Goal: Task Accomplishment & Management: Manage account settings

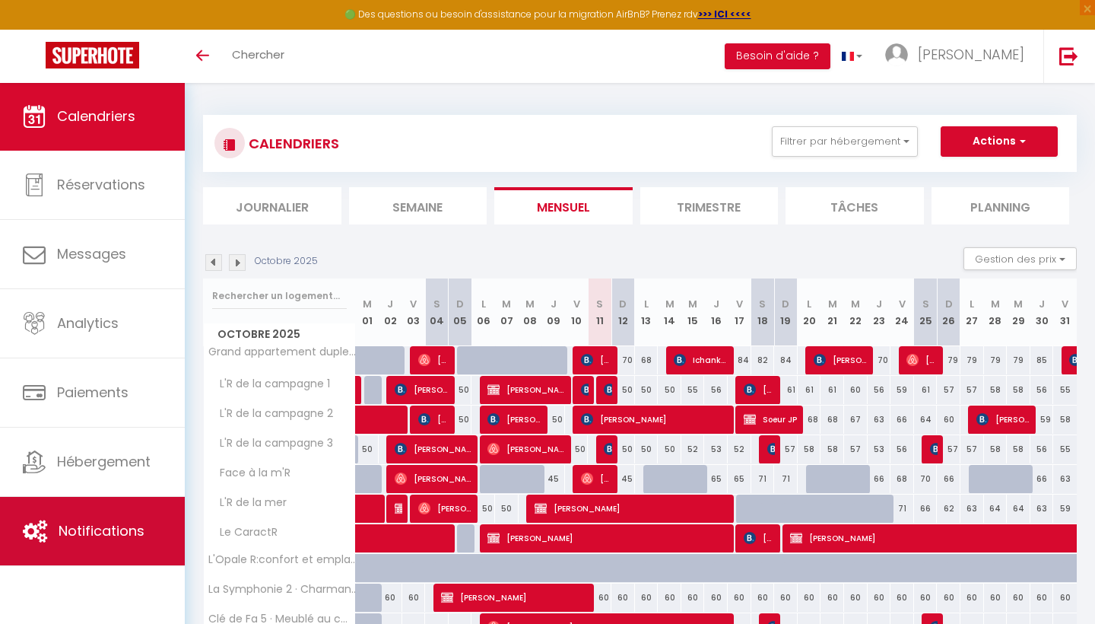
click at [133, 522] on span "Notifications" at bounding box center [102, 530] width 86 height 19
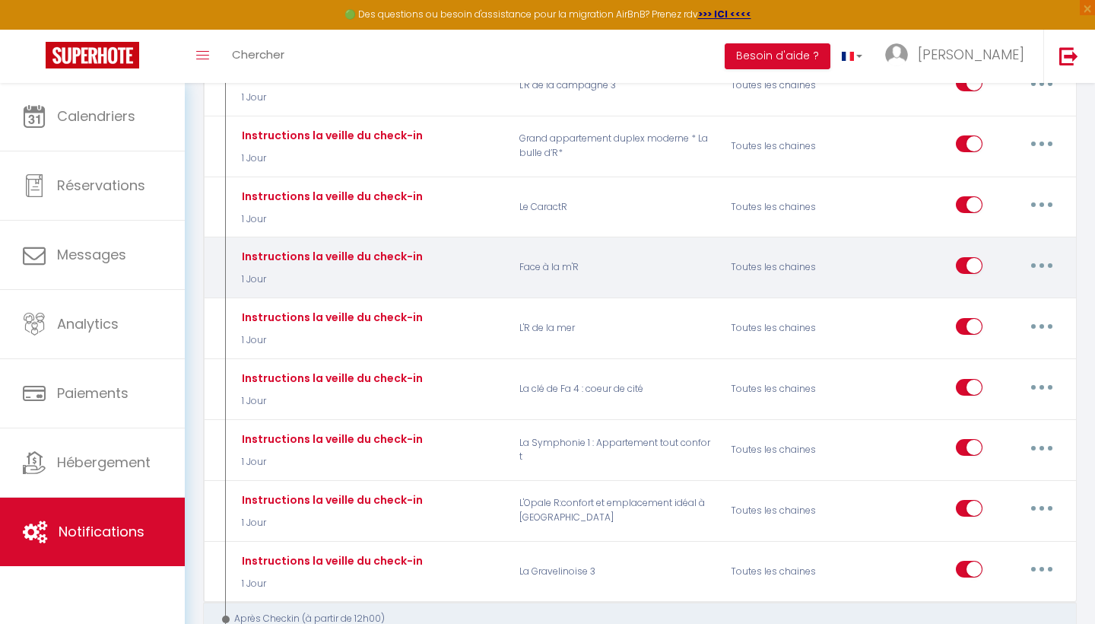
scroll to position [954, 0]
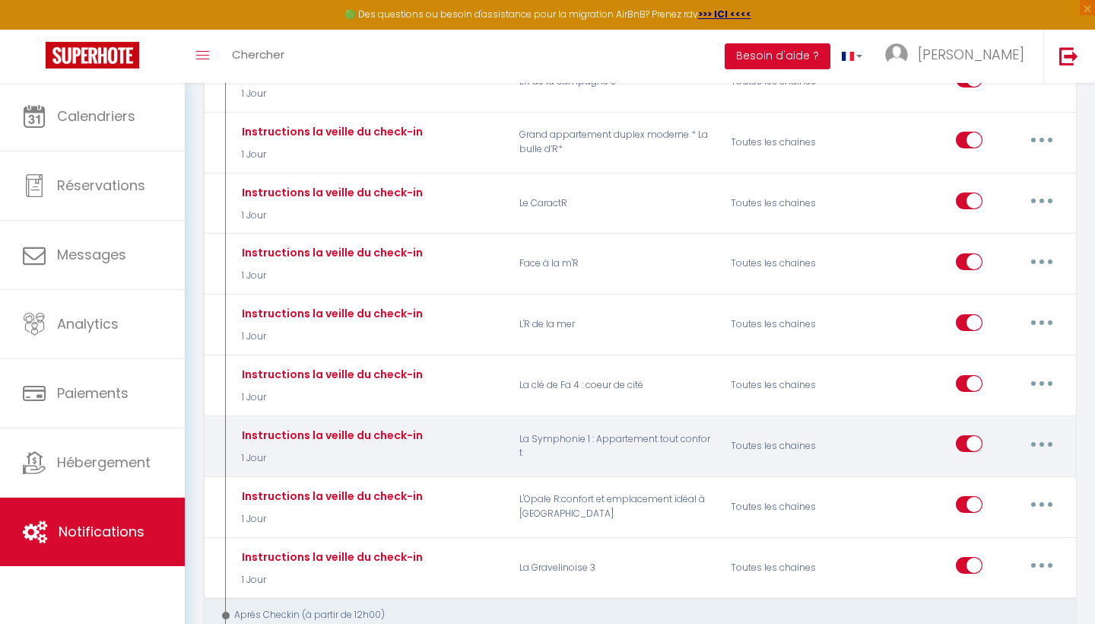
click at [1041, 442] on icon "button" at bounding box center [1042, 444] width 5 height 5
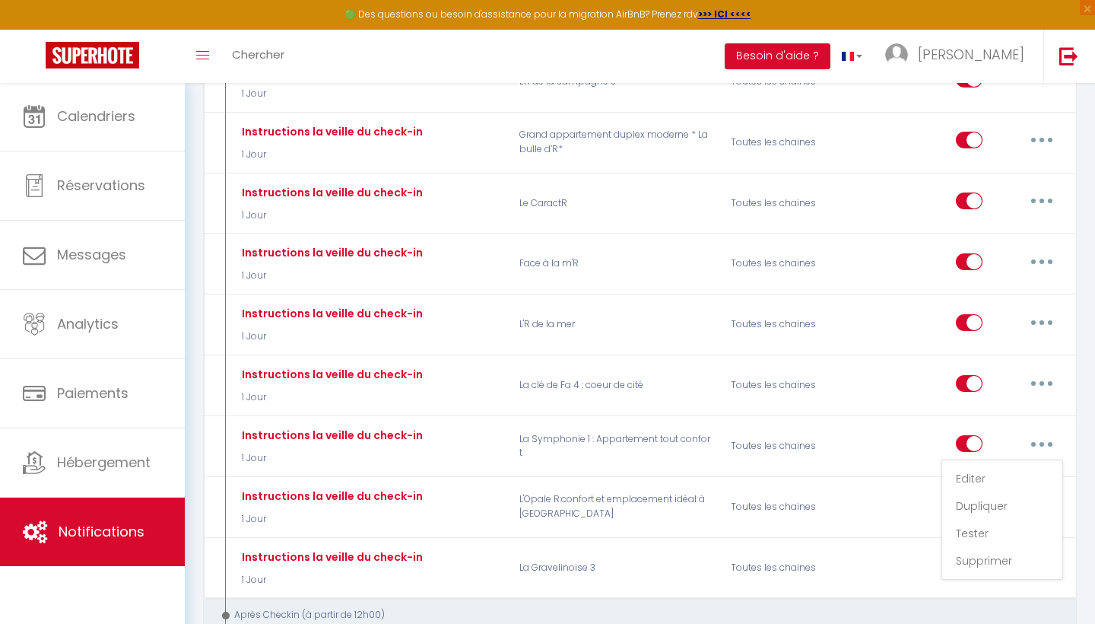
click at [714, 608] on div "Après Checkin (à partir de 12h00)" at bounding box center [632, 615] width 829 height 14
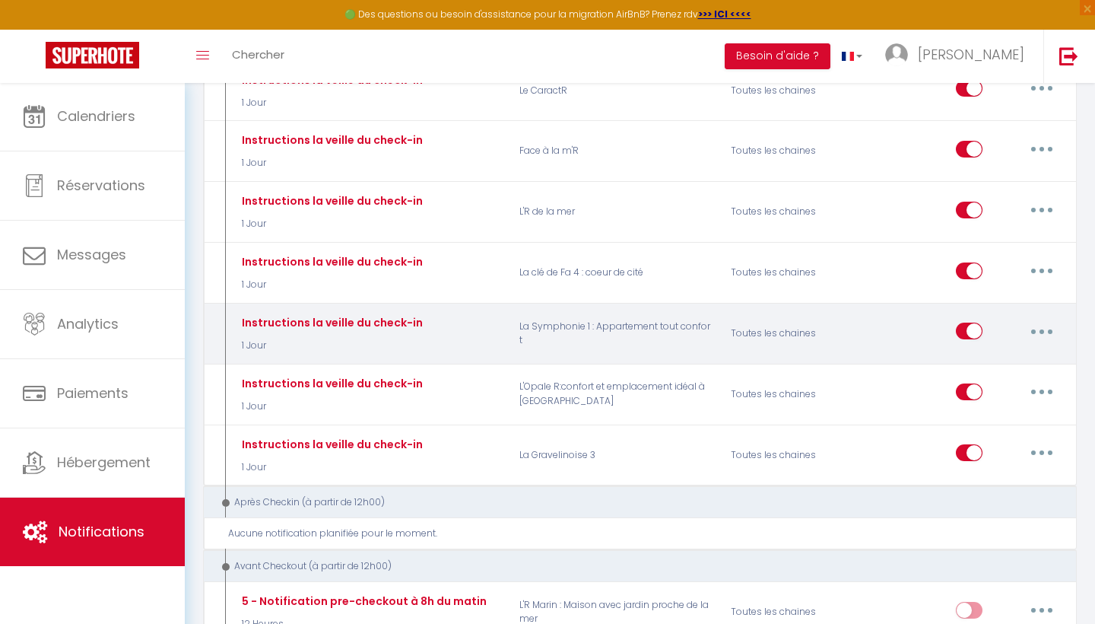
scroll to position [1109, 0]
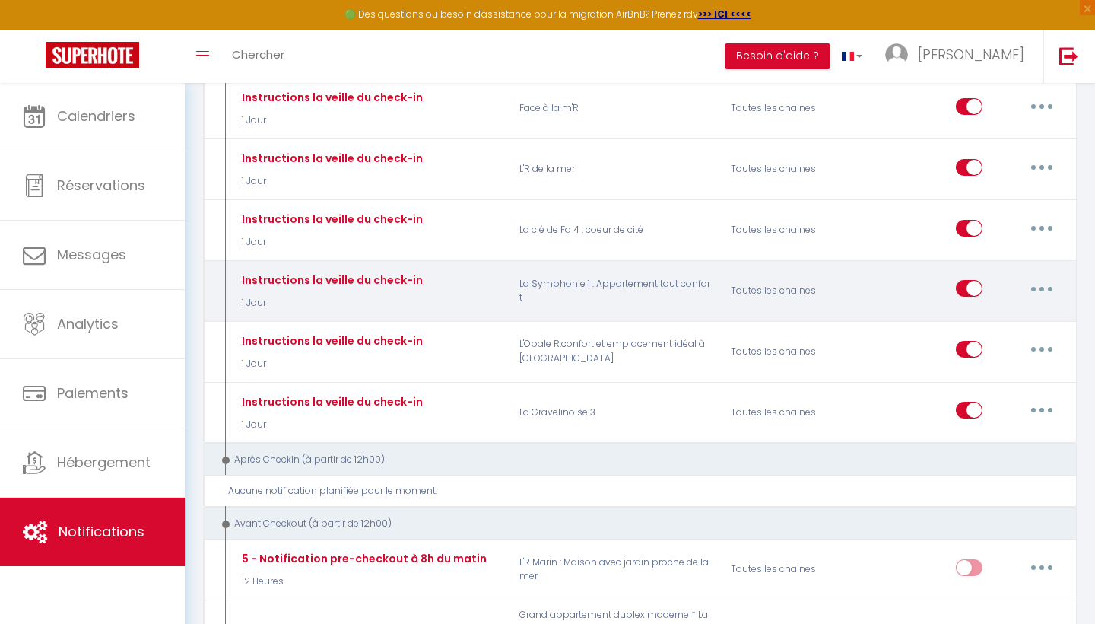
click at [1047, 276] on button "button" at bounding box center [1042, 288] width 43 height 24
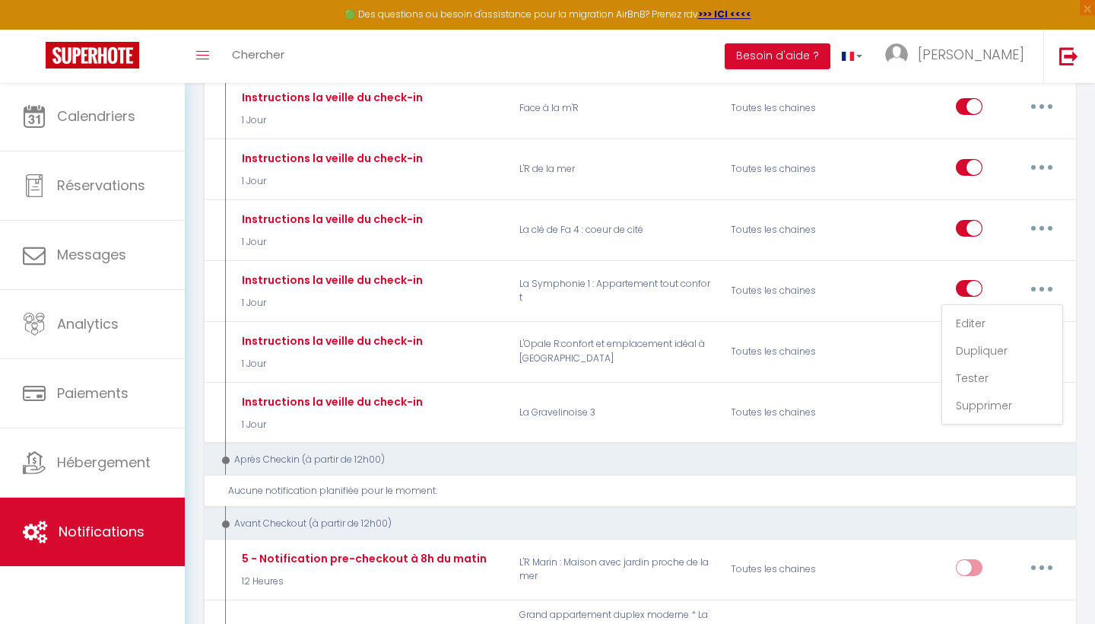
click at [916, 453] on div "Après Checkin (à partir de 12h00)" at bounding box center [632, 460] width 829 height 14
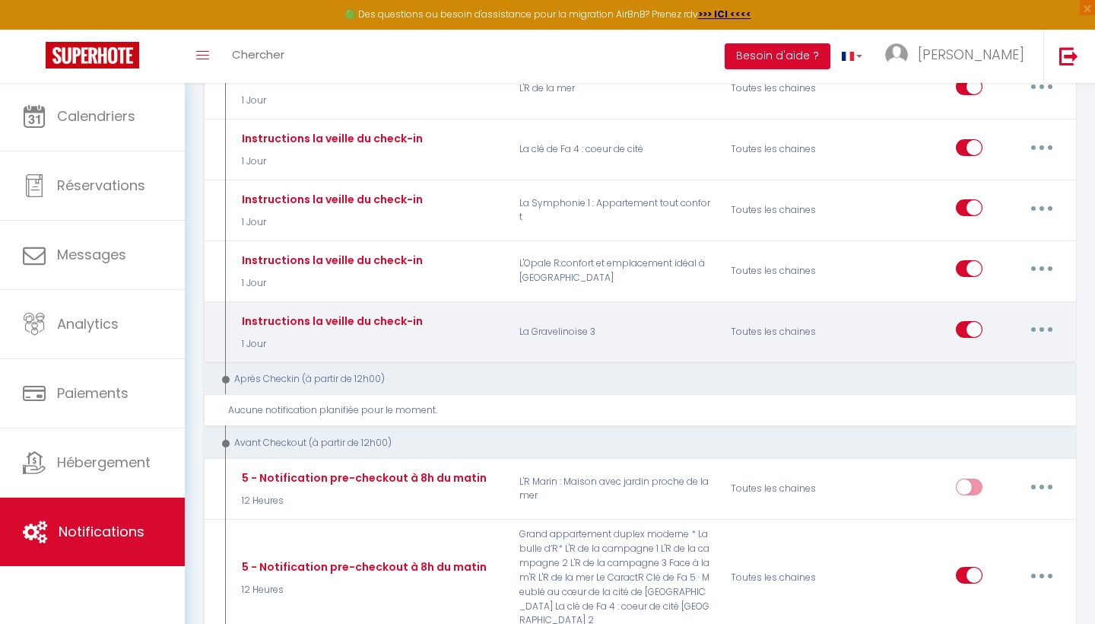
scroll to position [1194, 0]
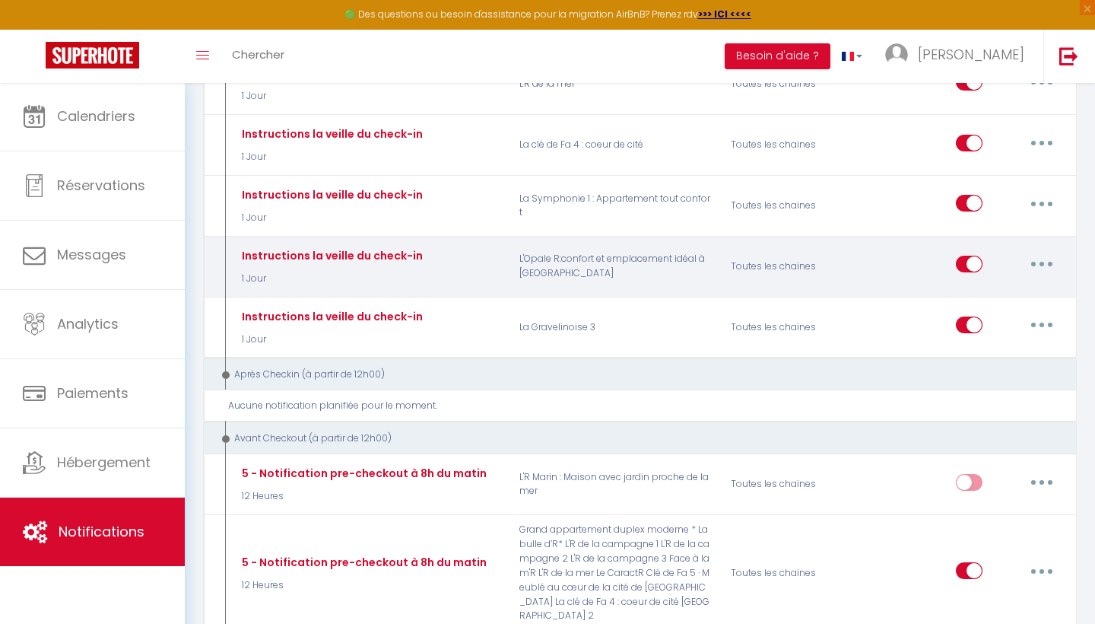
click at [1041, 262] on icon "button" at bounding box center [1042, 264] width 5 height 5
click at [983, 313] on link "Dupliquer" at bounding box center [1002, 326] width 113 height 26
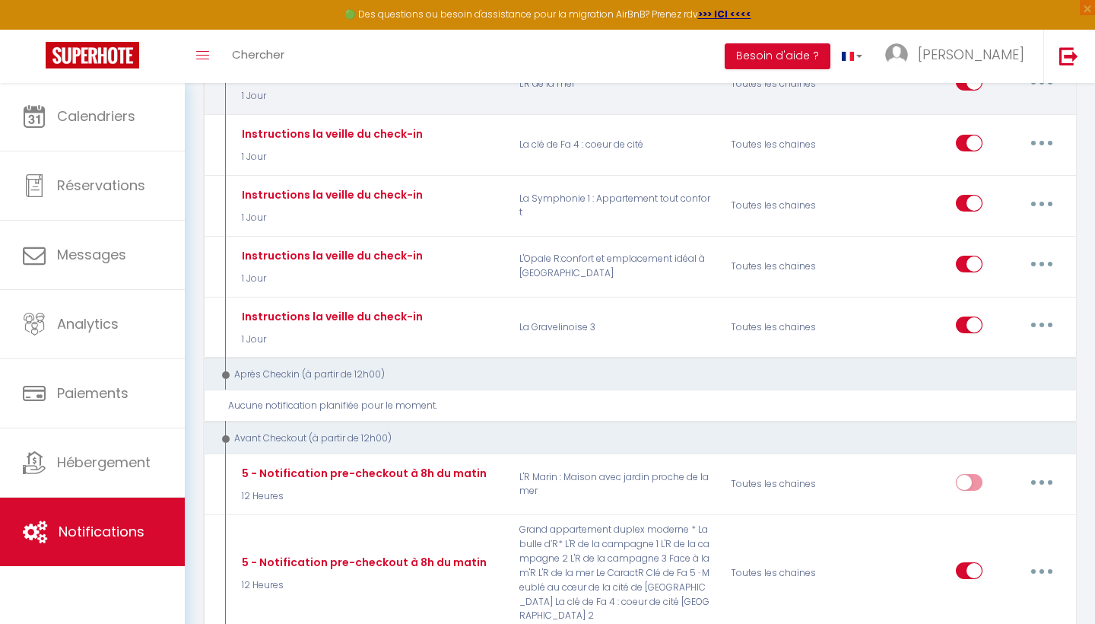
checkbox input "false"
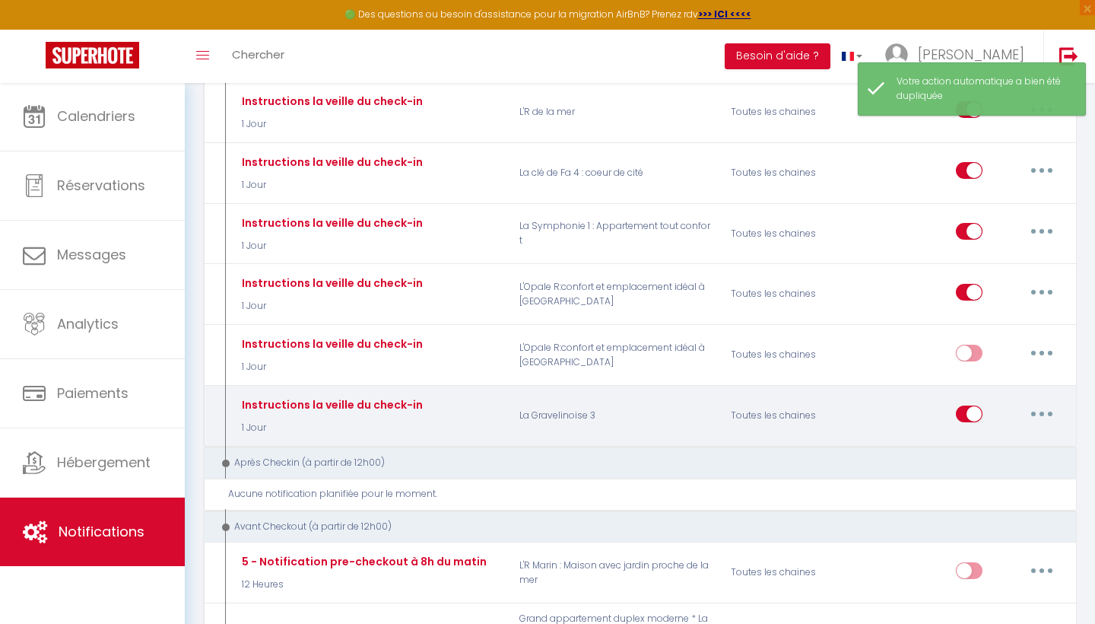
scroll to position [1452, 0]
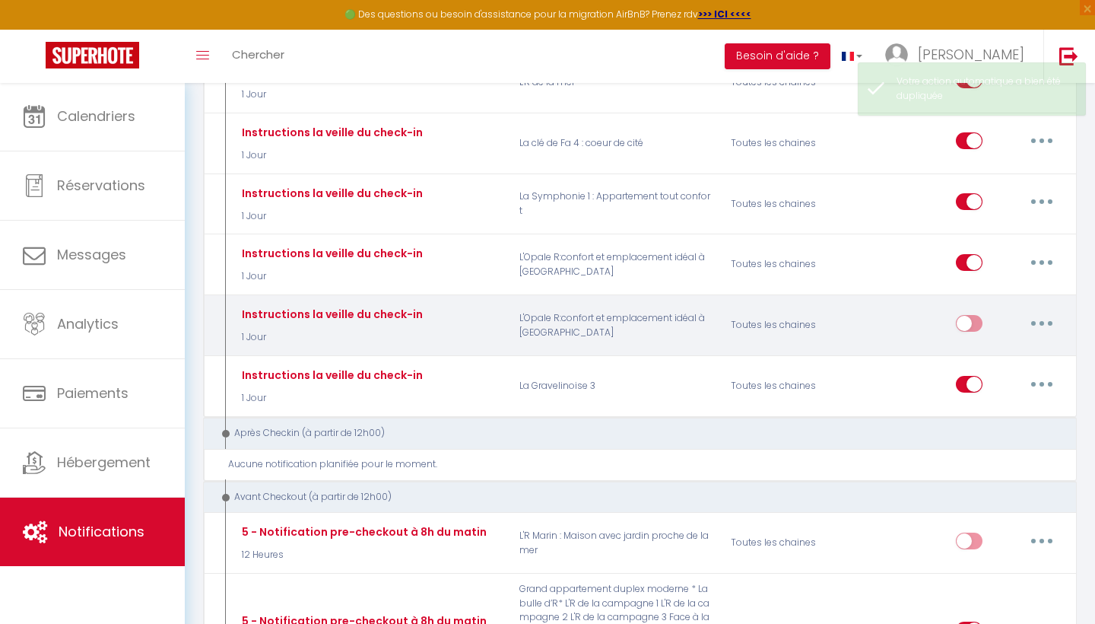
click at [1042, 321] on icon "button" at bounding box center [1042, 323] width 5 height 5
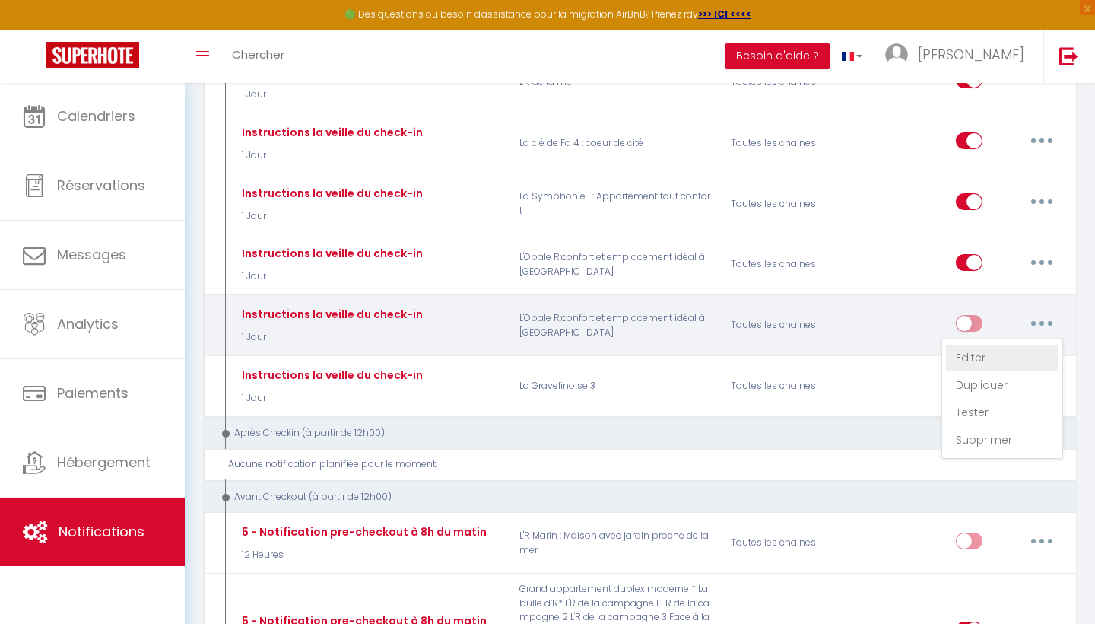
click at [964, 345] on link "Editer" at bounding box center [1002, 358] width 113 height 26
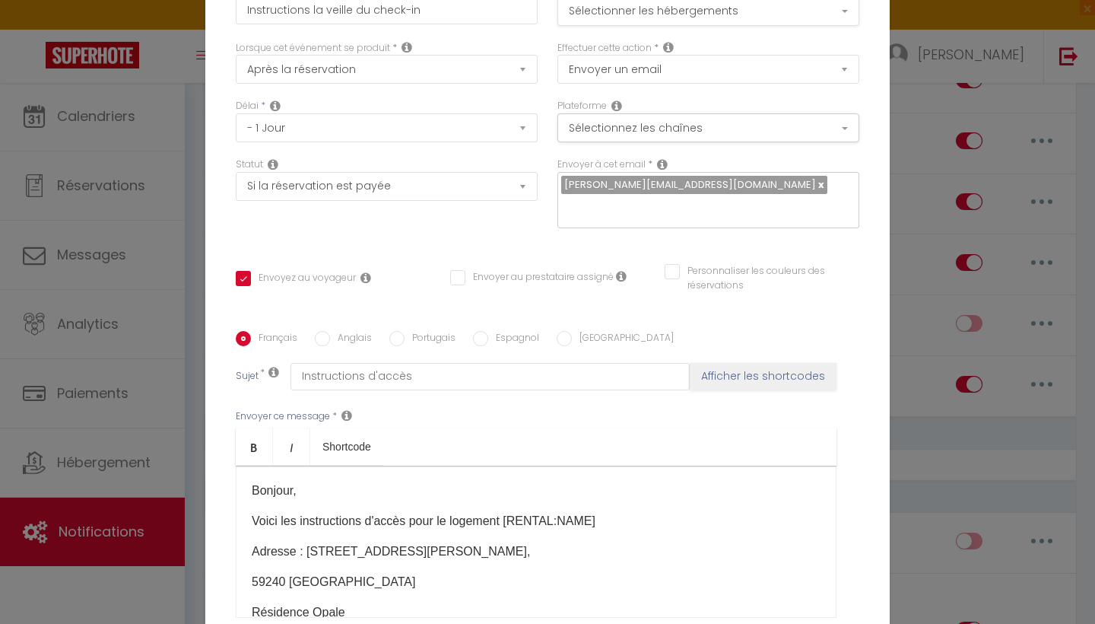
click at [700, 13] on button "Sélectionner les hébergements" at bounding box center [709, 11] width 302 height 29
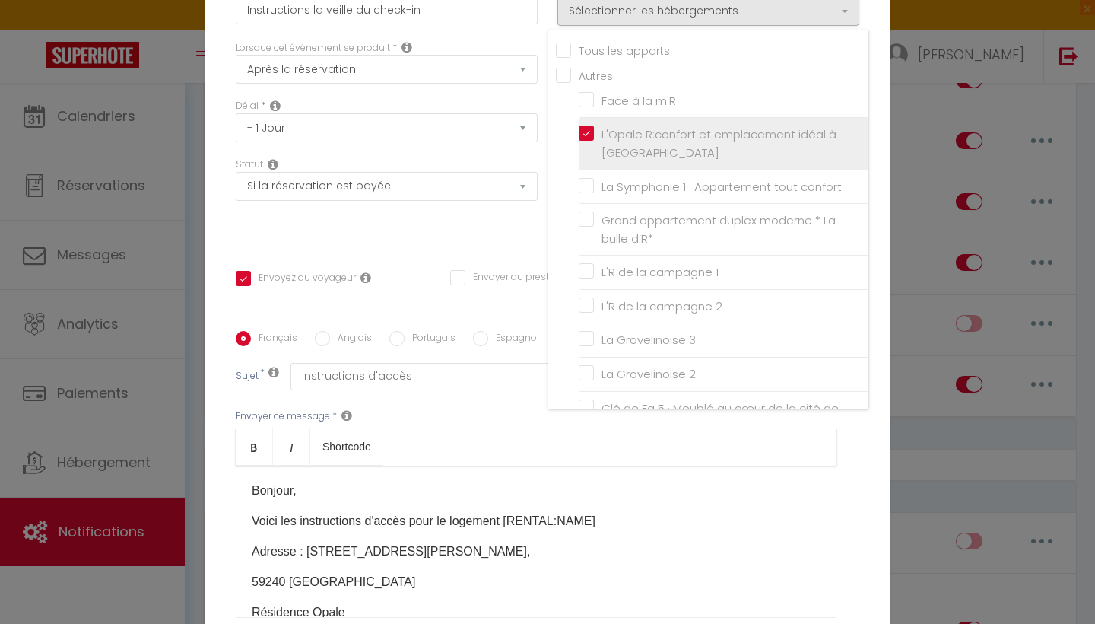
click at [594, 134] on label "L'Opale R:confort et emplacement idéal à [GEOGRAPHIC_DATA]" at bounding box center [726, 144] width 265 height 36
click at [588, 136] on input "L'Opale R:confort et emplacement idéal à [GEOGRAPHIC_DATA]" at bounding box center [724, 143] width 290 height 15
checkbox input "false"
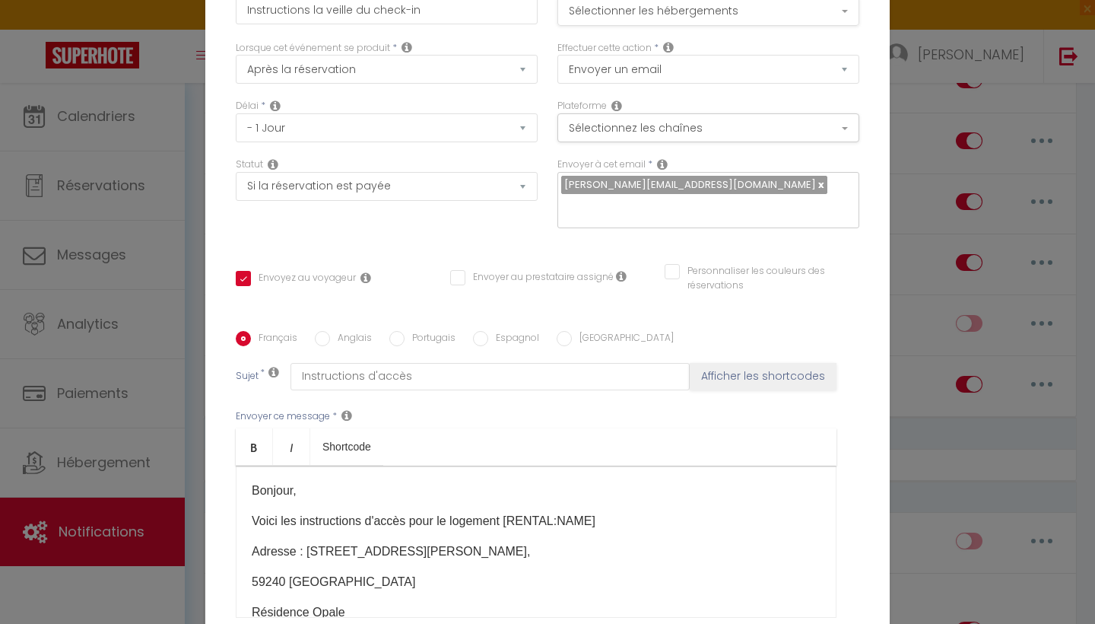
click at [698, 13] on button "Sélectionner les hébergements" at bounding box center [709, 11] width 302 height 29
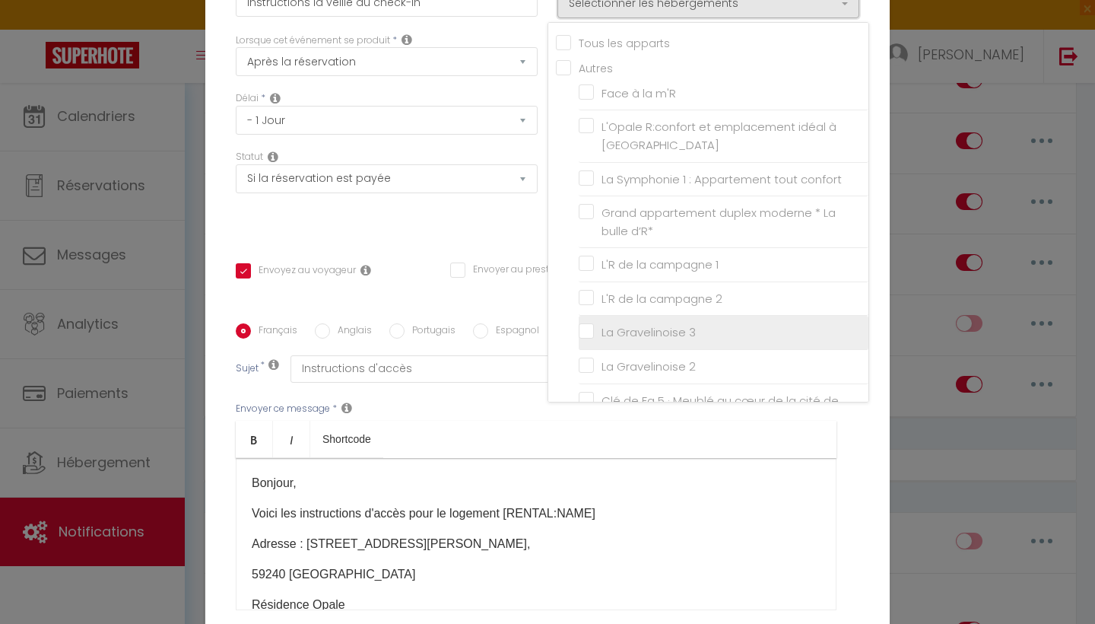
scroll to position [0, 0]
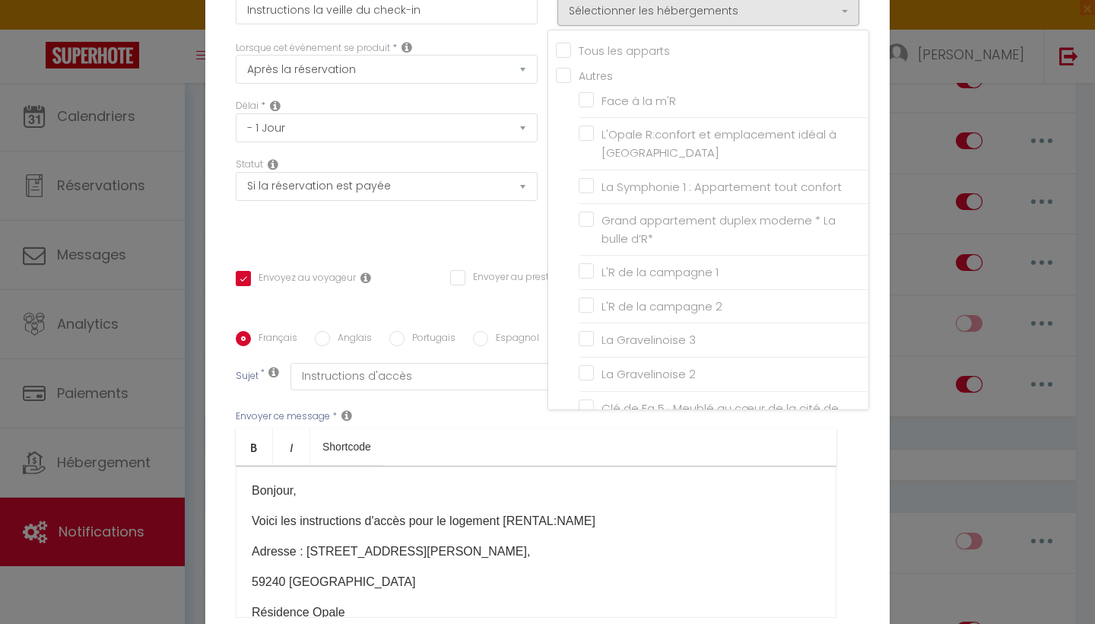
click at [568, 55] on input "Tous les apparts" at bounding box center [712, 49] width 313 height 15
checkbox input "true"
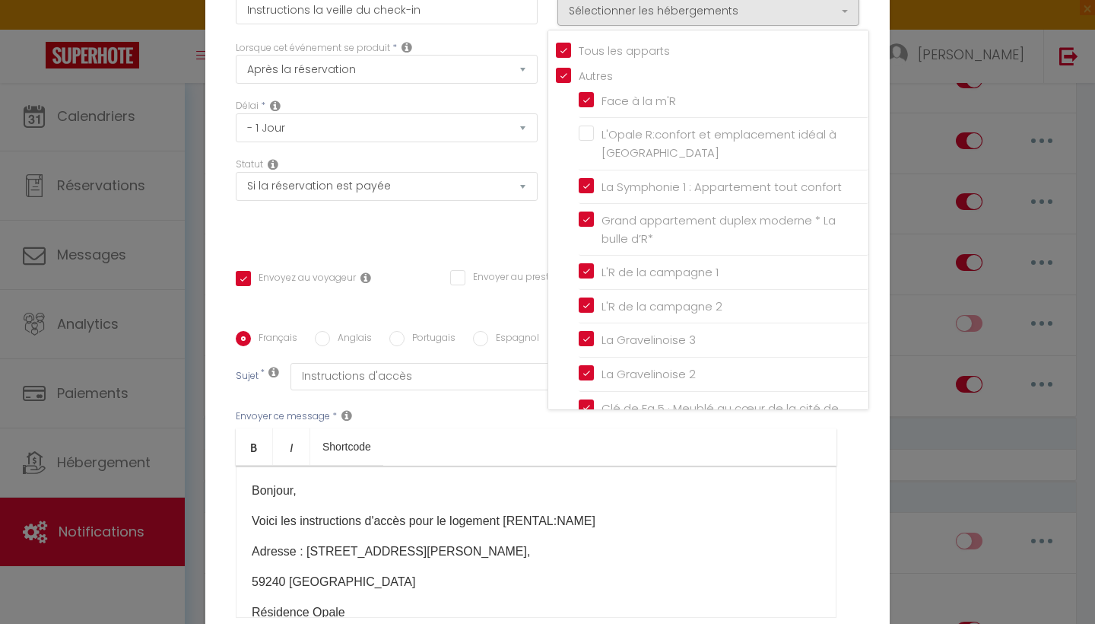
checkbox input "true"
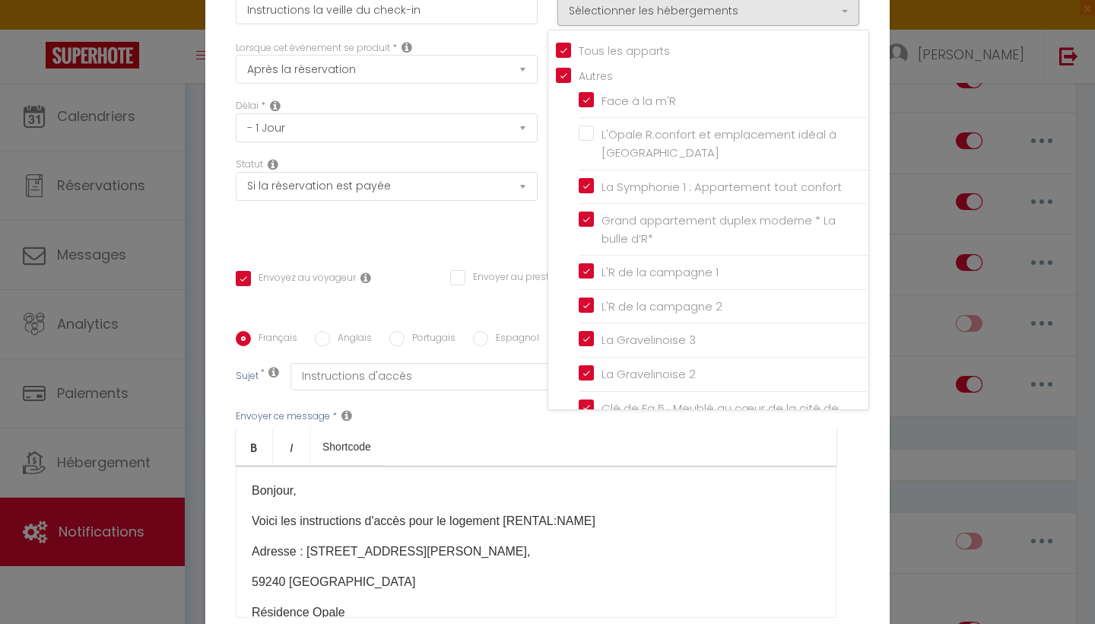
checkbox input "true"
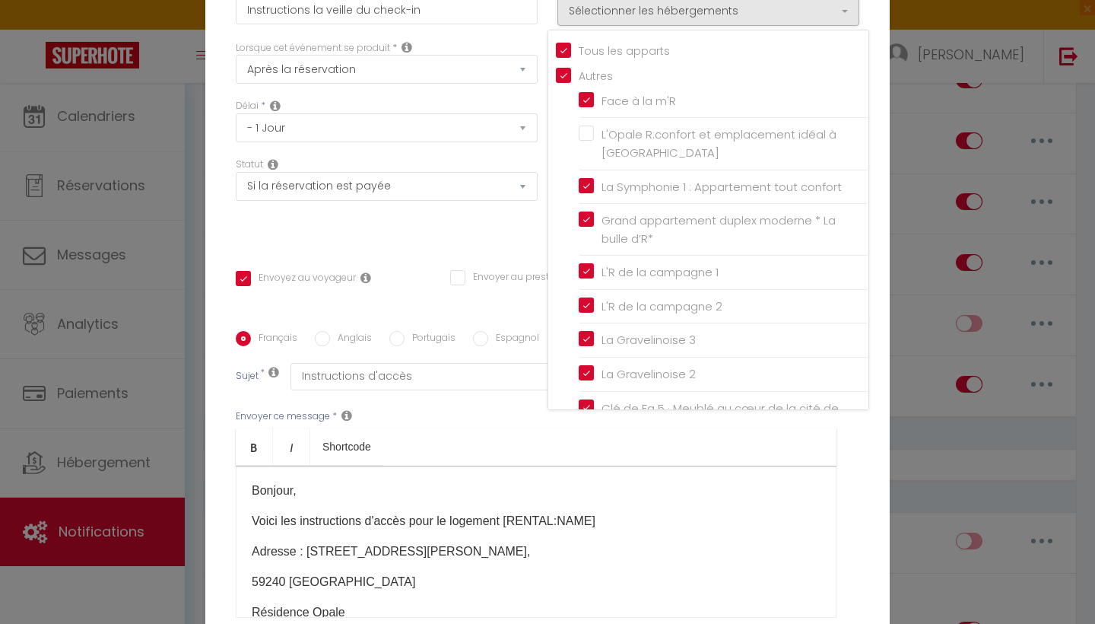
checkbox input "true"
checkbox input "false"
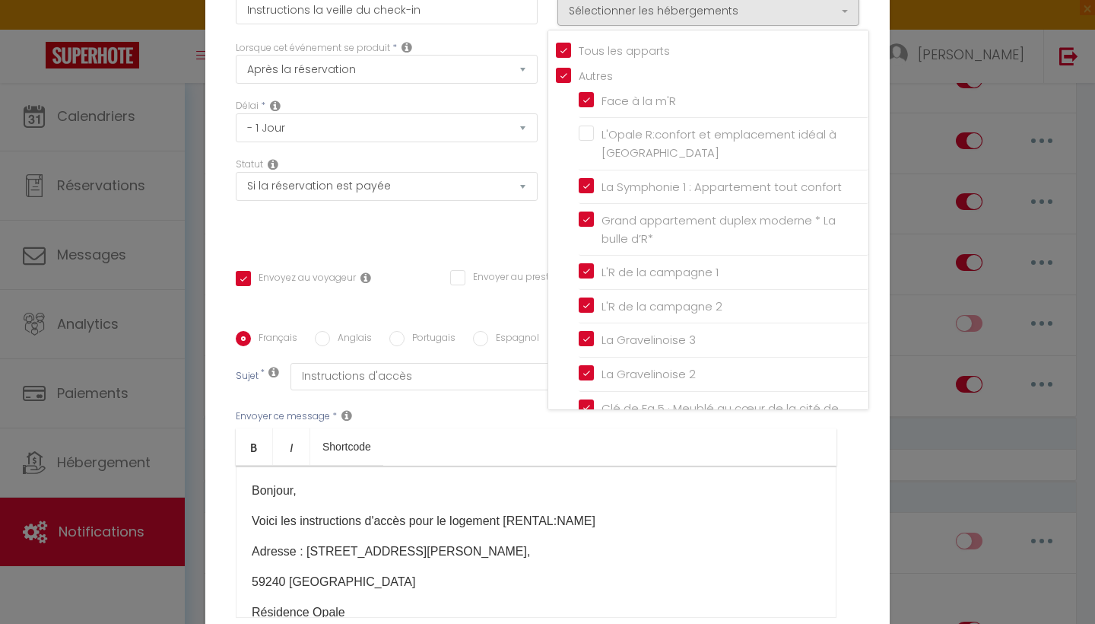
checkbox input "false"
click at [568, 55] on input "Tous les apparts" at bounding box center [712, 49] width 313 height 15
checkbox input "false"
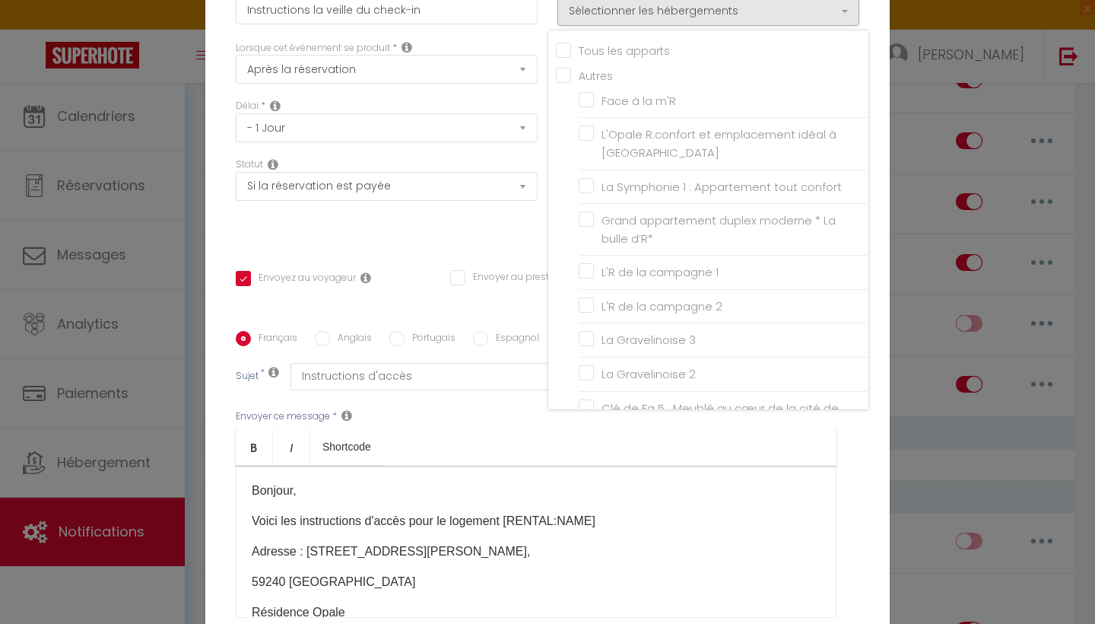
checkbox input "false"
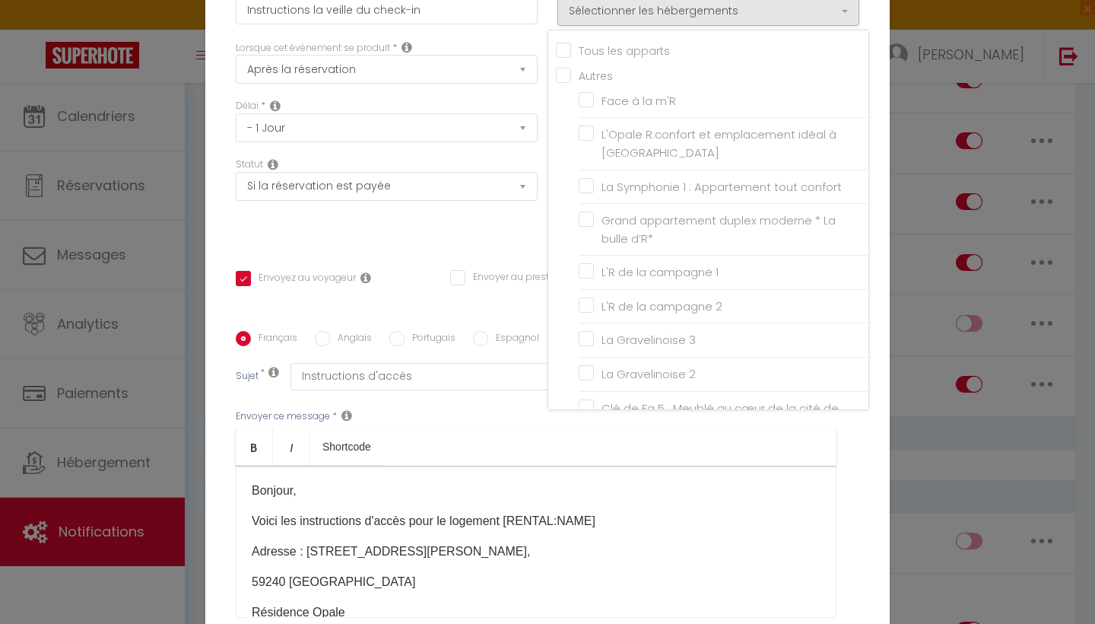
checkbox input "false"
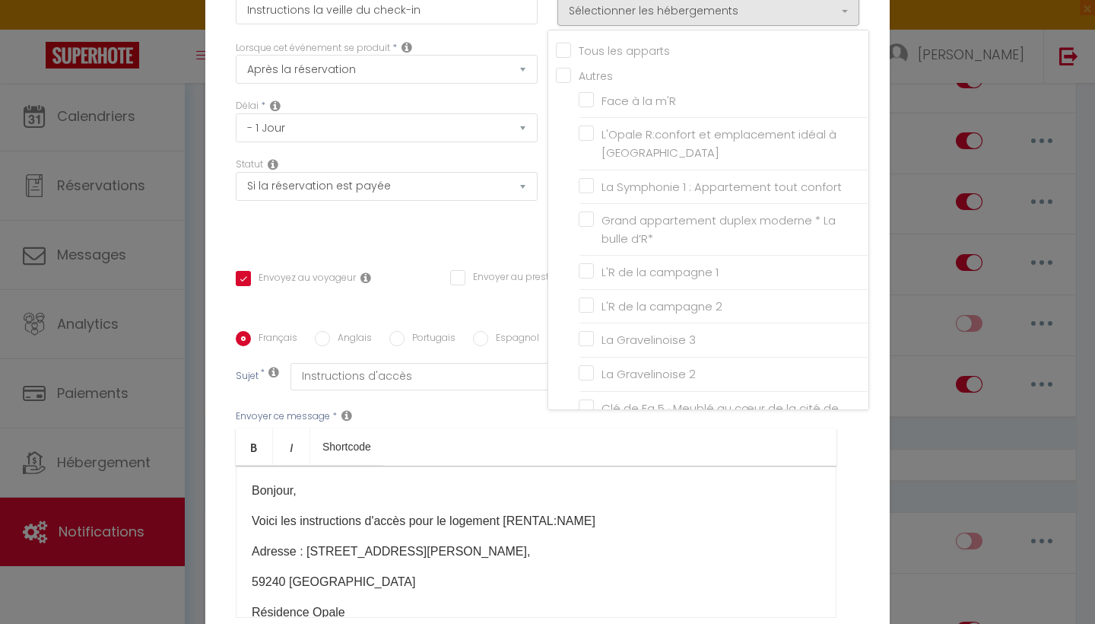
checkbox input "false"
checkbox input "true"
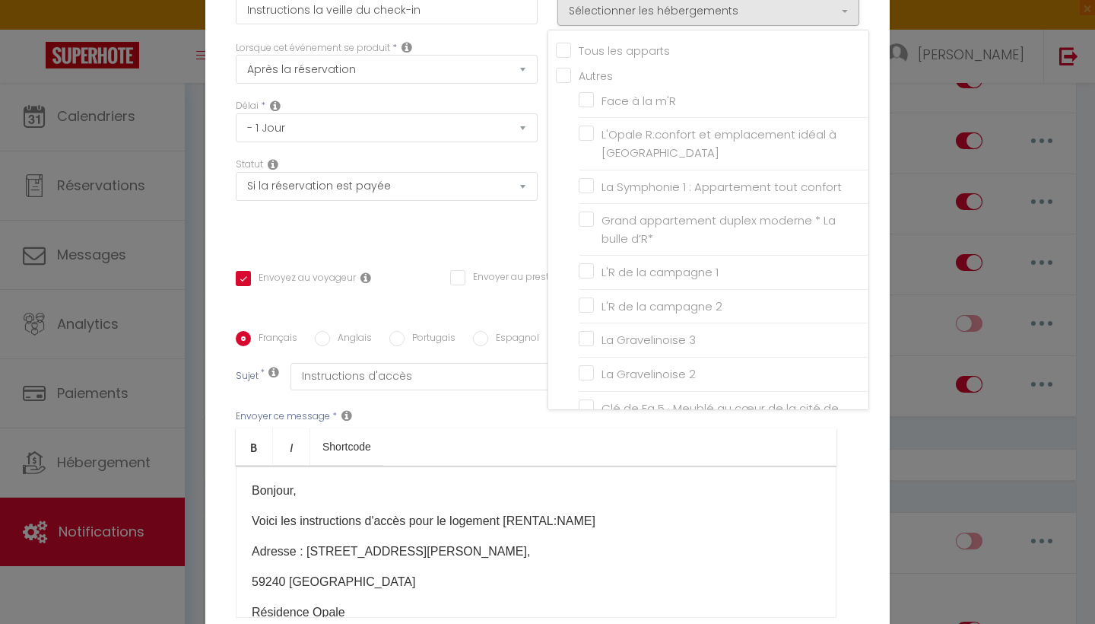
checkbox input "false"
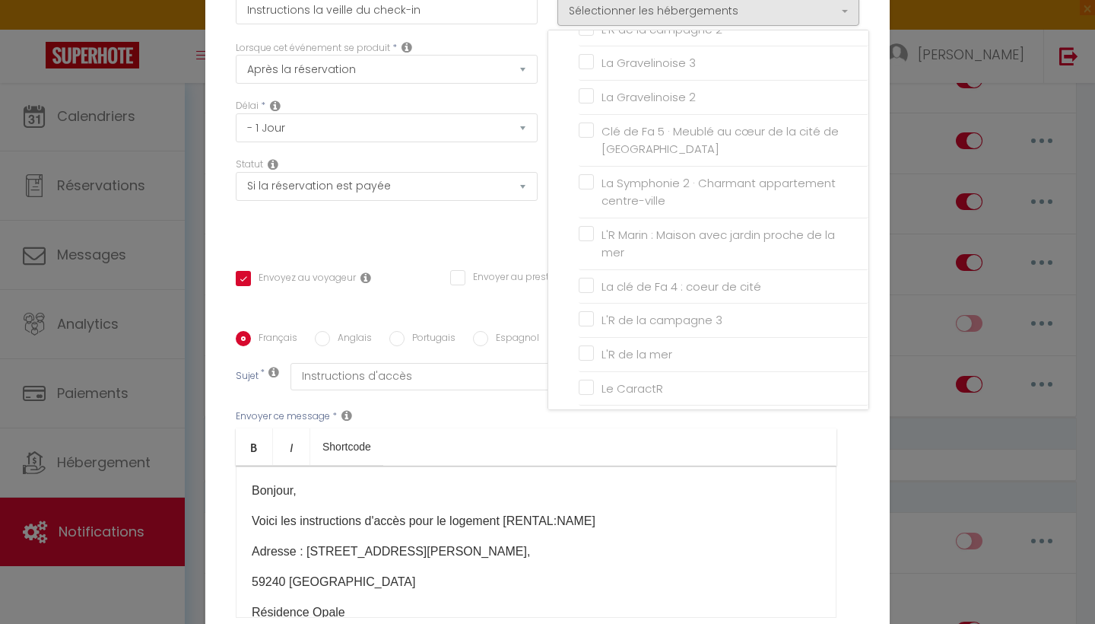
scroll to position [276, 0]
click at [659, 507] on div "Bonjour, Voici les instructions d'accès pour le logement [RENTAL:NAME] Adresse …" at bounding box center [536, 542] width 601 height 152
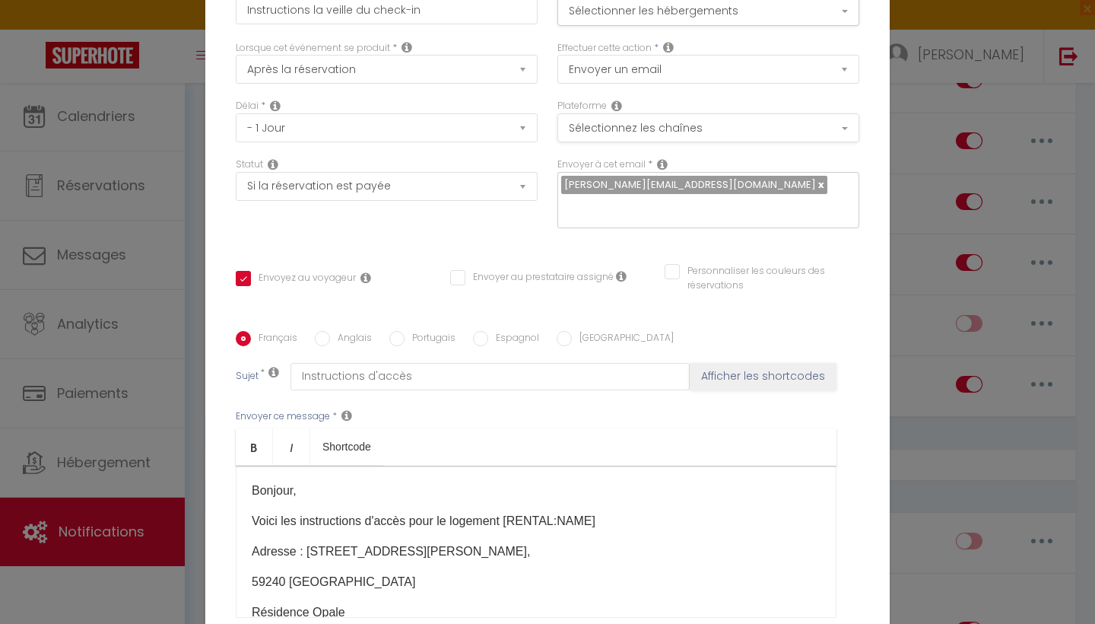
click at [714, 132] on button "Sélectionnez les chaînes" at bounding box center [709, 127] width 302 height 29
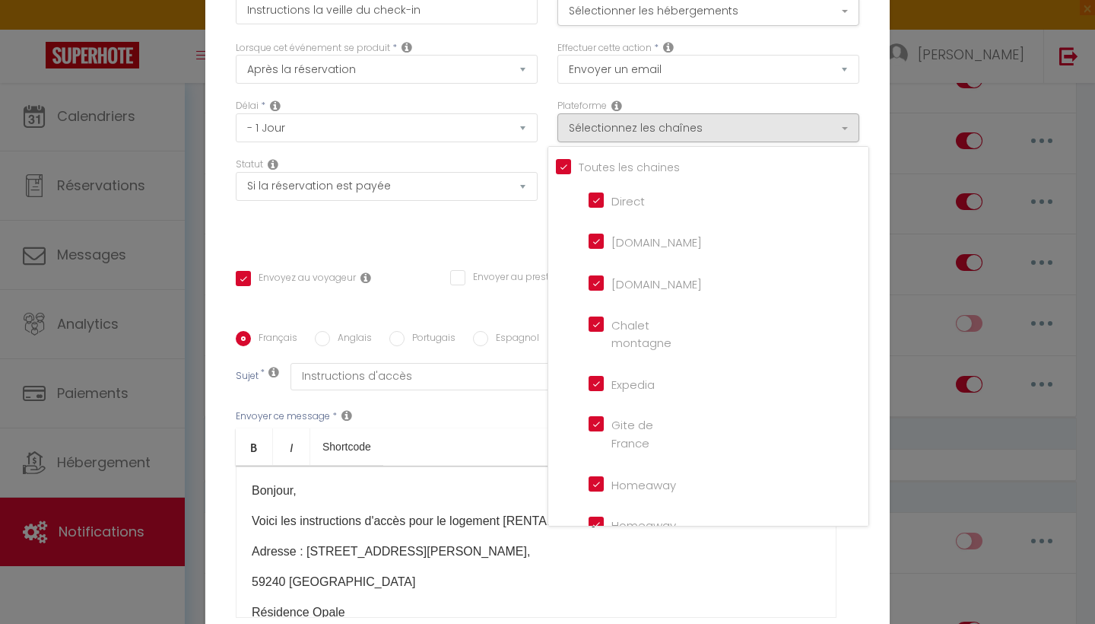
click at [555, 164] on div "Toutes les chaines Direct [DOMAIN_NAME] [DOMAIN_NAME] Chalet montagne Expedia G…" at bounding box center [709, 336] width 322 height 380
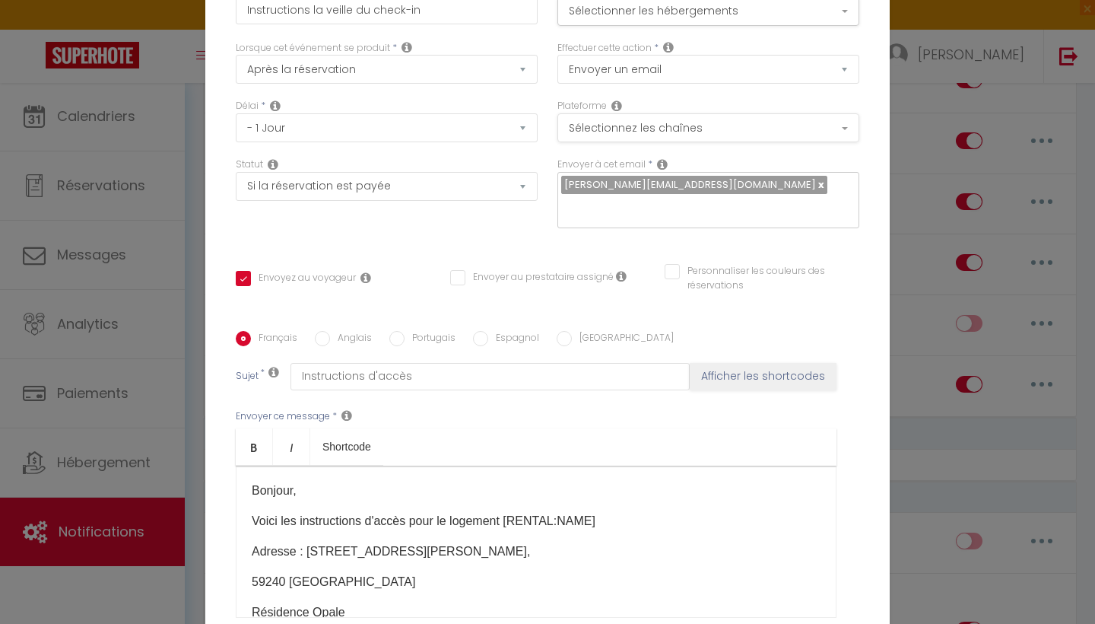
click at [642, 135] on button "Sélectionnez les chaînes" at bounding box center [709, 127] width 302 height 29
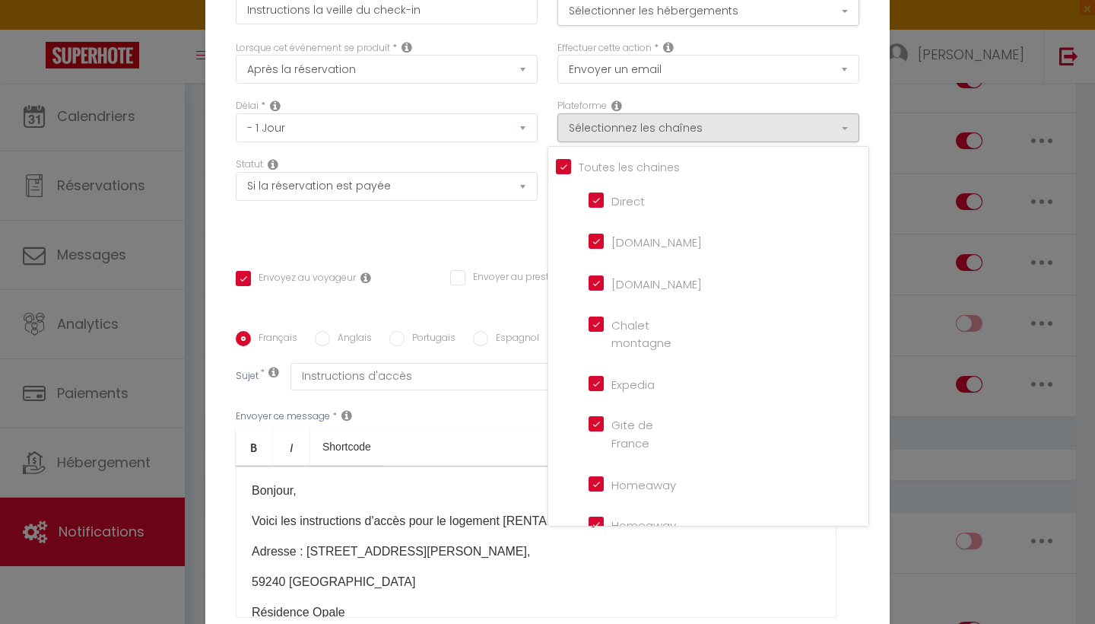
click at [604, 250] on label "[DOMAIN_NAME]" at bounding box center [653, 243] width 98 height 18
click at [604, 248] on input "[DOMAIN_NAME]" at bounding box center [632, 240] width 87 height 15
checkbox input "true"
checkbox input "false"
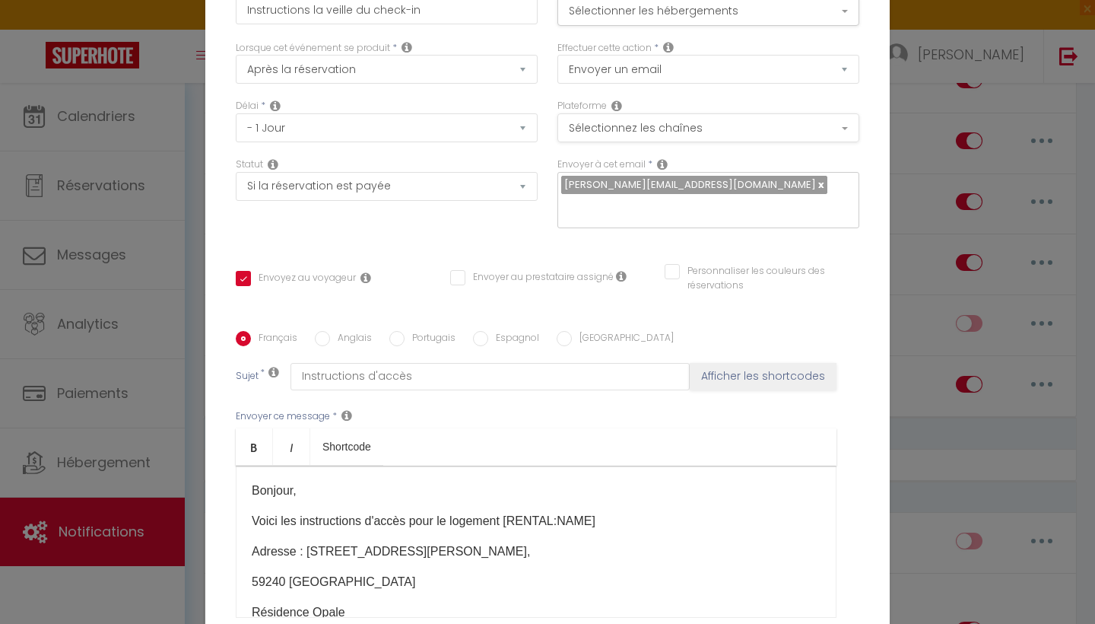
click at [698, 126] on button "Sélectionnez les chaînes" at bounding box center [709, 127] width 302 height 29
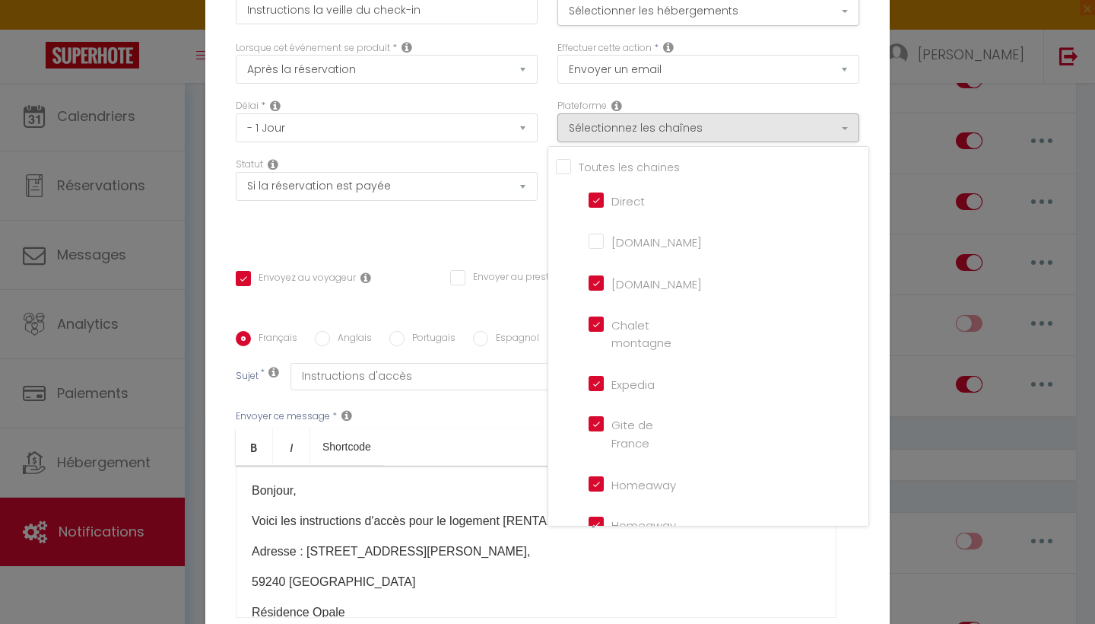
click at [596, 196] on input "Direct" at bounding box center [632, 198] width 87 height 15
checkbox input "false"
checkbox input "true"
checkbox input "false"
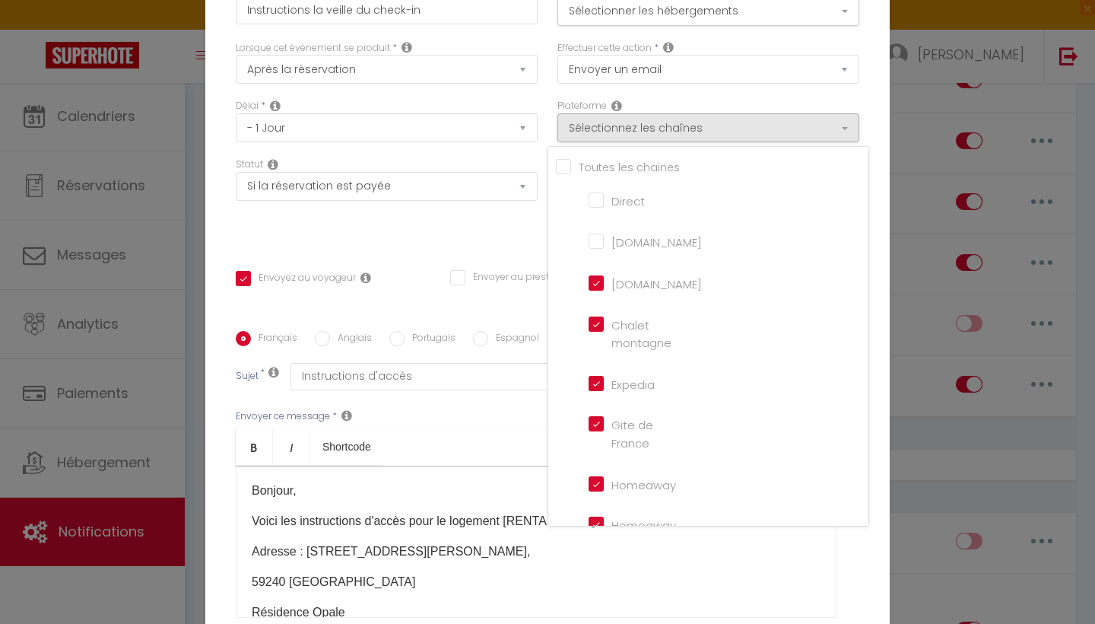
click at [567, 165] on input "Tous les apparts" at bounding box center [712, 165] width 313 height 15
checkbox input "true"
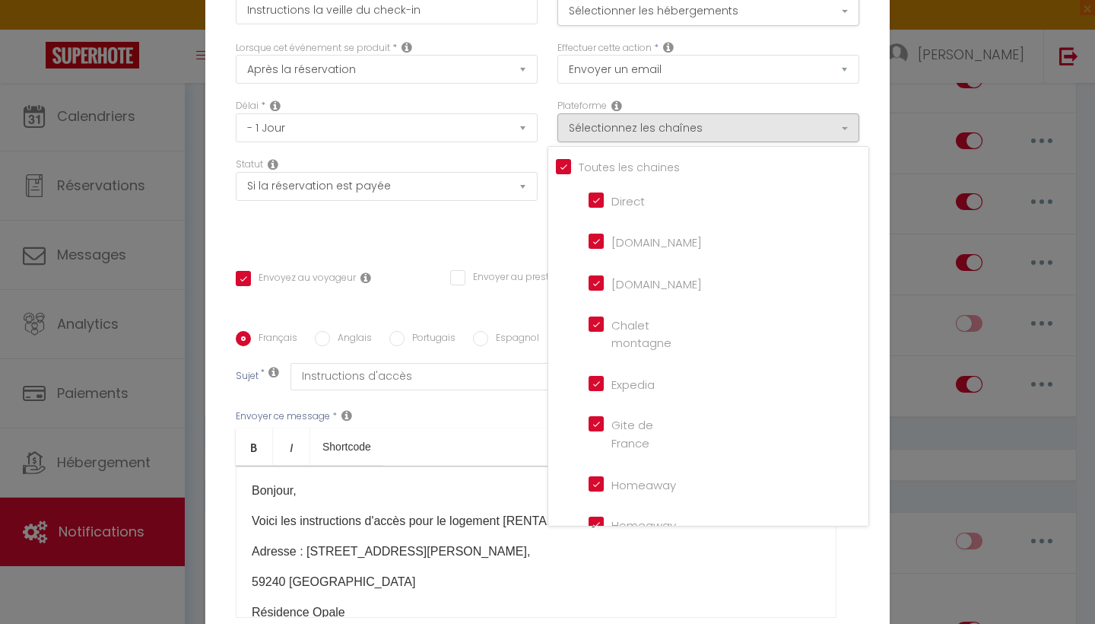
checkbox input "false"
click at [567, 165] on input "Tous les apparts" at bounding box center [712, 165] width 313 height 15
checkbox input "false"
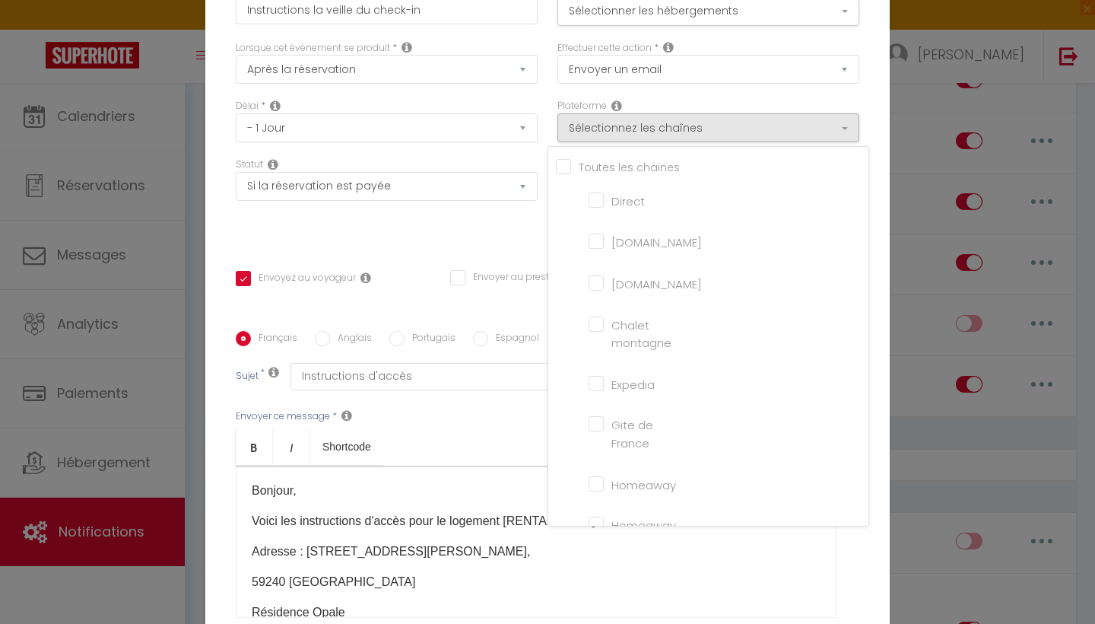
checkbox input "false"
checkbox montagne "false"
checkbox input "false"
checkbox France "false"
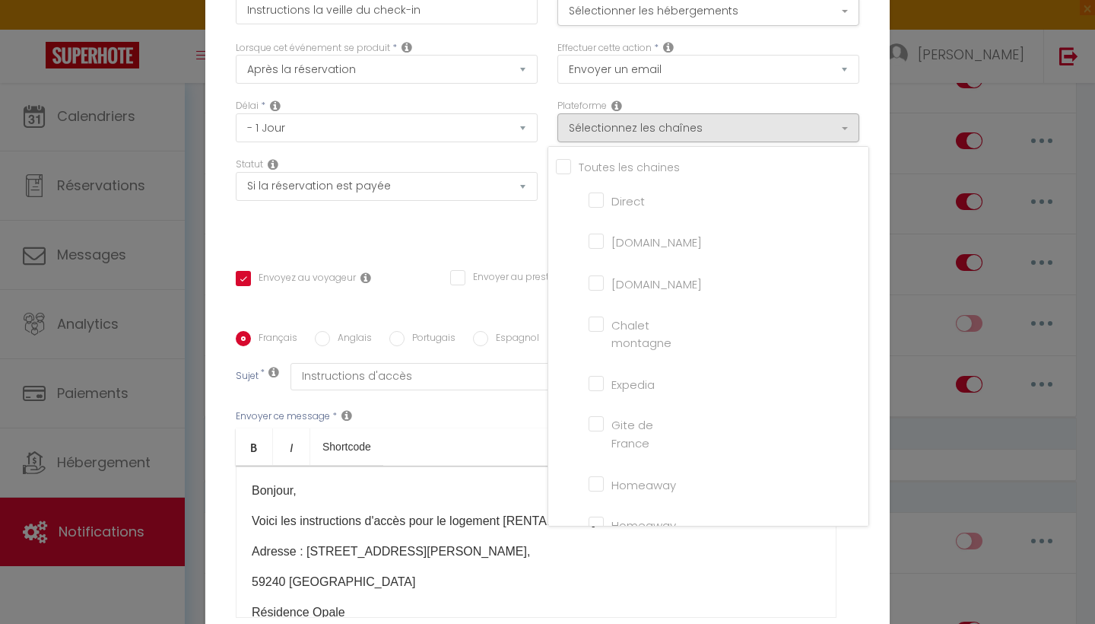
checkbox input "false"
checkbox iCal "false"
checkbox input "false"
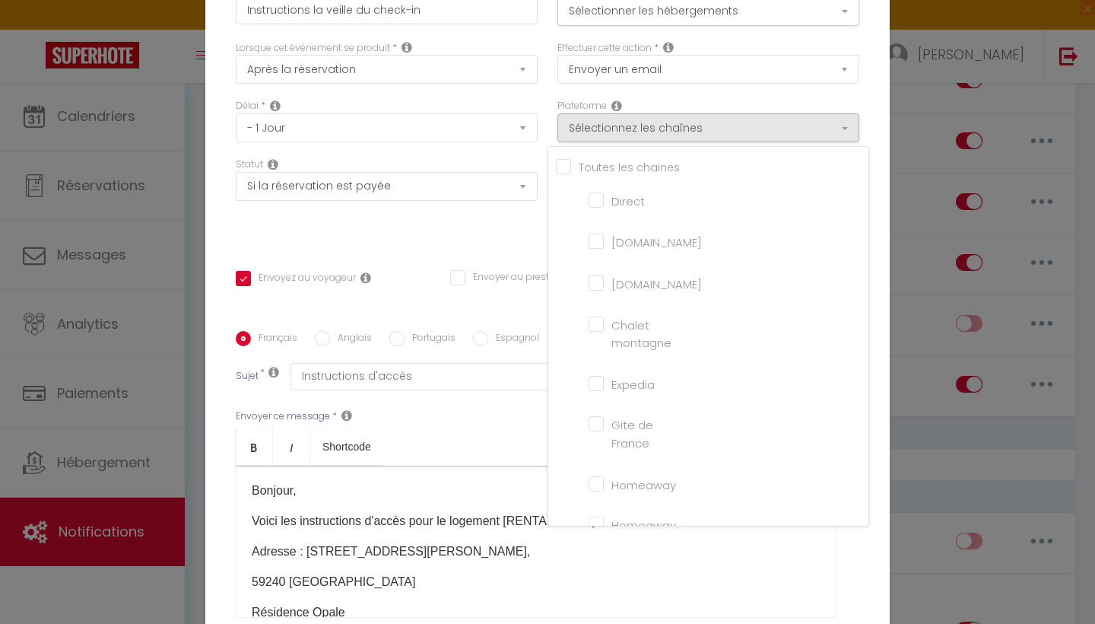
checkbox input "false"
checkbox tourisme "false"
checkbox input "false"
checkbox input "true"
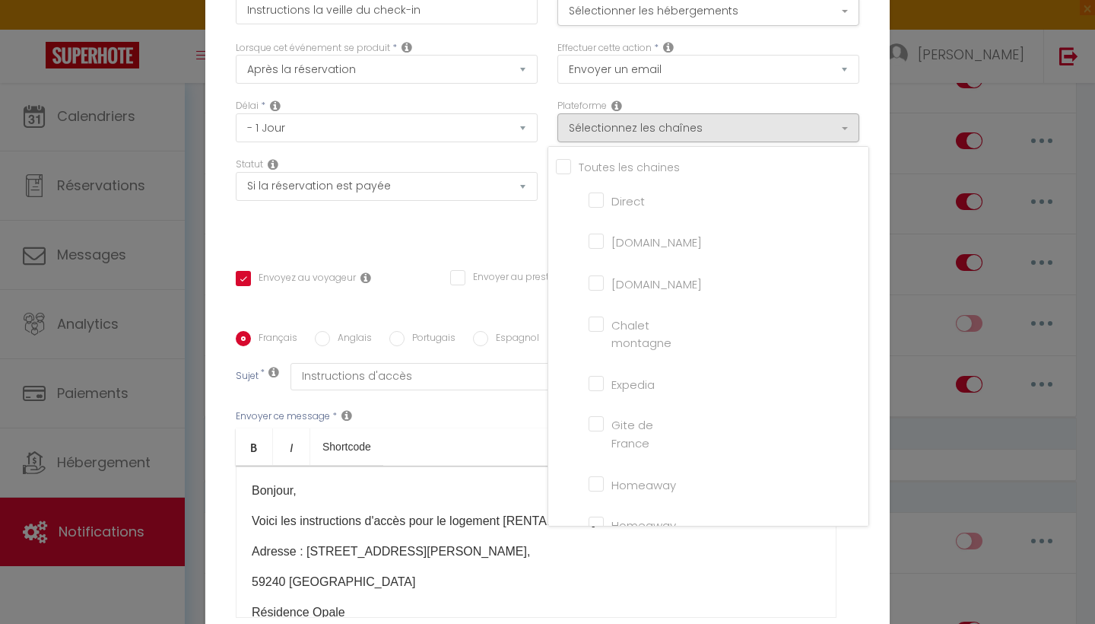
checkbox input "false"
click at [601, 199] on input "Direct" at bounding box center [632, 198] width 87 height 15
checkbox input "true"
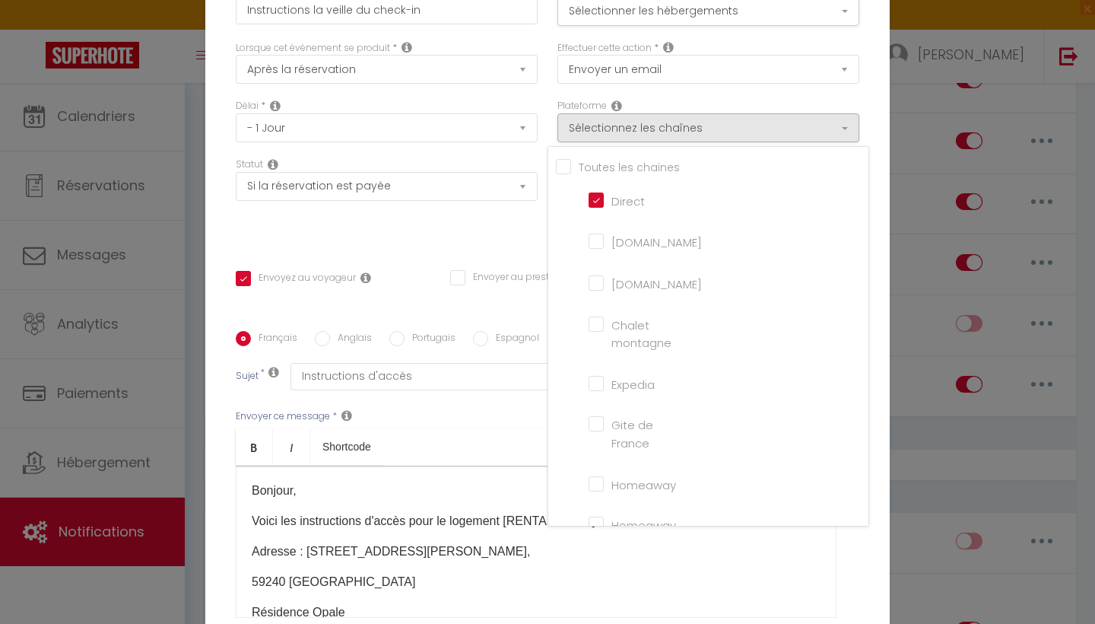
checkbox input "false"
click at [597, 244] on input "[DOMAIN_NAME]" at bounding box center [632, 240] width 87 height 15
checkbox input "true"
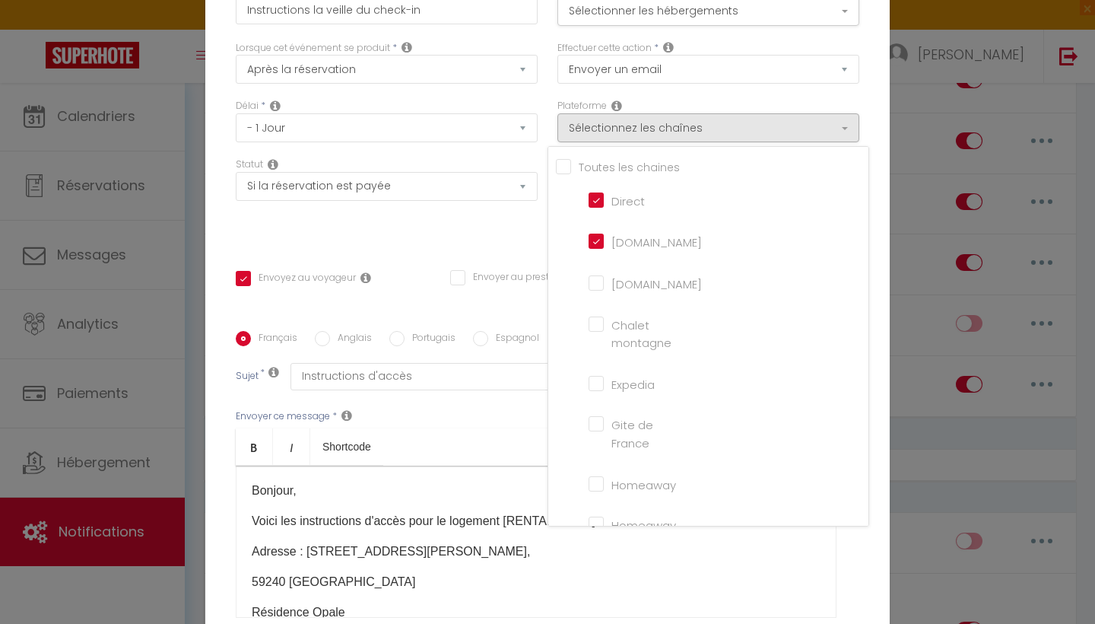
checkbox input "false"
click at [507, 224] on div "Statut Aucun Si la réservation est payée Si réservation non payée Si la caution…" at bounding box center [387, 200] width 322 height 86
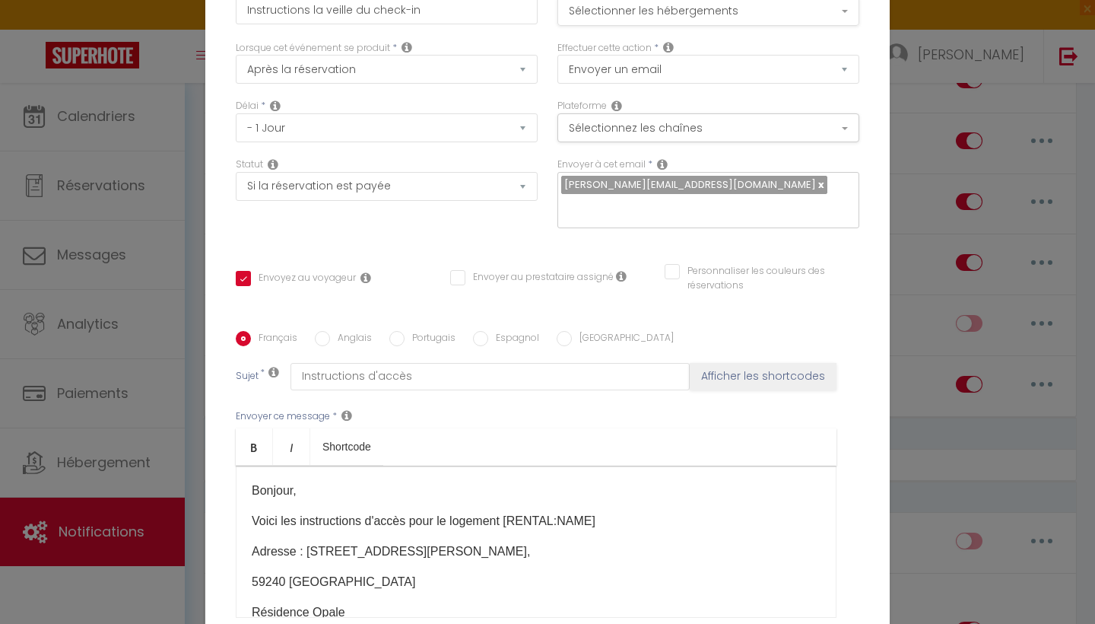
click at [733, 14] on button "Sélectionner les hébergements" at bounding box center [709, 11] width 302 height 29
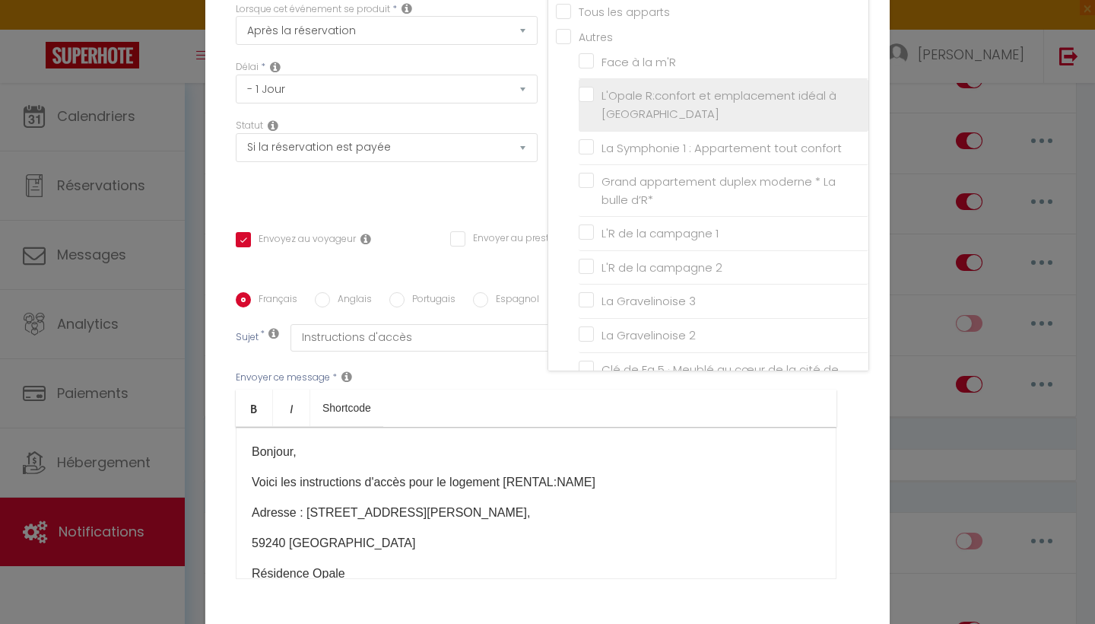
scroll to position [0, 0]
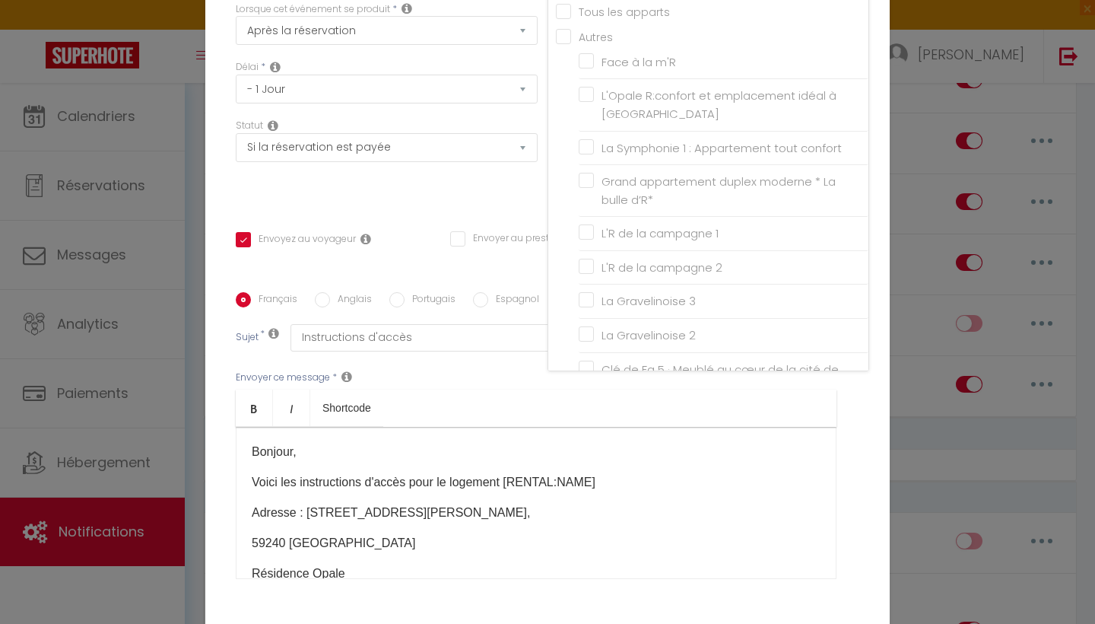
click at [491, 197] on div "Statut Aucun Si la réservation est payée Si réservation non payée Si la caution…" at bounding box center [387, 162] width 322 height 86
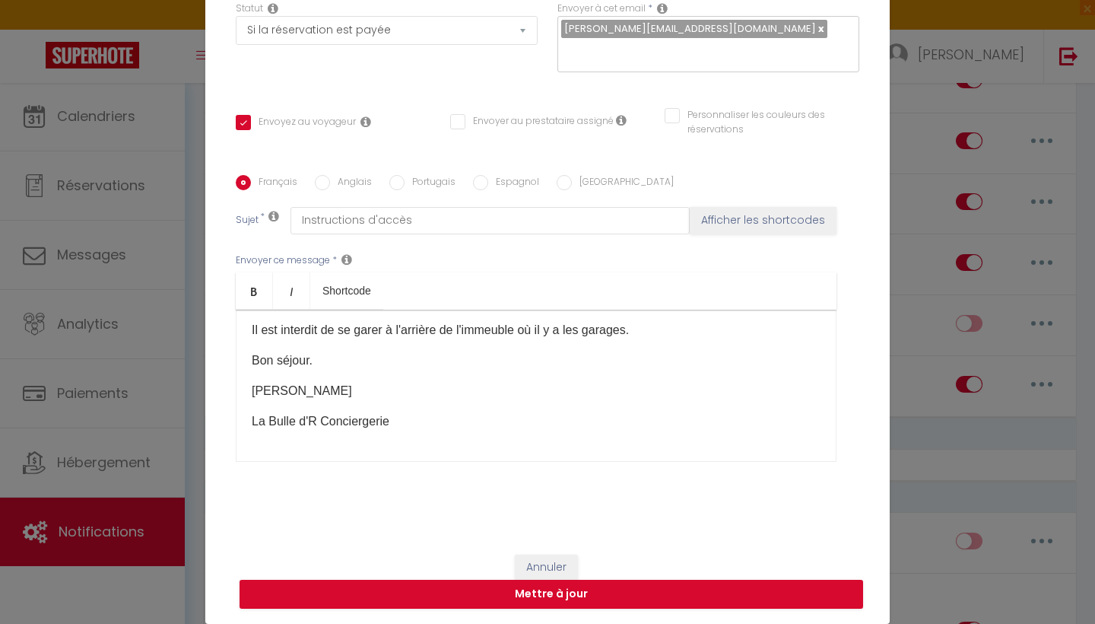
scroll to position [155, 0]
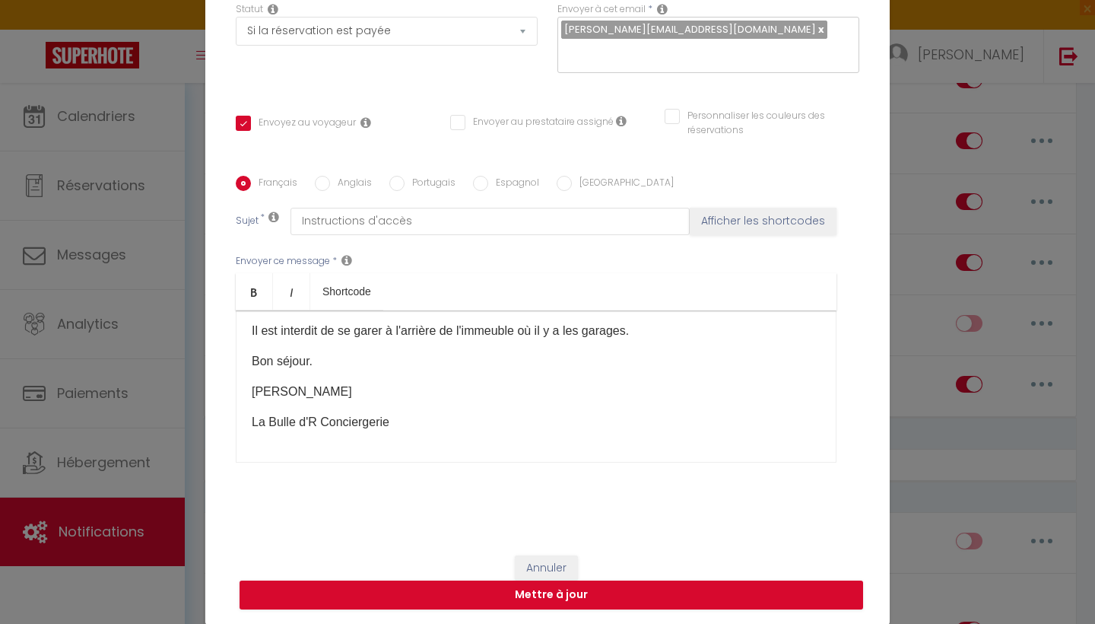
click at [546, 565] on button "Annuler" at bounding box center [546, 568] width 63 height 26
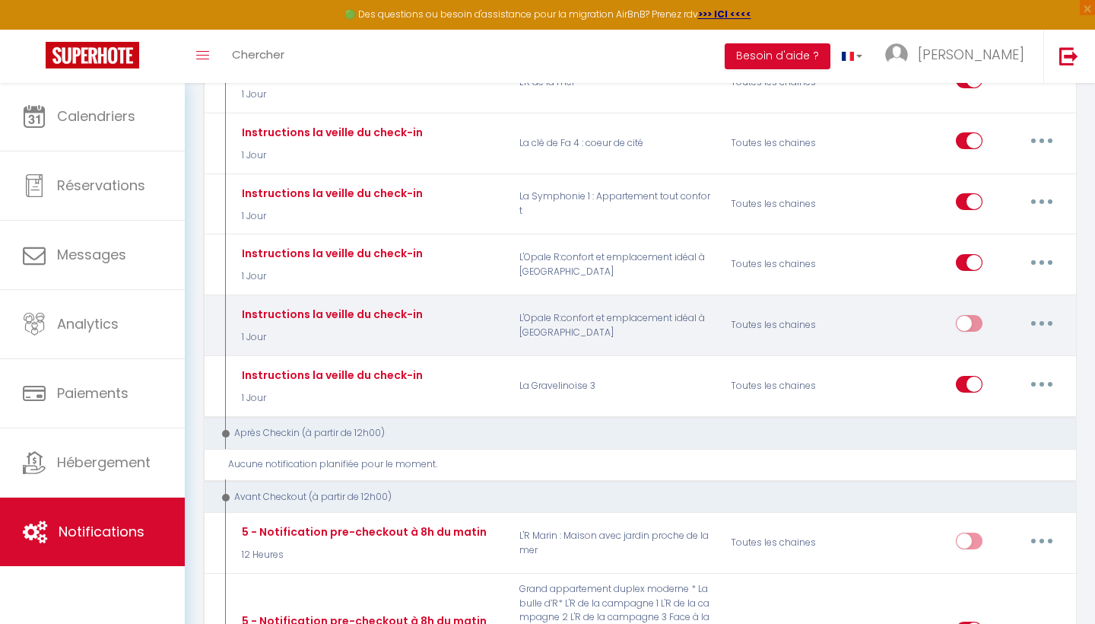
click at [1041, 311] on button "button" at bounding box center [1042, 323] width 43 height 24
click at [974, 345] on link "Editer" at bounding box center [1002, 358] width 113 height 26
checkbox input "true"
checkbox input "false"
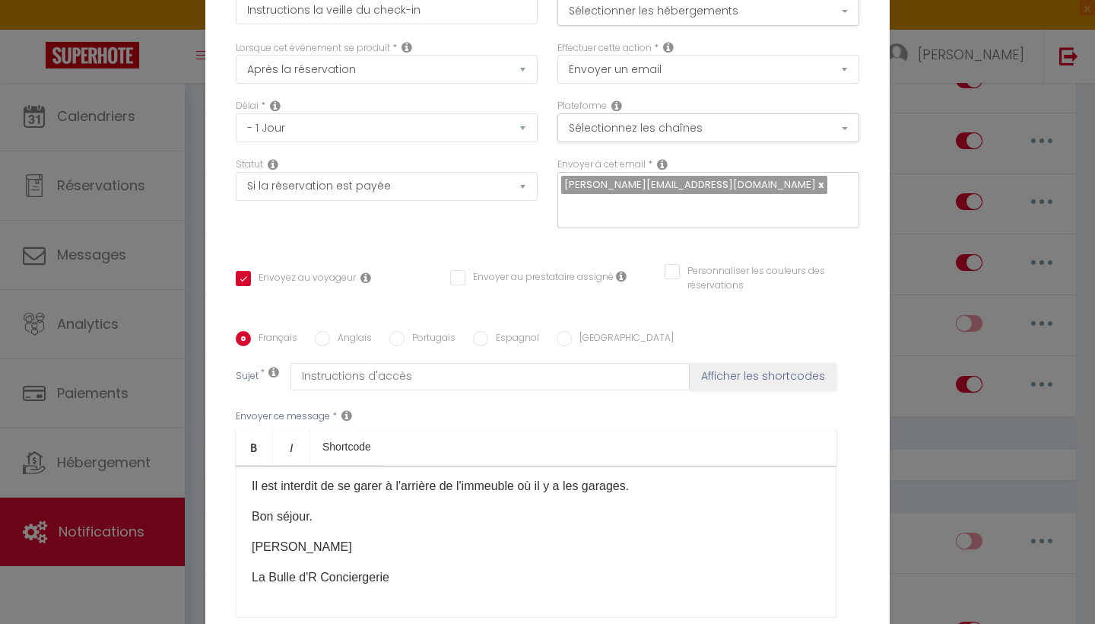
scroll to position [0, 0]
click at [821, 18] on button "Sélectionner les hébergements" at bounding box center [709, 11] width 302 height 29
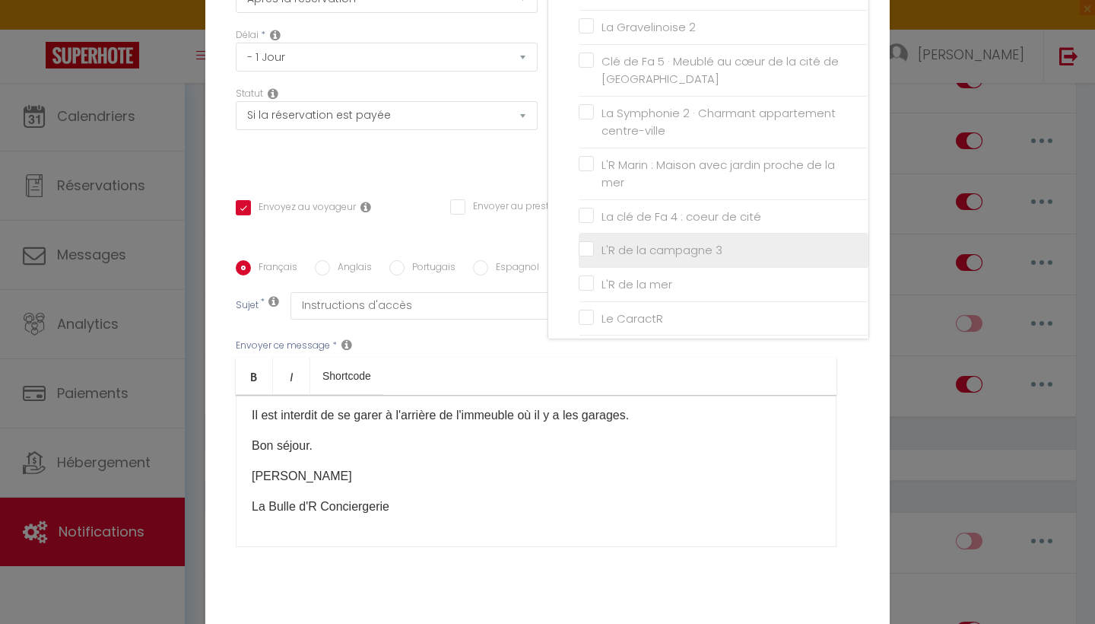
scroll to position [77, 0]
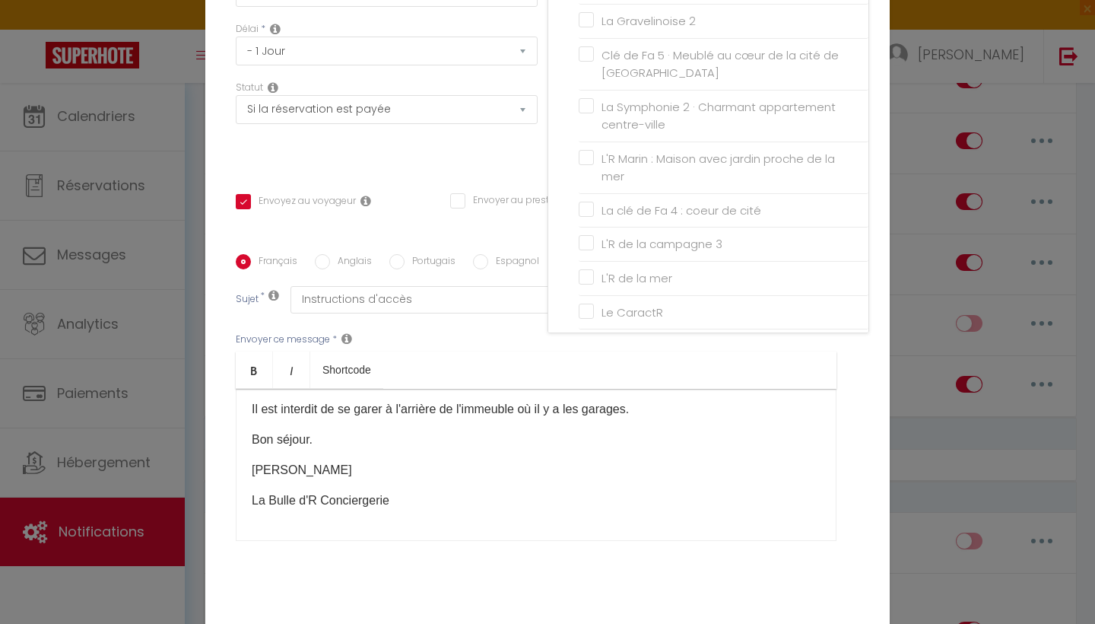
click at [646, 375] on ul "Bold Italic Shortcode" at bounding box center [536, 369] width 601 height 37
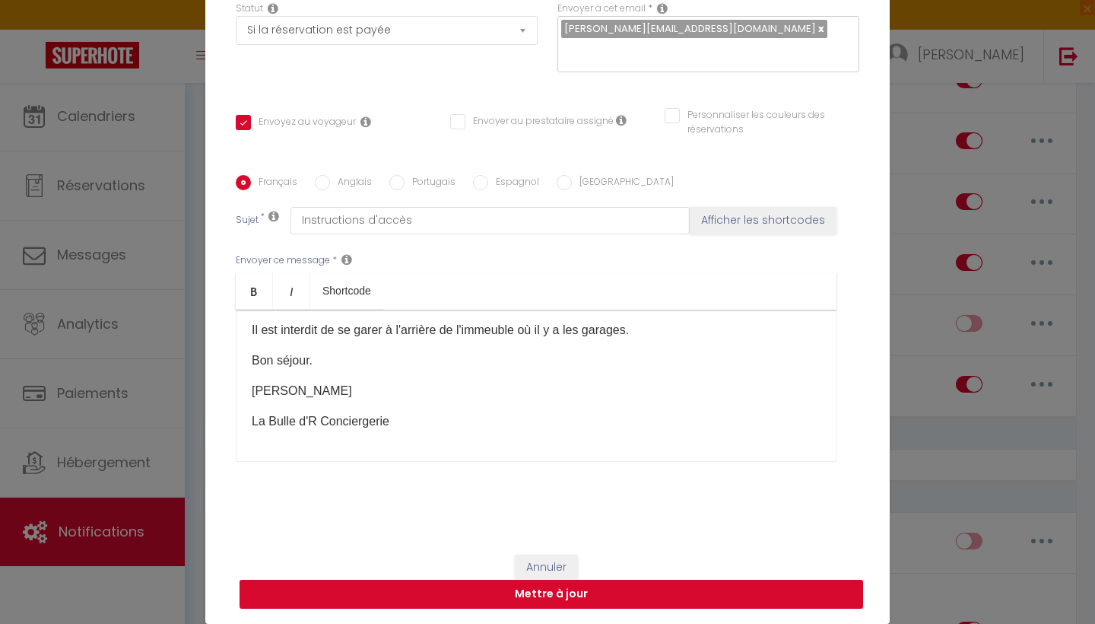
scroll to position [155, 0]
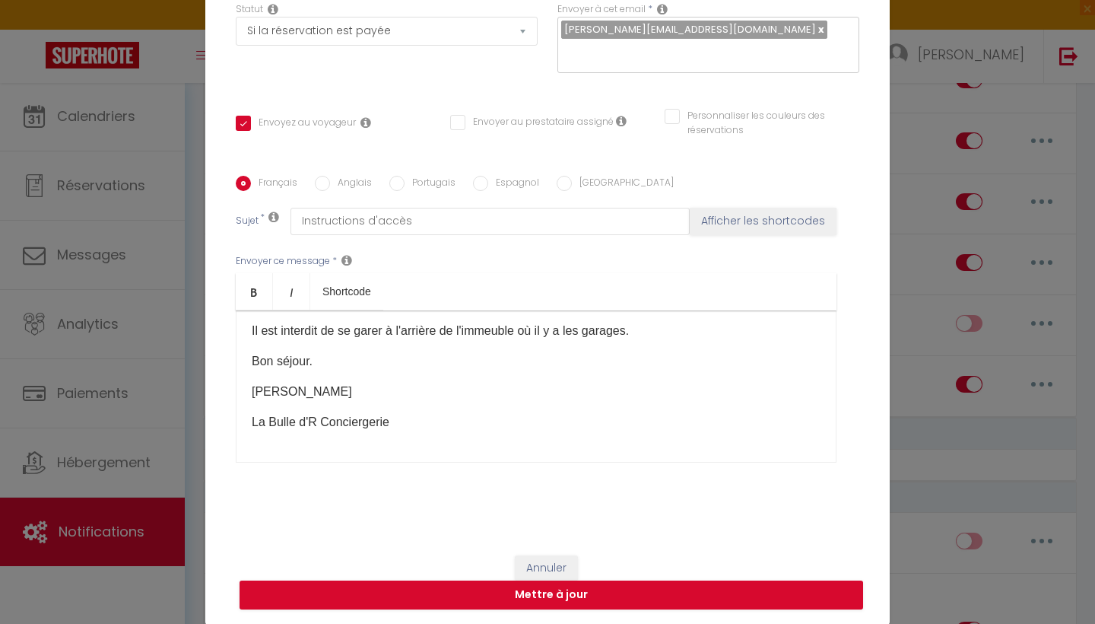
click at [544, 569] on button "Annuler" at bounding box center [546, 568] width 63 height 26
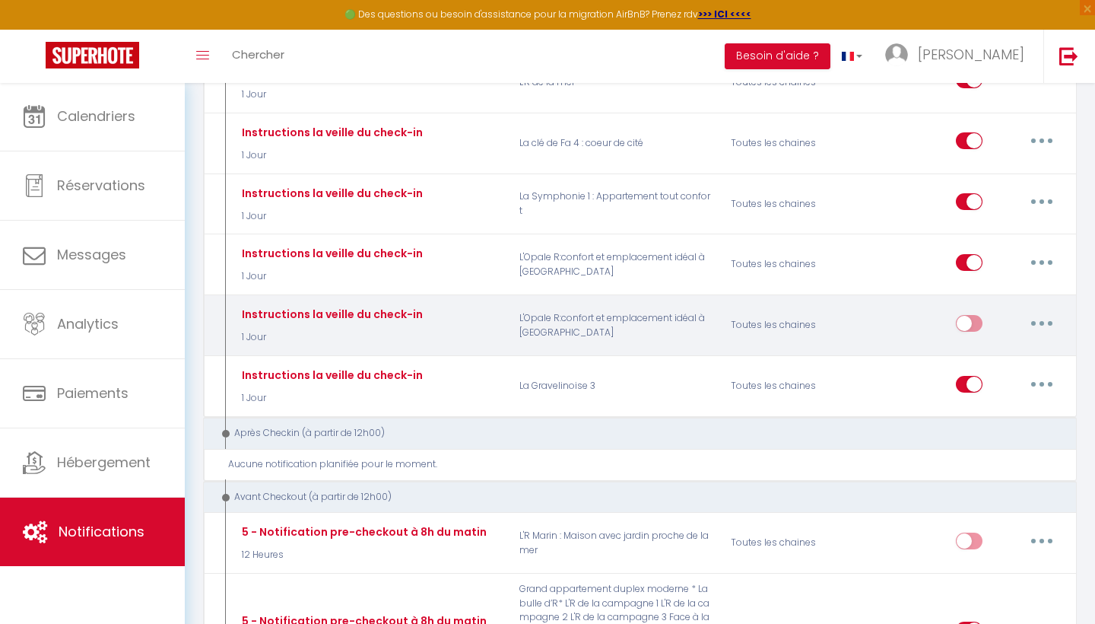
click at [1049, 311] on button "button" at bounding box center [1042, 323] width 43 height 24
click at [978, 427] on link "Supprimer" at bounding box center [1002, 440] width 113 height 26
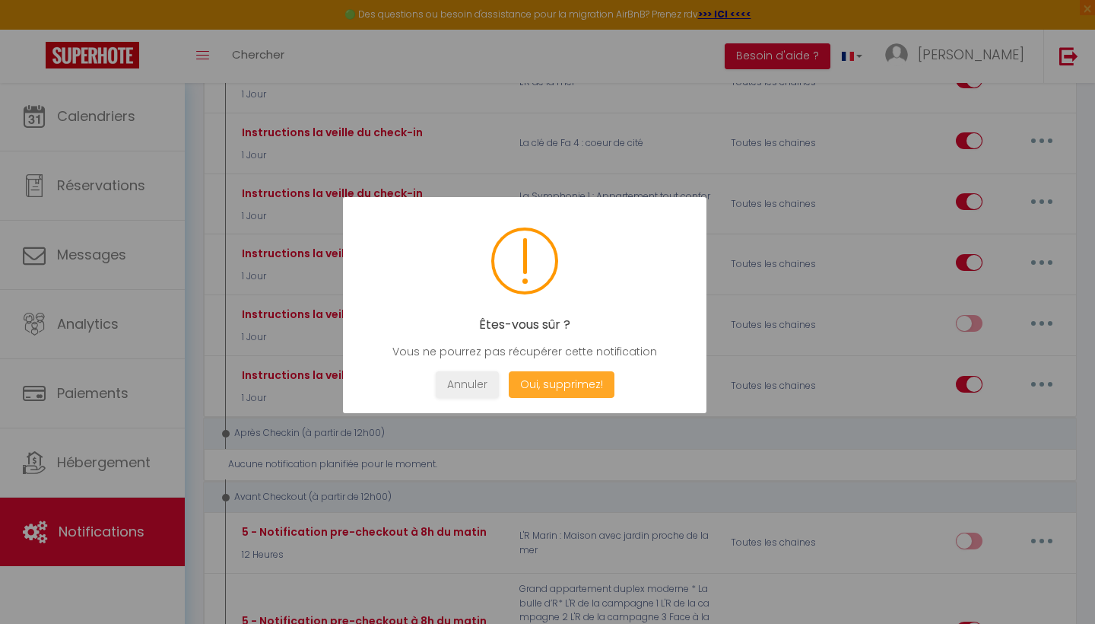
click at [577, 384] on button "Oui, supprimez!" at bounding box center [562, 384] width 106 height 27
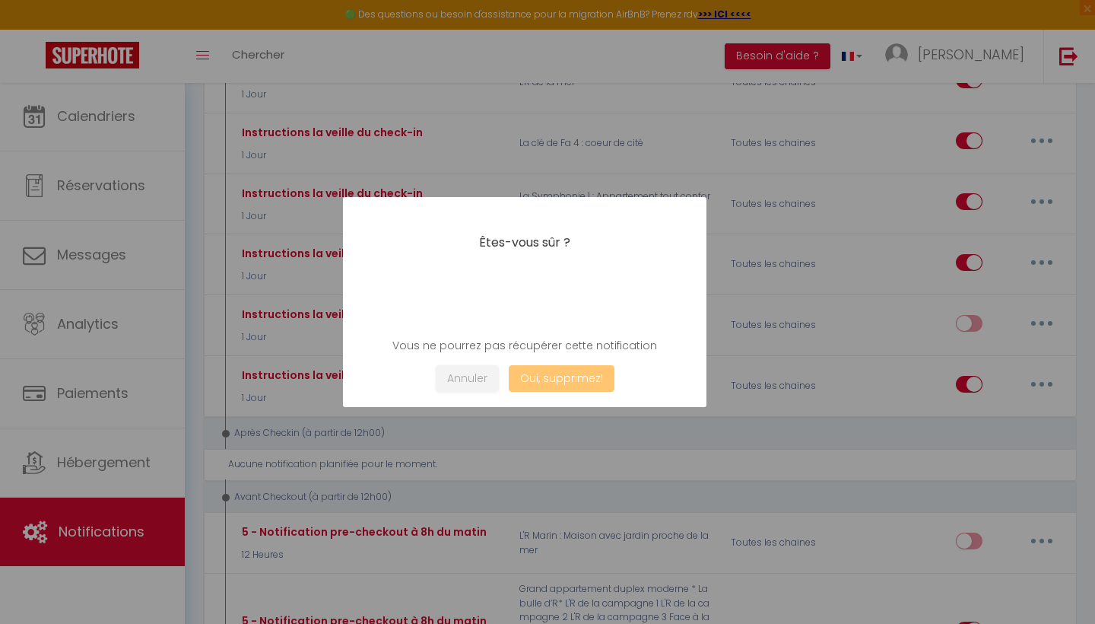
checkbox input "true"
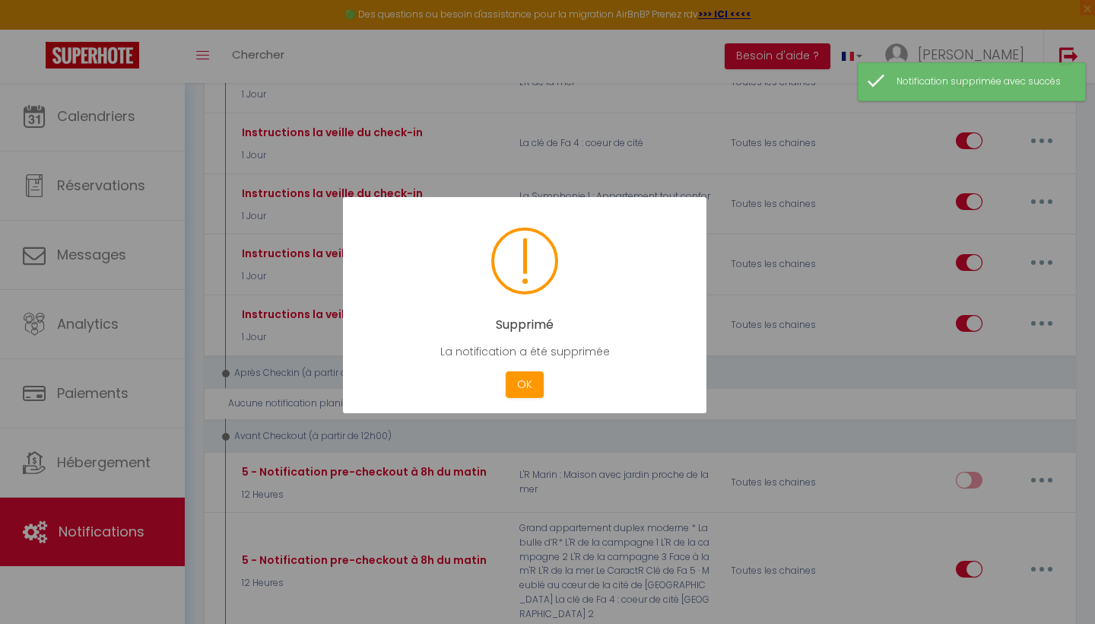
click at [90, 458] on div at bounding box center [547, 312] width 1095 height 624
click at [526, 387] on button "OK" at bounding box center [525, 384] width 38 height 27
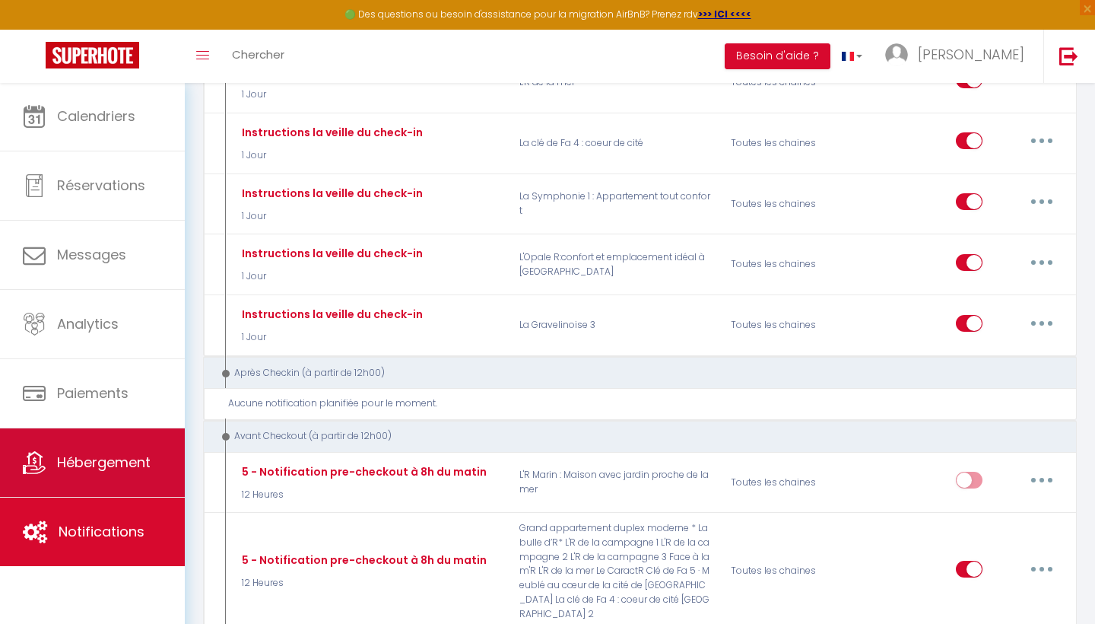
click at [116, 459] on span "Hébergement" at bounding box center [104, 462] width 94 height 19
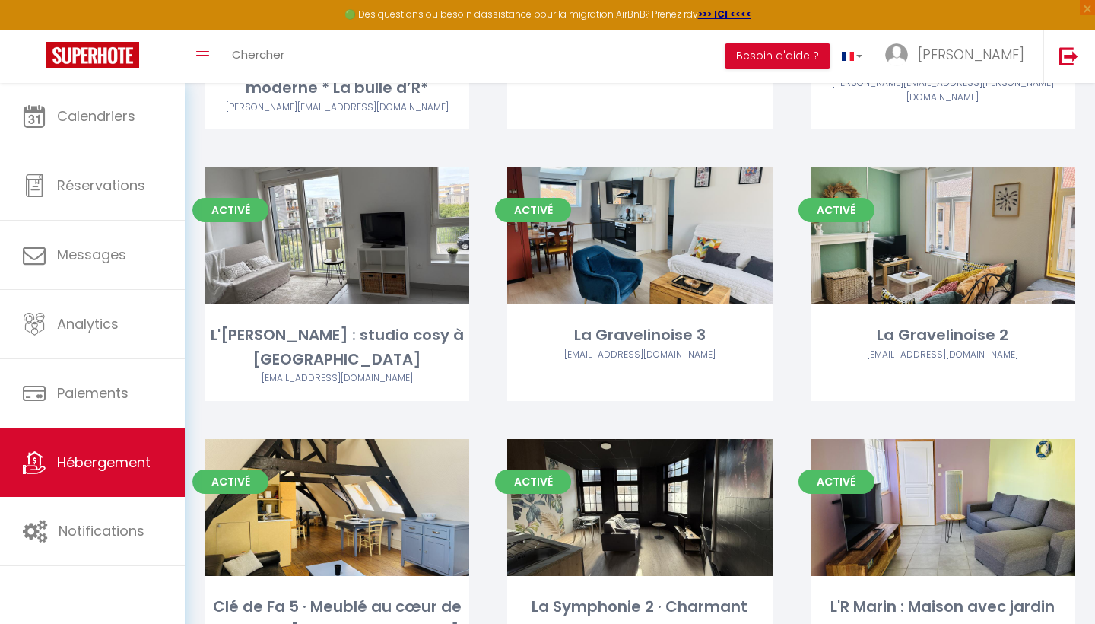
scroll to position [606, 0]
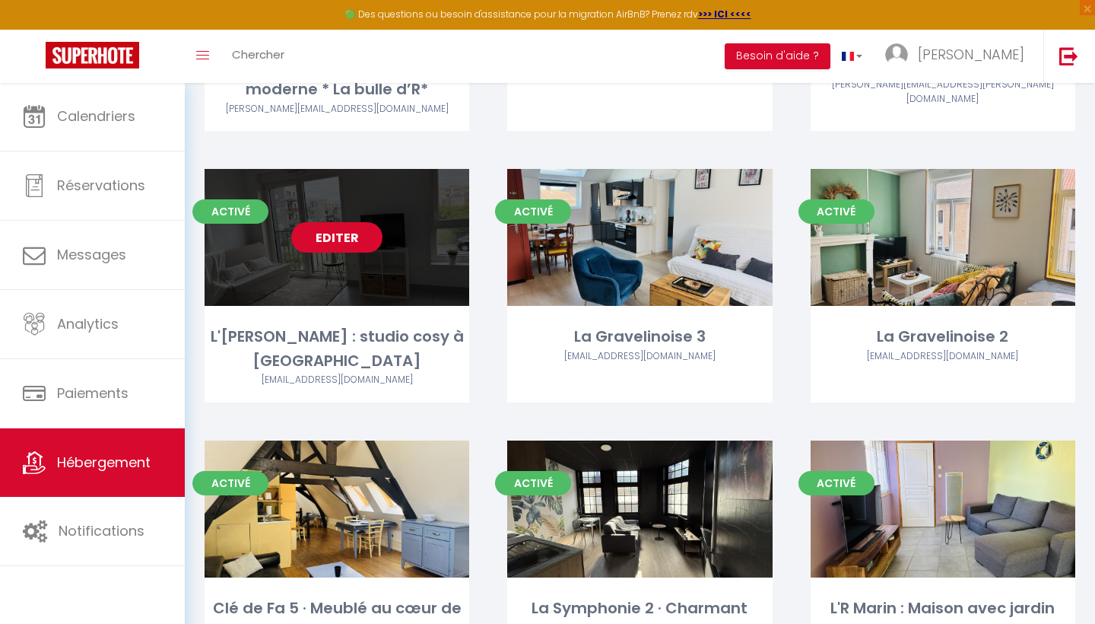
click at [346, 222] on link "Editer" at bounding box center [336, 237] width 91 height 30
click at [345, 222] on link "Editer" at bounding box center [336, 237] width 91 height 30
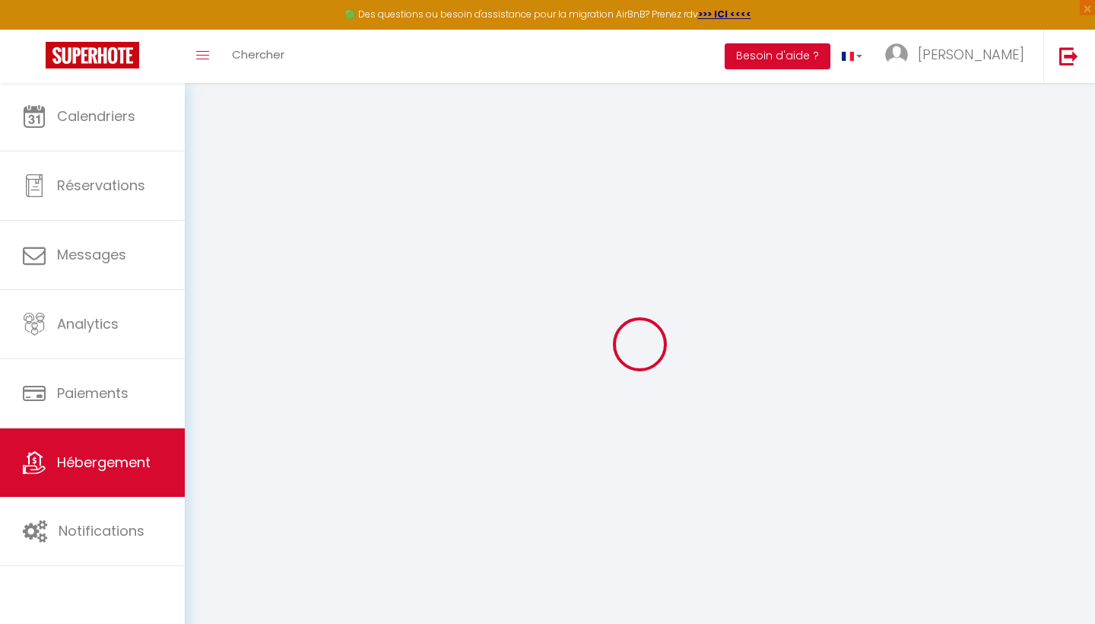
type input "L'[PERSON_NAME] : studio cosy à [GEOGRAPHIC_DATA]"
select select "0"
type input "60"
type input "30"
select select
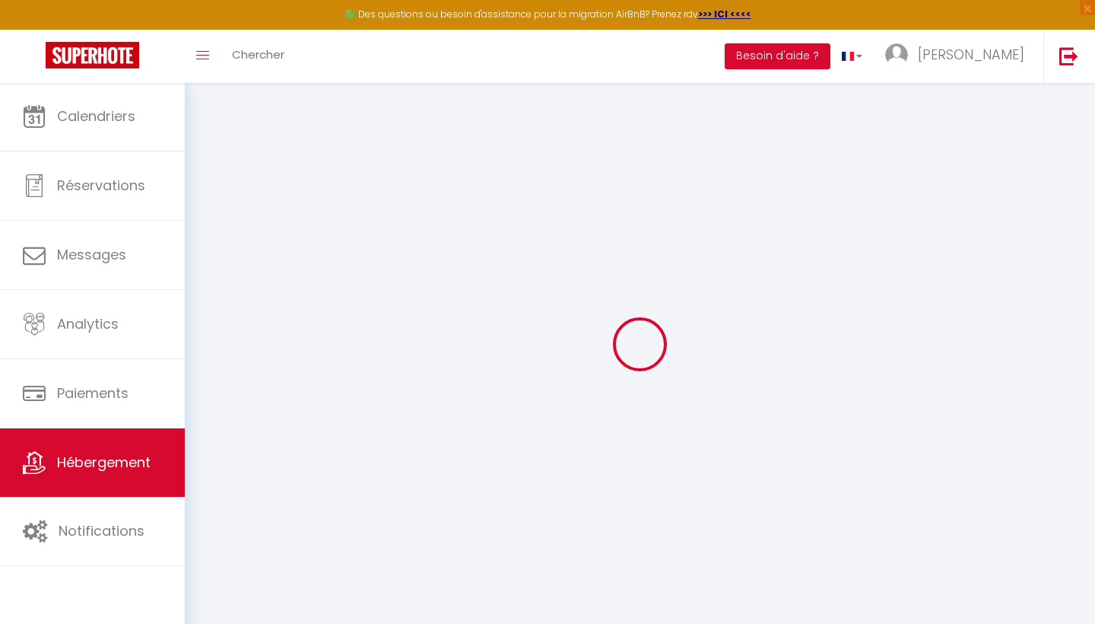
select select
type input "[STREET_ADDRESS]"
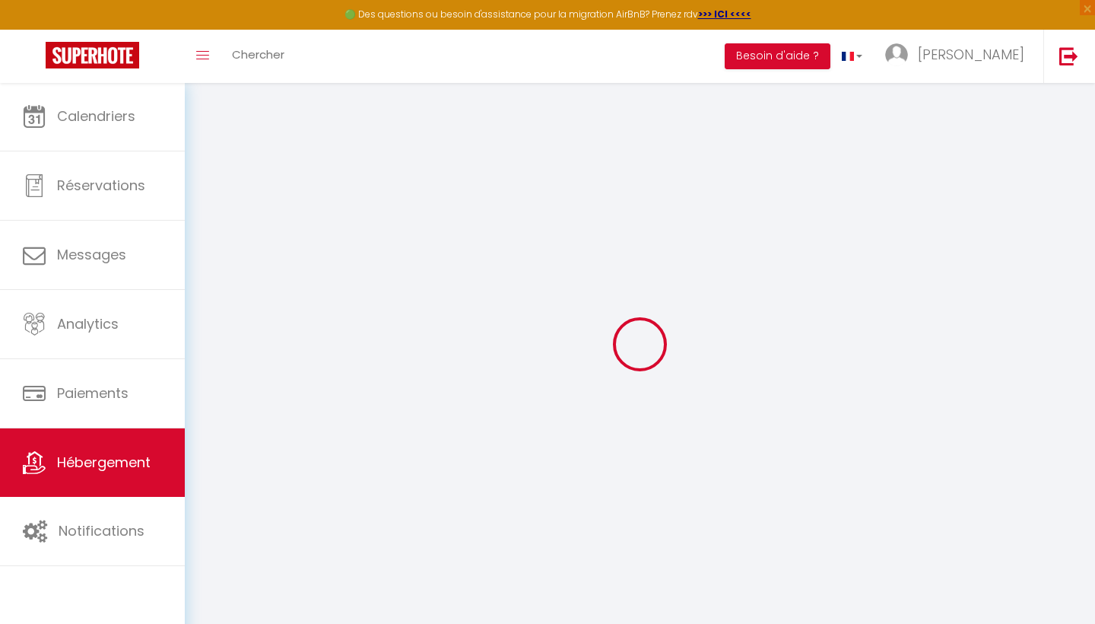
type input "59240"
type input "Dunkirk"
type input "[PERSON_NAME][EMAIL_ADDRESS][DOMAIN_NAME]"
select select
checkbox input "false"
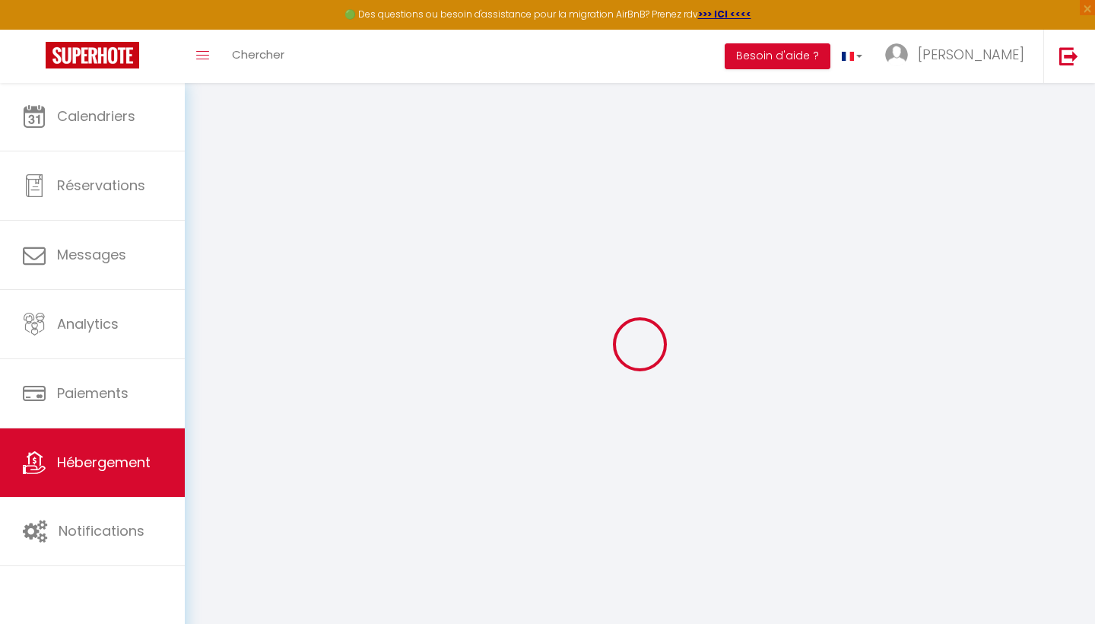
checkbox input "false"
type input "0"
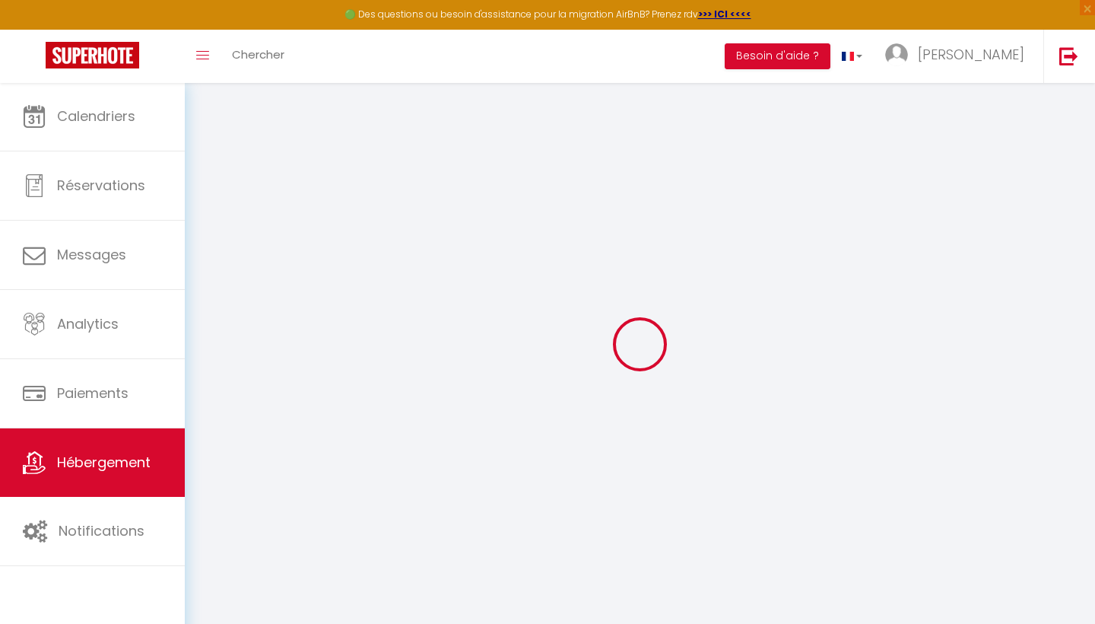
type input "0"
select select
checkbox input "false"
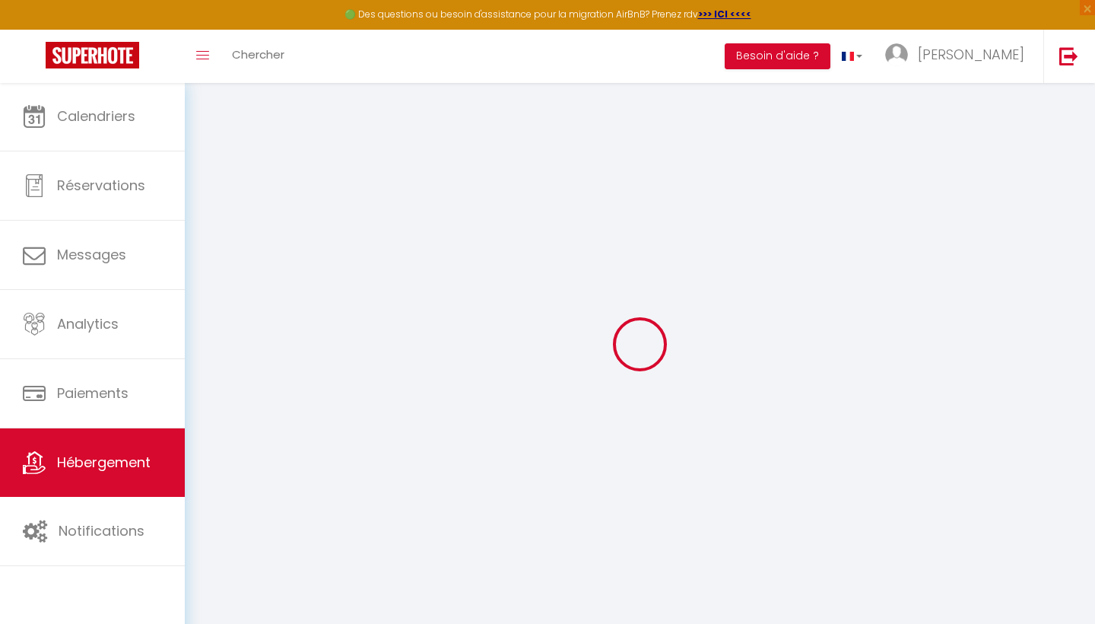
checkbox input "false"
select select
checkbox input "false"
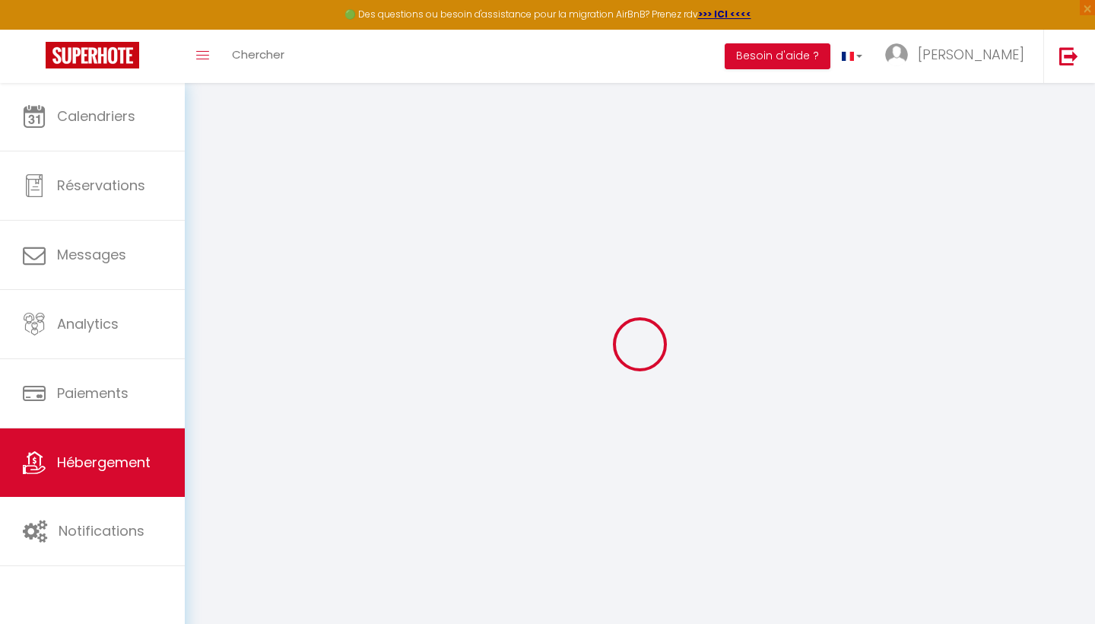
checkbox input "false"
select select "15:00"
select select "23:45"
select select "12:00"
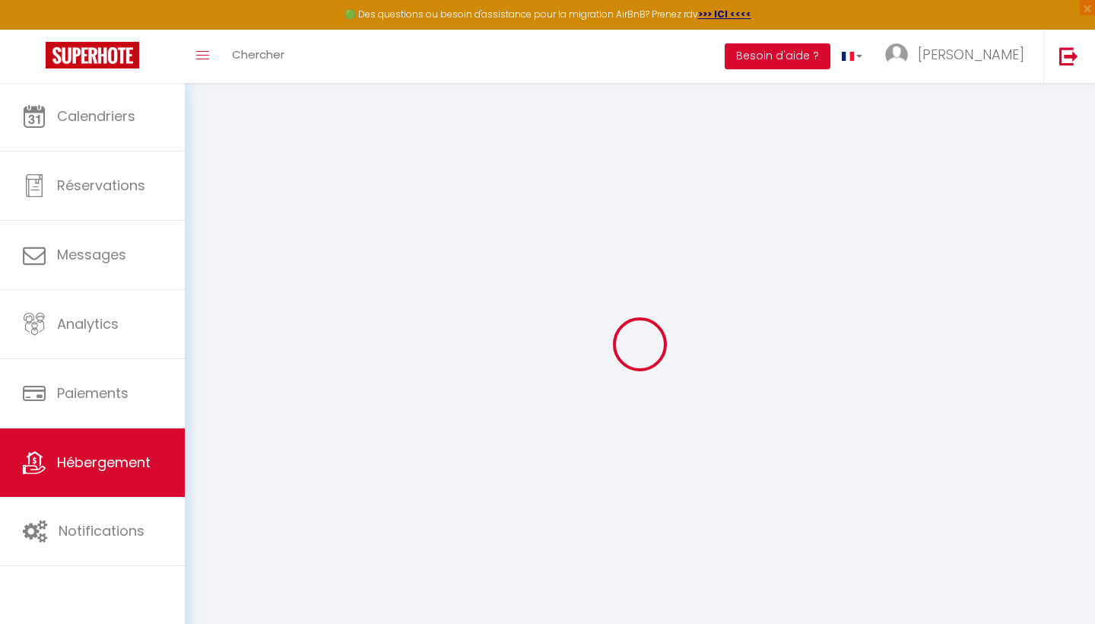
select select "30"
select select "120"
select select
checkbox input "false"
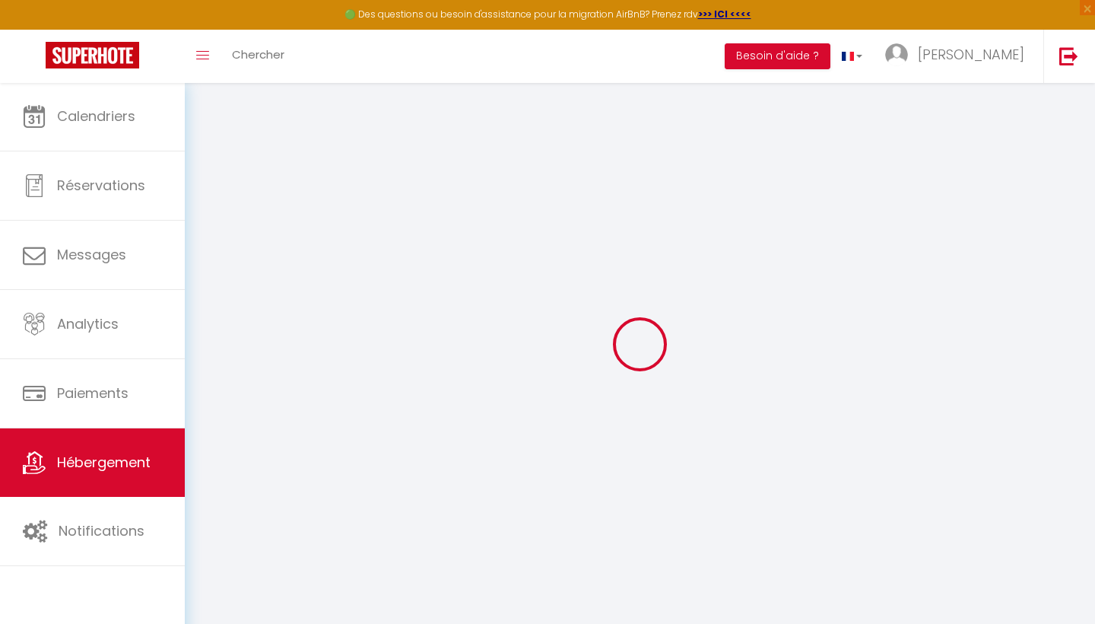
checkbox input "false"
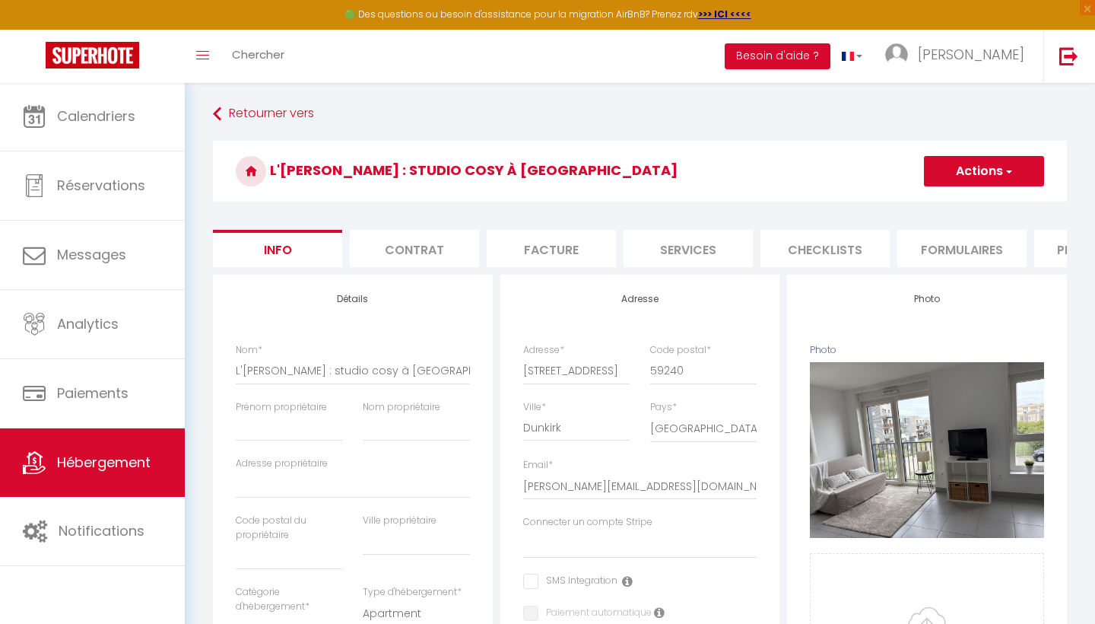
click at [421, 250] on li "Contrat" at bounding box center [414, 248] width 129 height 37
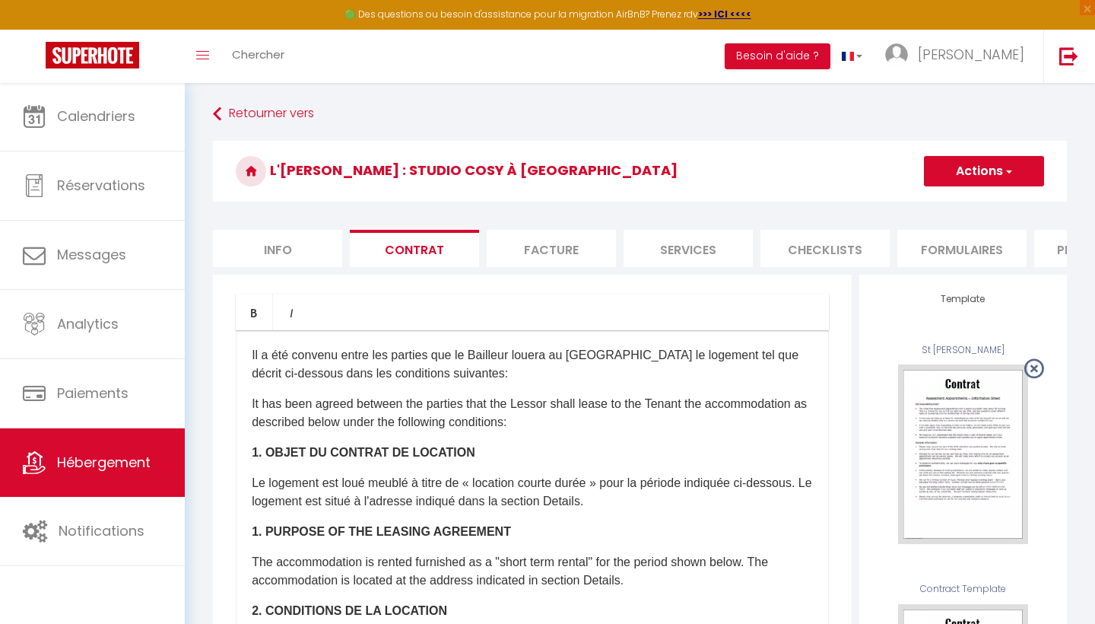
click at [528, 256] on li "Facture" at bounding box center [551, 248] width 129 height 37
select select
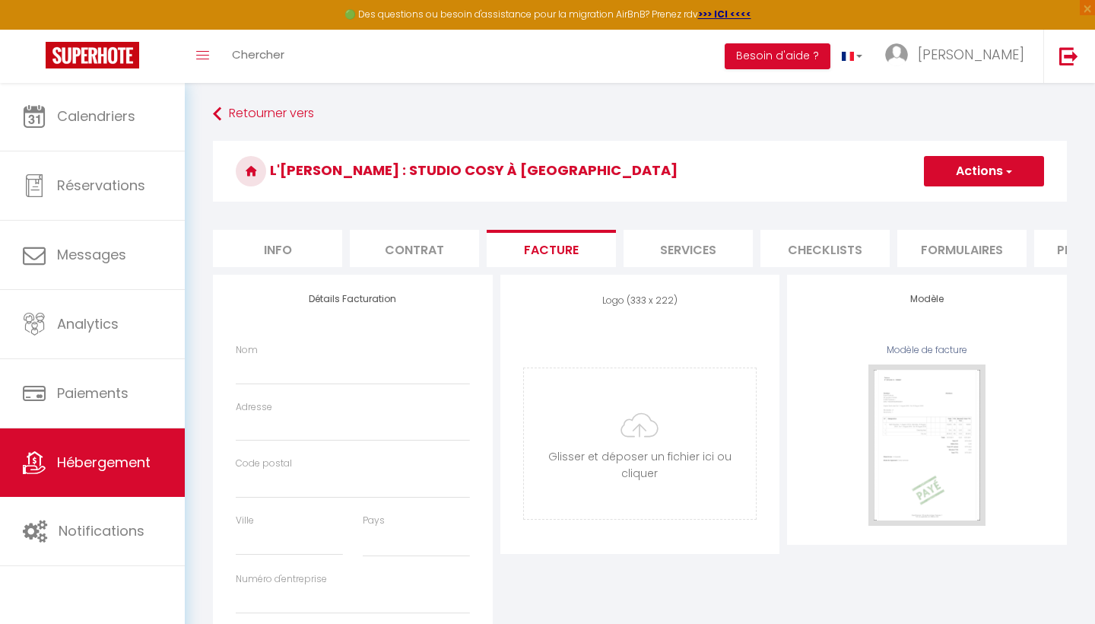
click at [686, 246] on li "Services" at bounding box center [688, 248] width 129 height 37
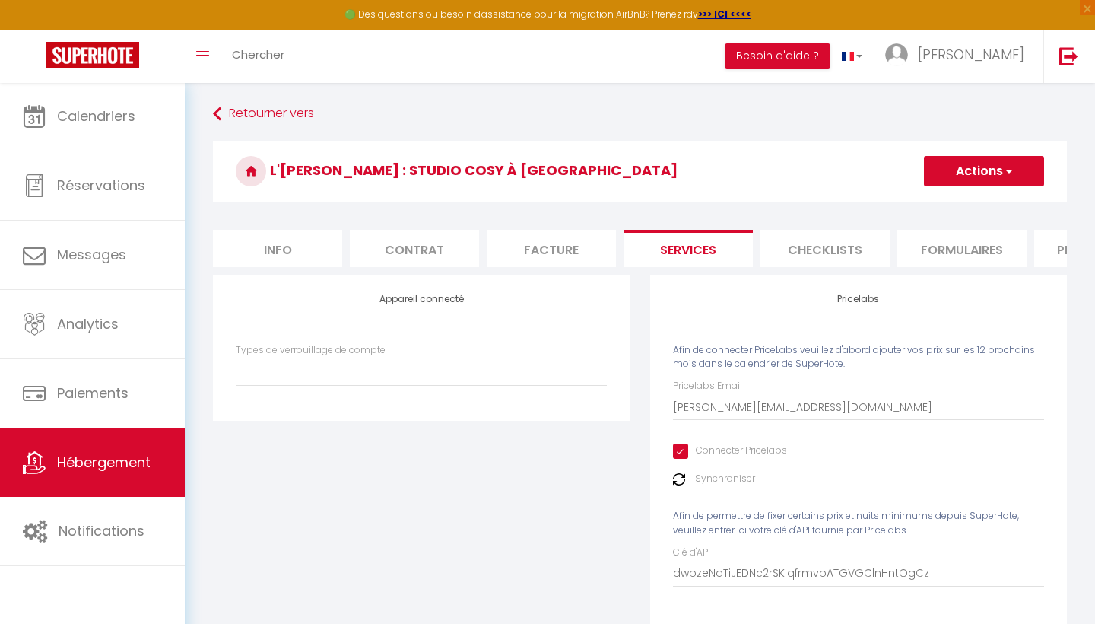
select select
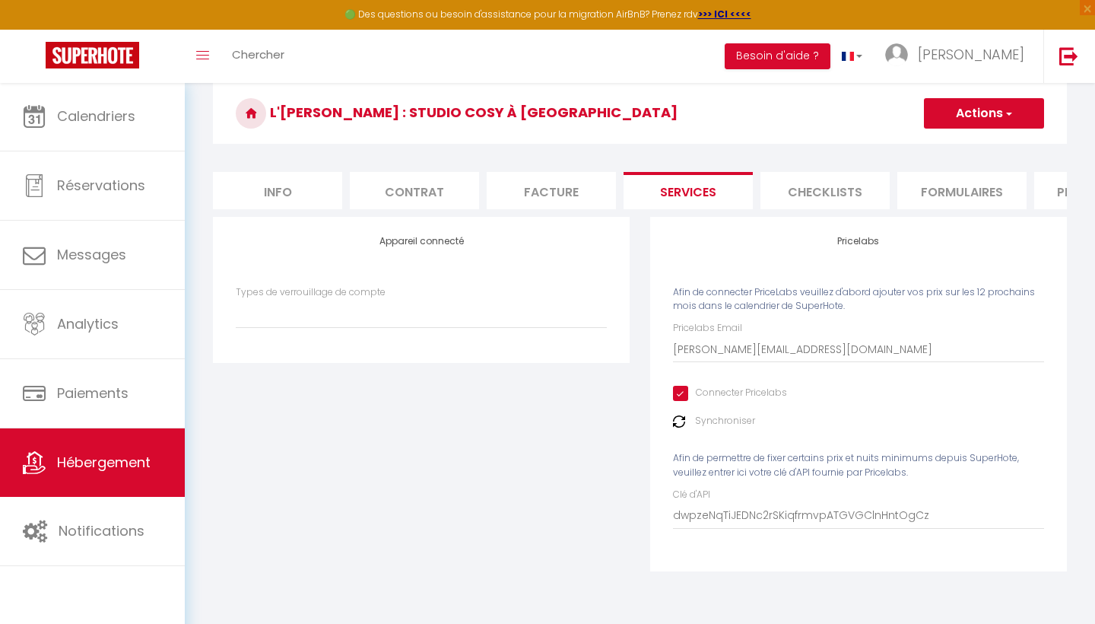
scroll to position [59, 0]
click at [834, 195] on li "Checklists" at bounding box center [825, 188] width 129 height 37
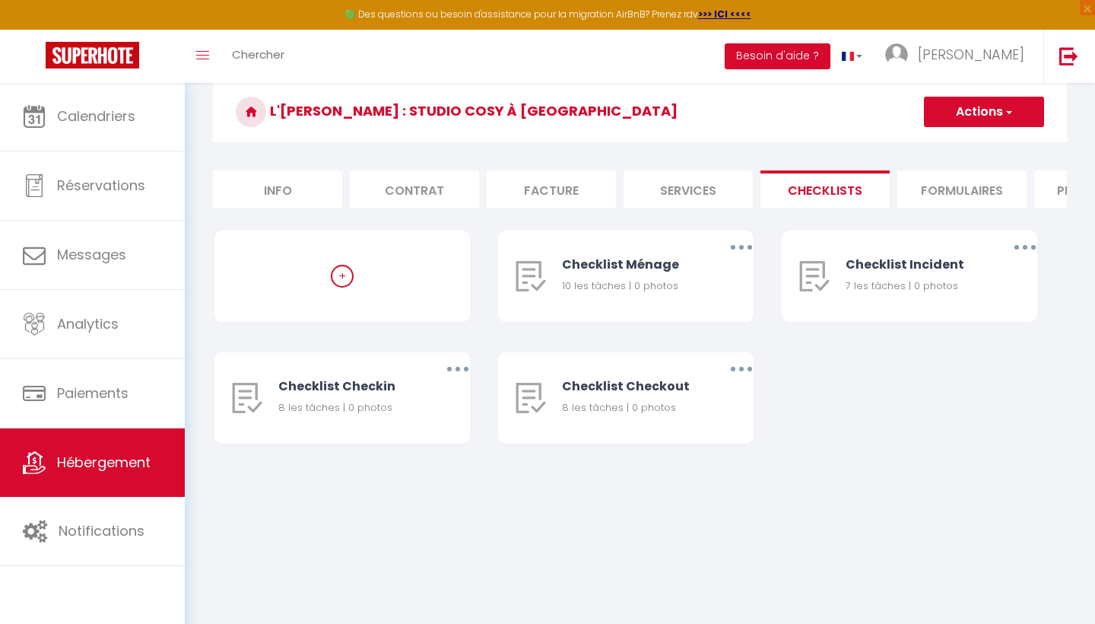
click at [977, 195] on li "Formulaires" at bounding box center [962, 188] width 129 height 37
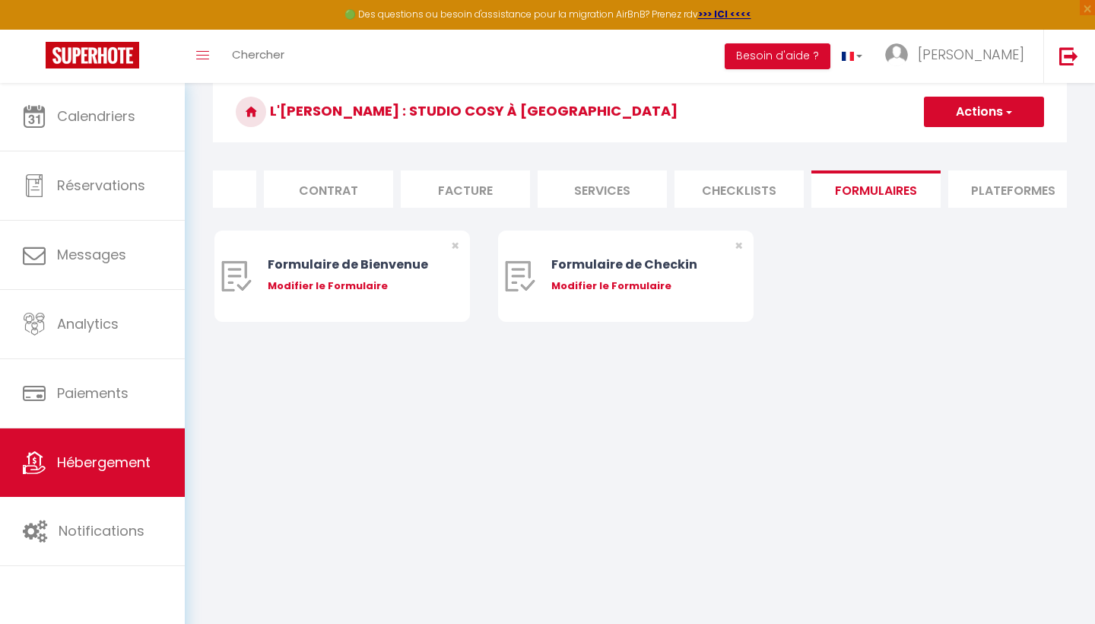
scroll to position [0, 138]
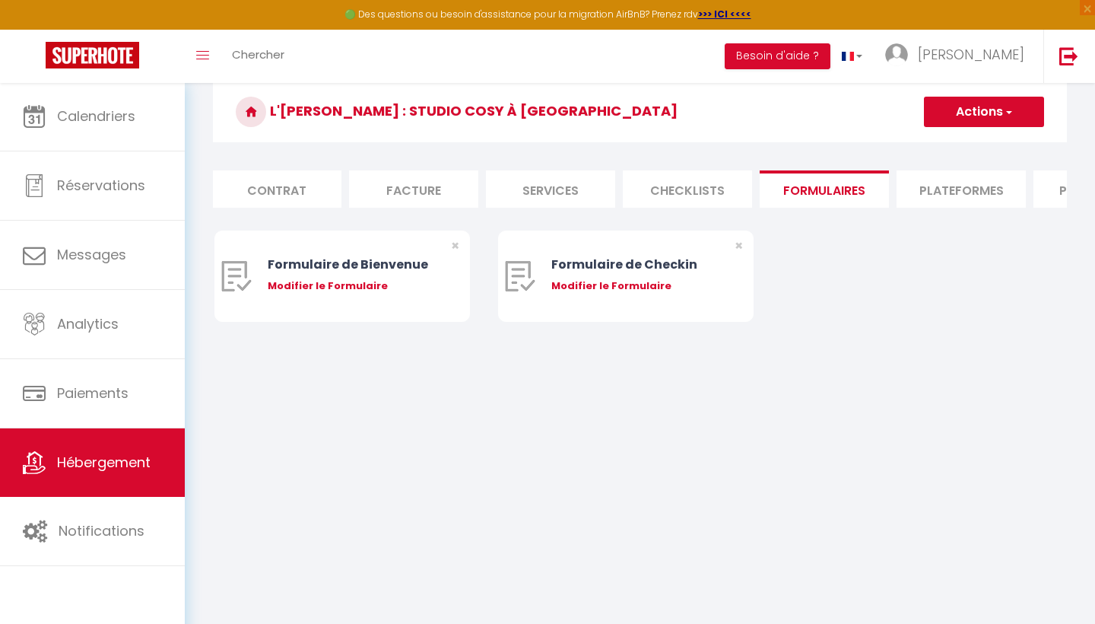
click at [977, 178] on li "Plateformes" at bounding box center [961, 188] width 129 height 37
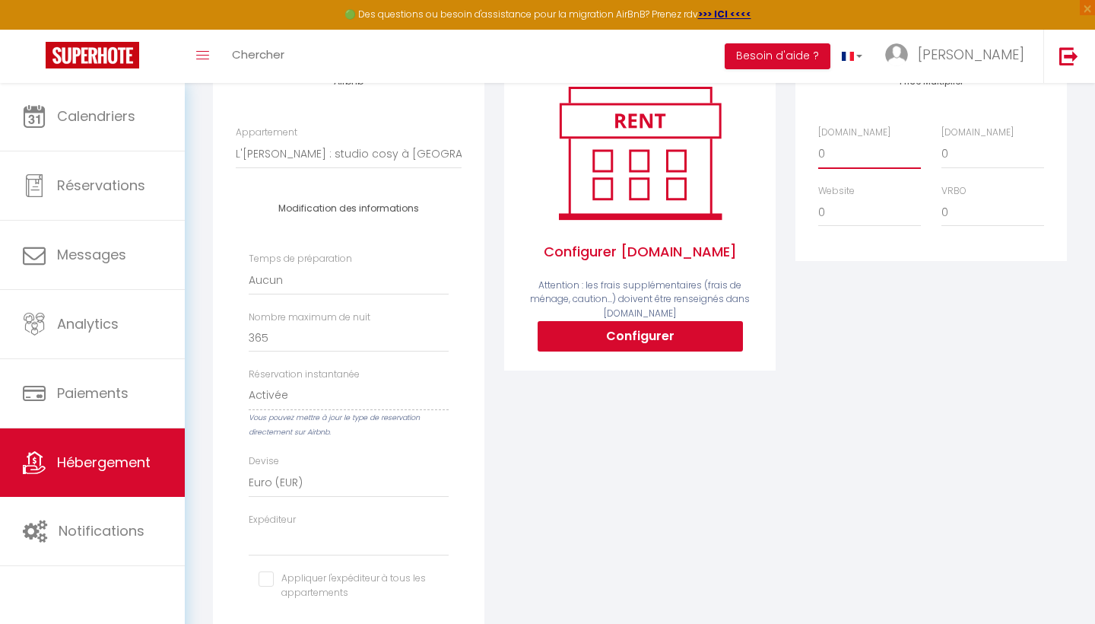
scroll to position [219, 0]
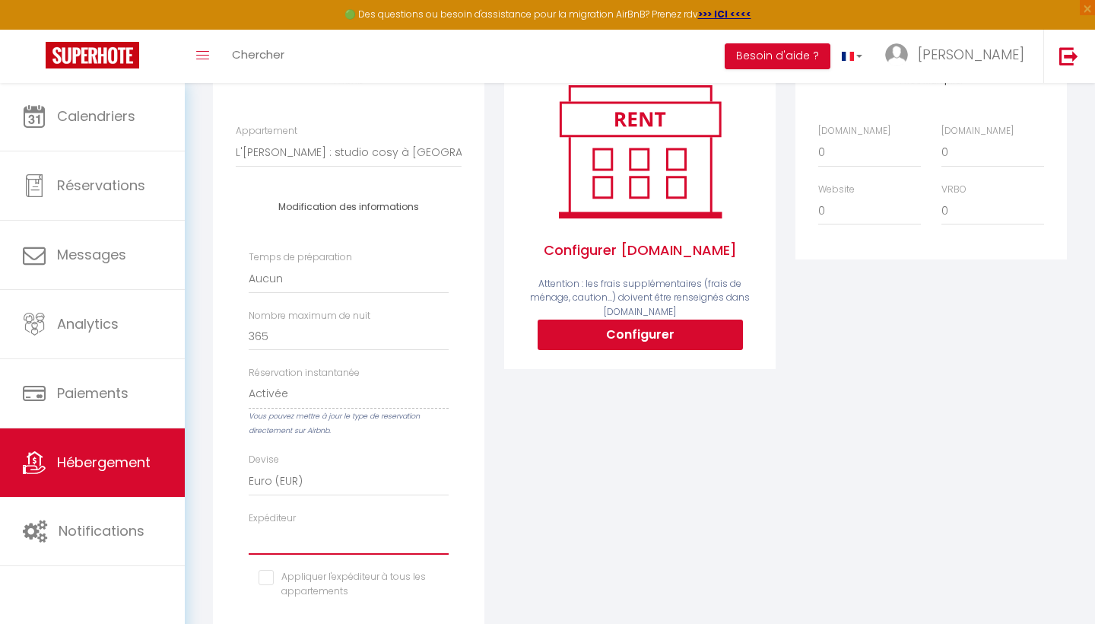
select select "8321"
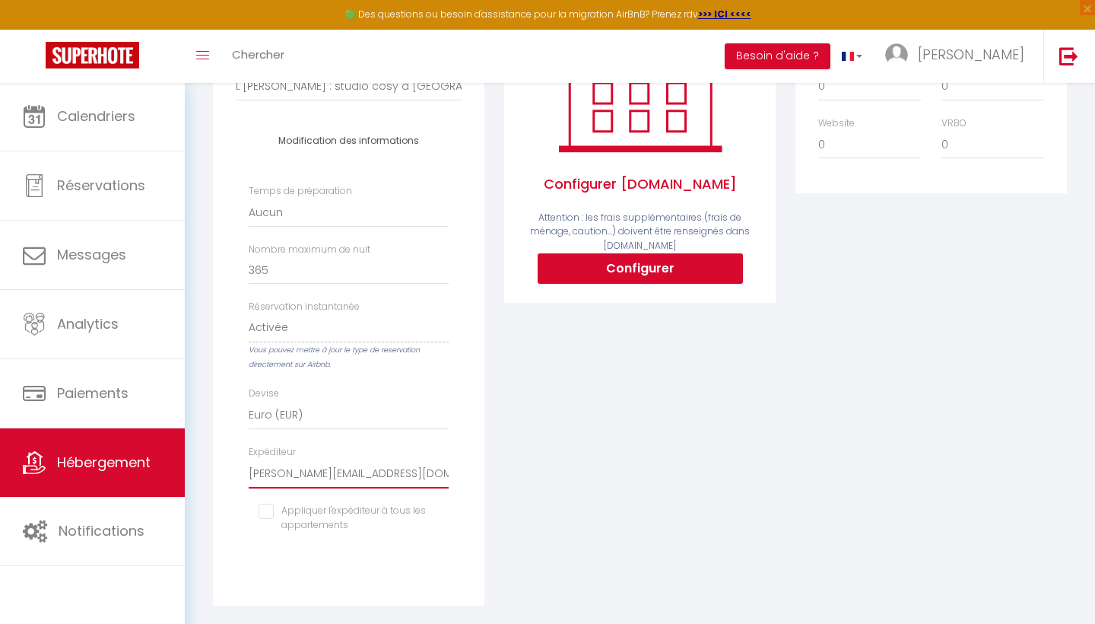
scroll to position [297, 0]
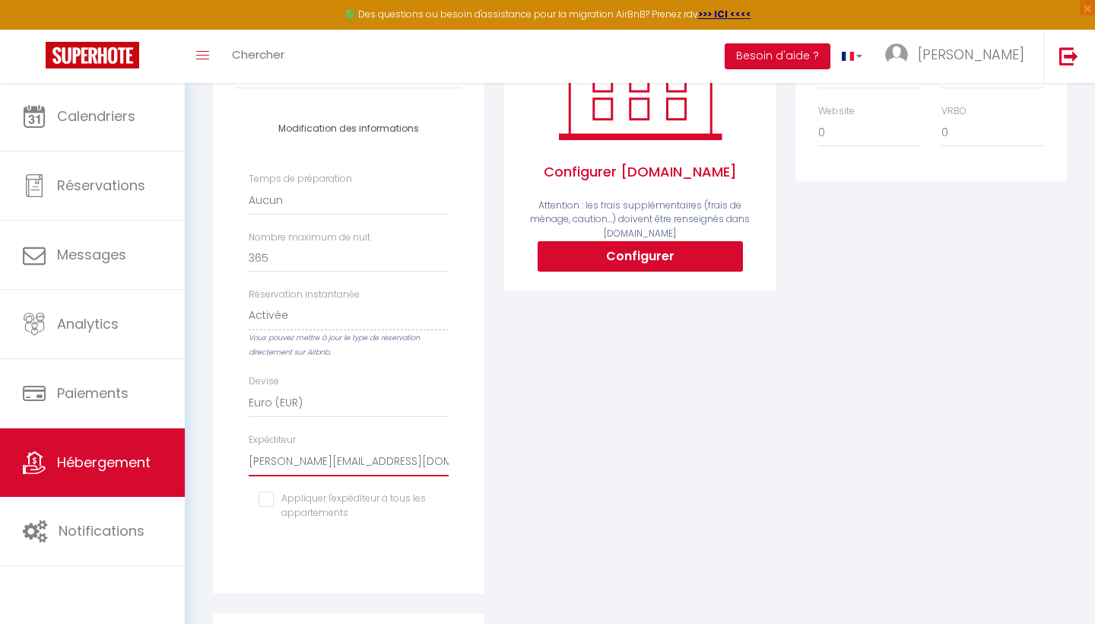
click at [269, 500] on input "checkbox" at bounding box center [349, 498] width 180 height 15
checkbox input "true"
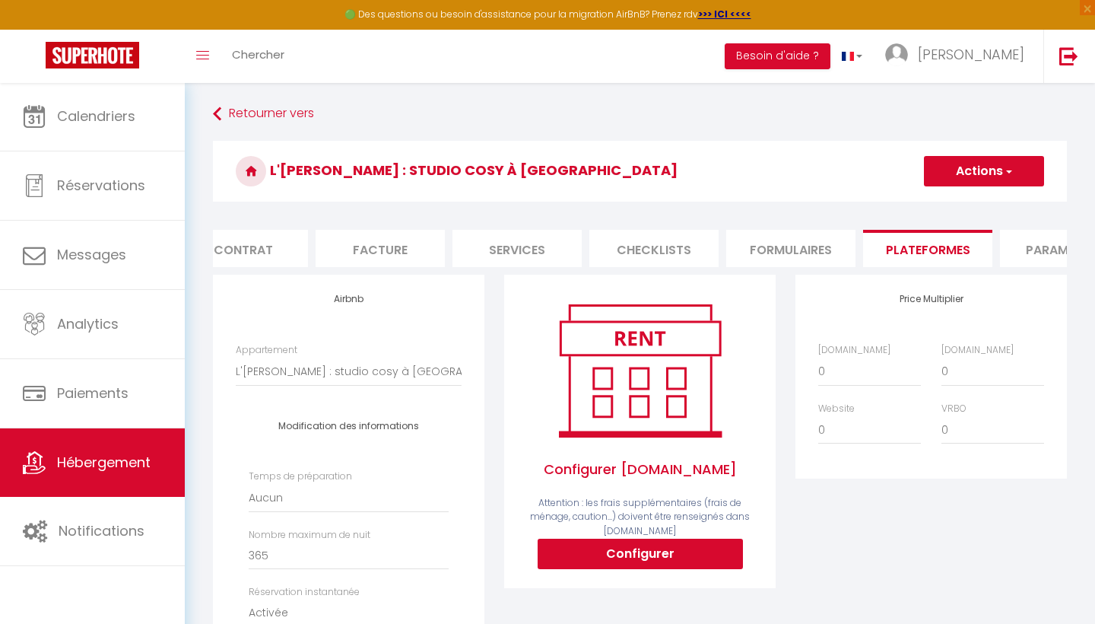
scroll to position [0, 0]
click at [995, 185] on button "Actions" at bounding box center [984, 171] width 120 height 30
click at [967, 208] on link "Enregistrer" at bounding box center [983, 205] width 120 height 20
select select "EUR"
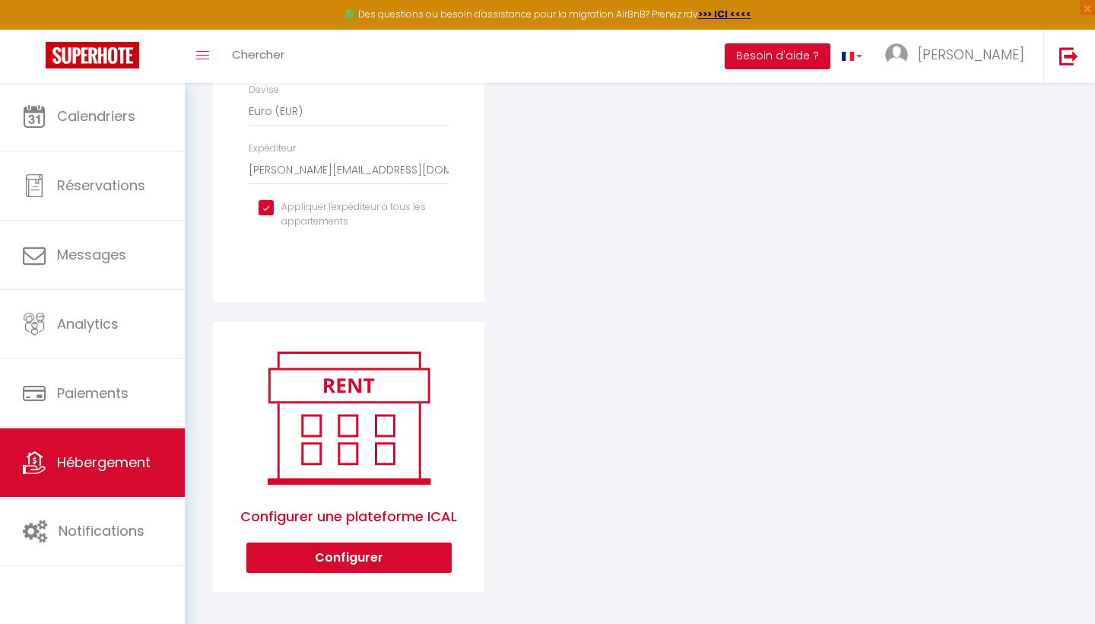
scroll to position [588, 0]
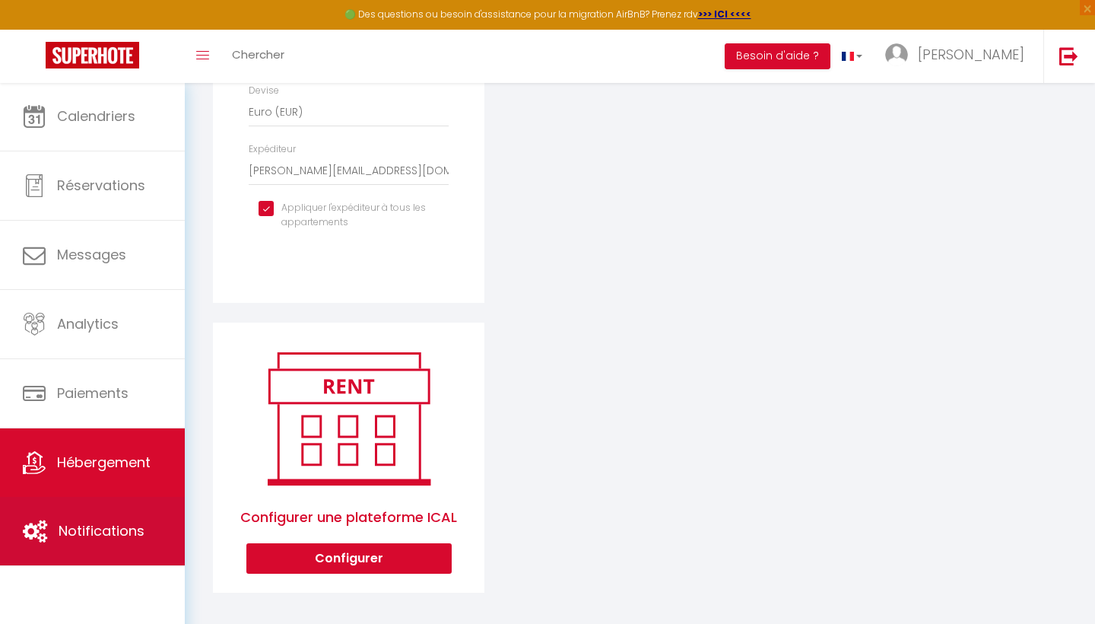
click at [86, 526] on span "Notifications" at bounding box center [102, 530] width 86 height 19
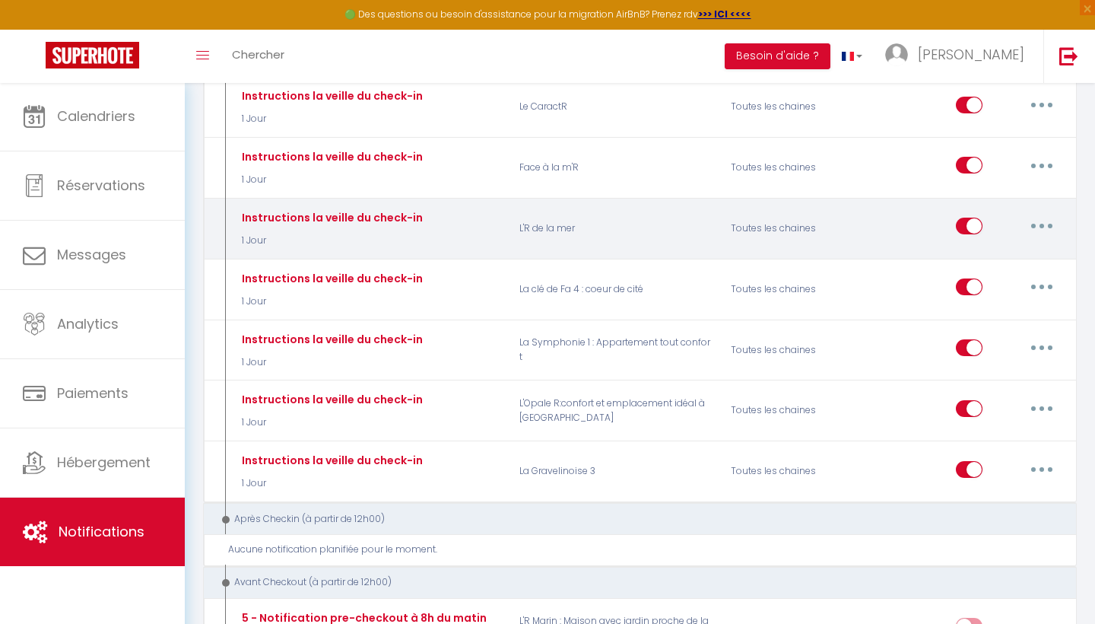
scroll to position [1325, 0]
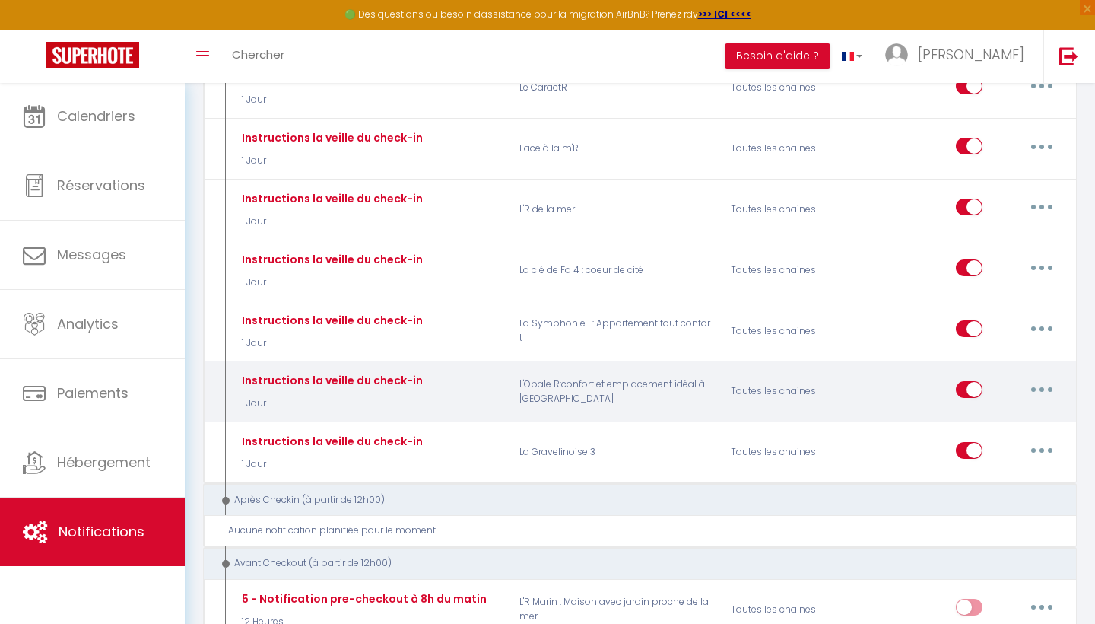
click at [1044, 377] on button "button" at bounding box center [1042, 389] width 43 height 24
click at [969, 438] on link "Dupliquer" at bounding box center [1002, 451] width 113 height 26
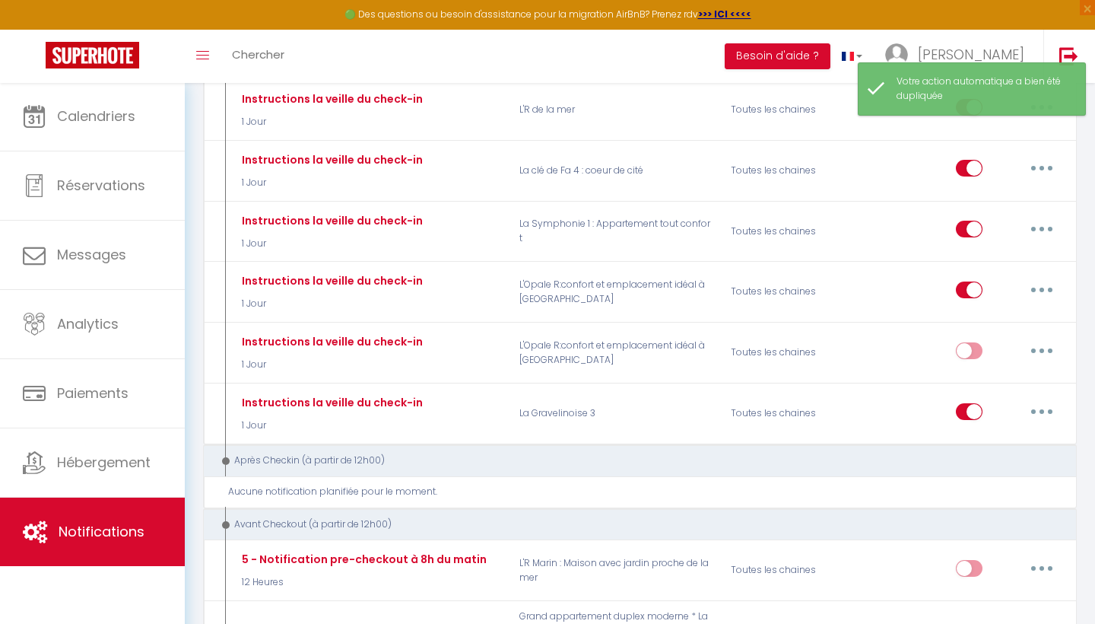
scroll to position [1452, 0]
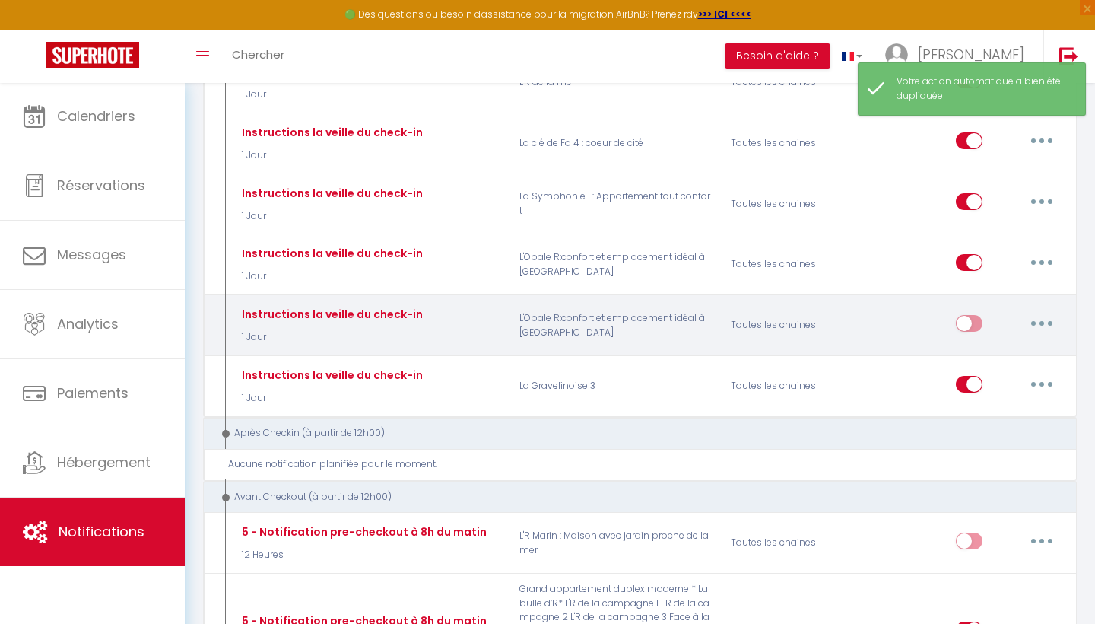
click at [1042, 321] on icon "button" at bounding box center [1042, 323] width 5 height 5
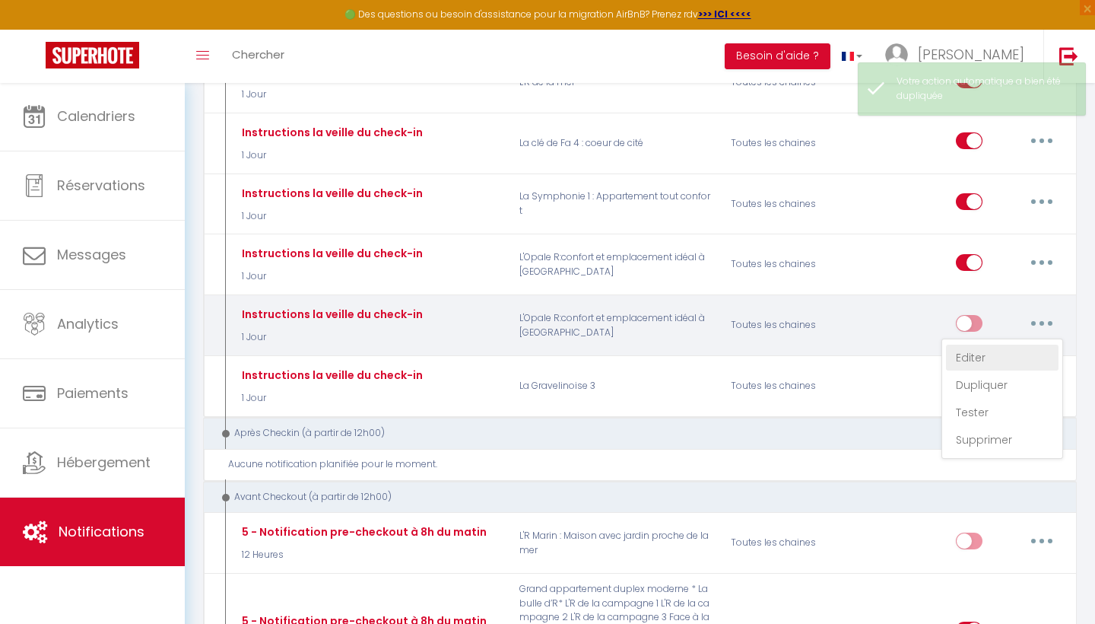
click at [977, 345] on link "Editer" at bounding box center [1002, 358] width 113 height 26
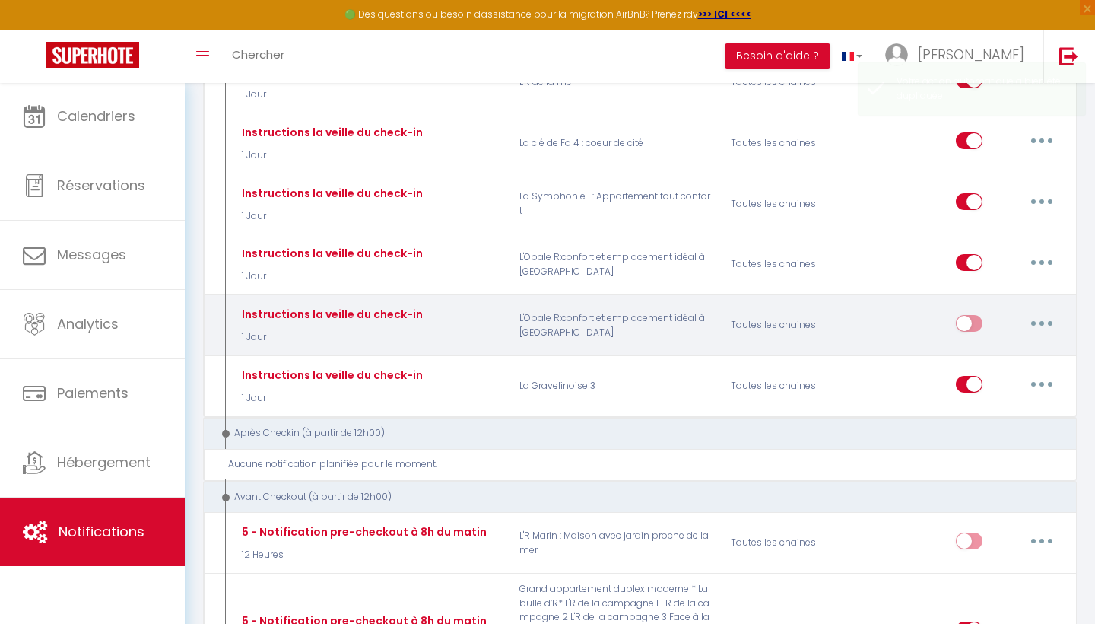
type input "Instructions la veille du check-in"
checkbox input "false"
checkbox input "true"
checkbox input "false"
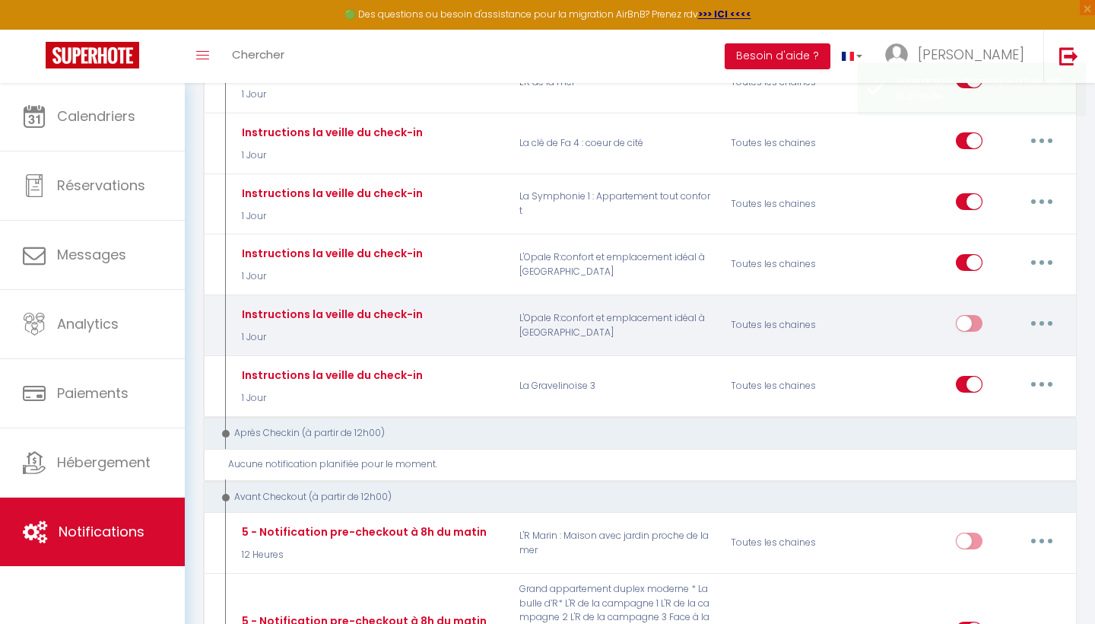
checkbox input "false"
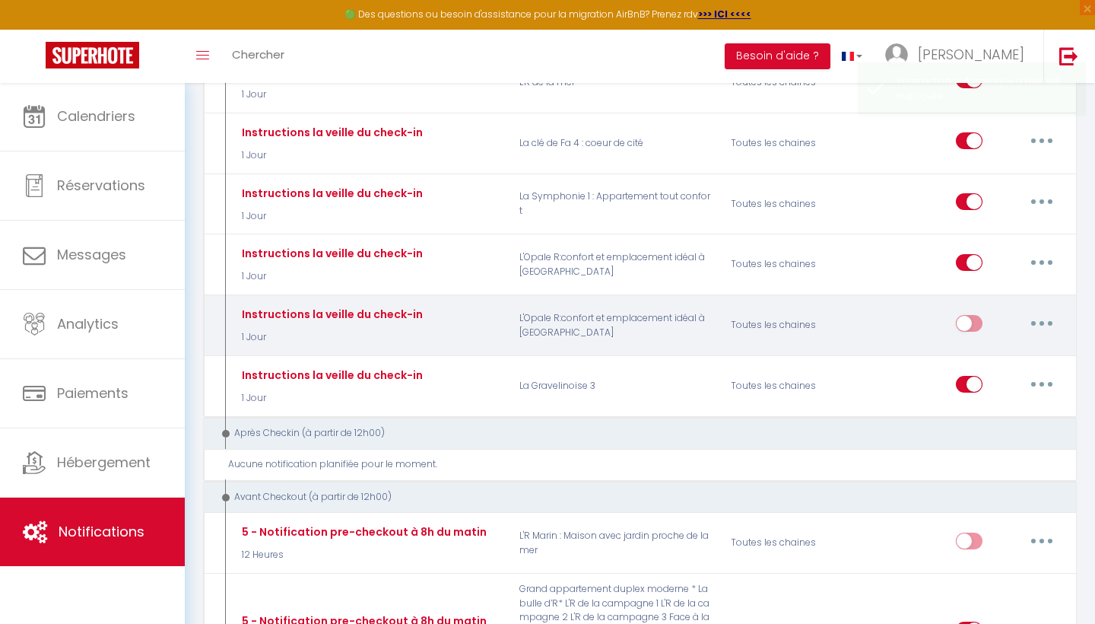
checkbox input "false"
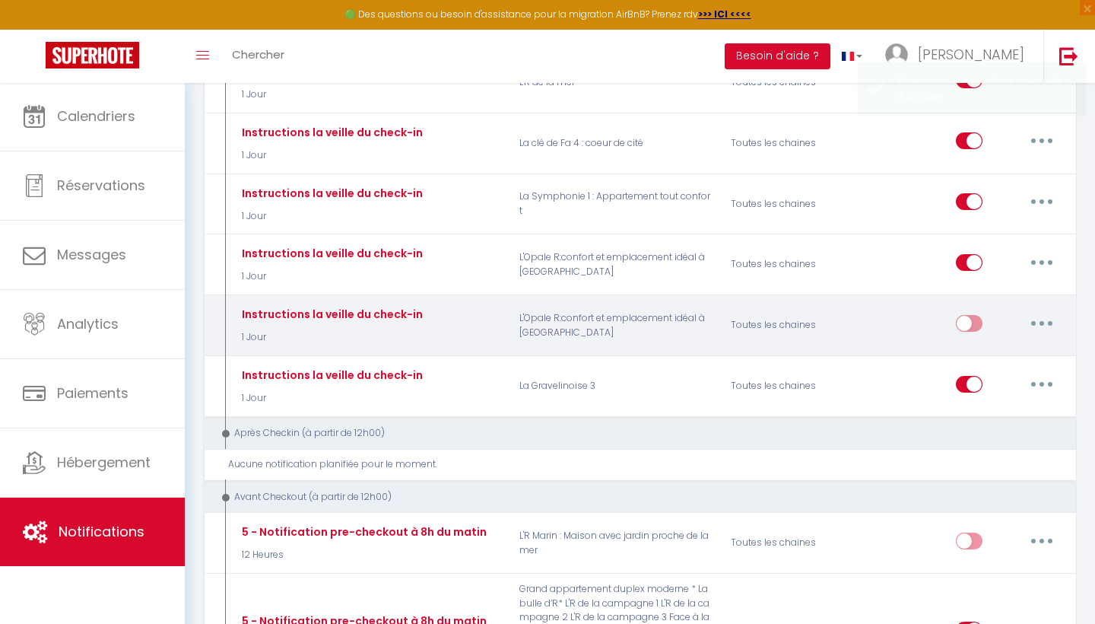
checkbox input "false"
select select "1 Jour"
select select "if_booking_is_paid"
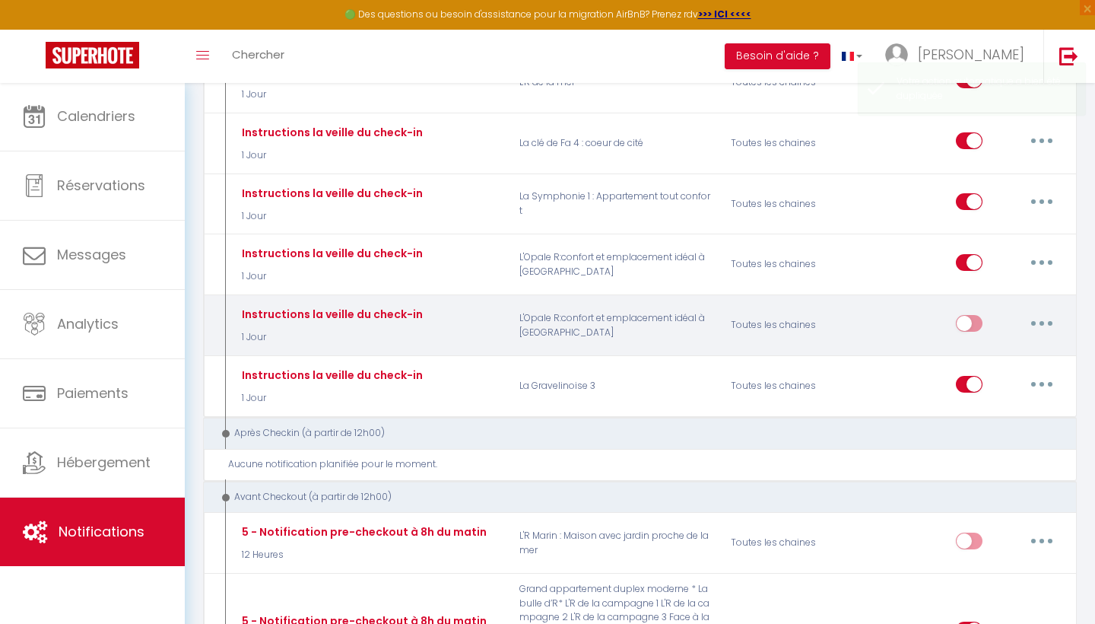
checkbox input "true"
checkbox input "false"
radio input "true"
type input "Instructions d'accès"
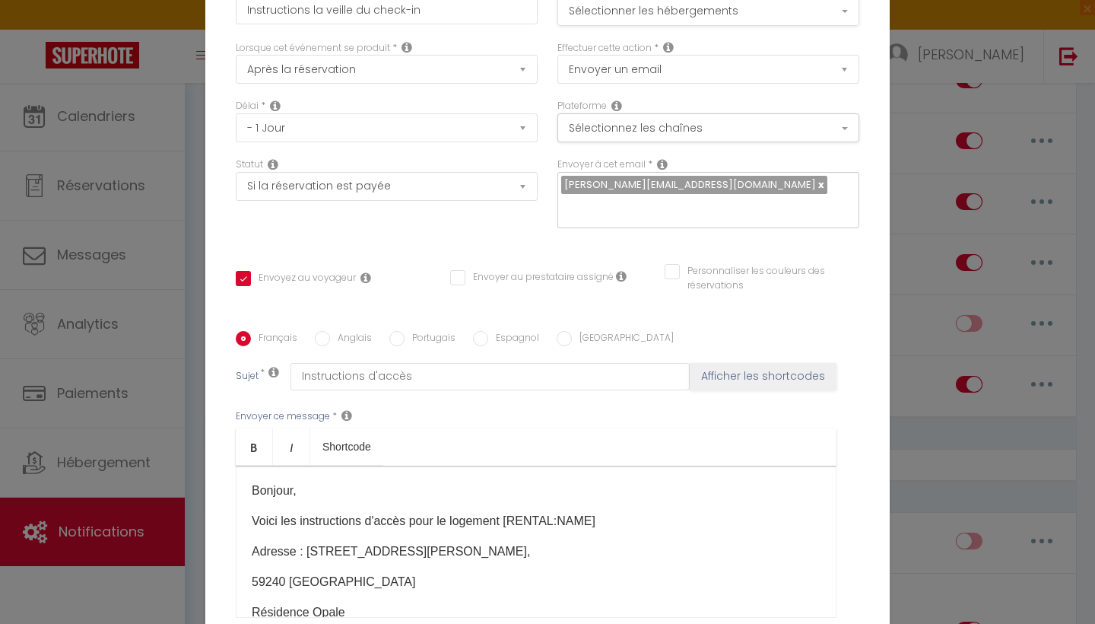
click at [774, 14] on button "Sélectionner les hébergements" at bounding box center [709, 11] width 302 height 29
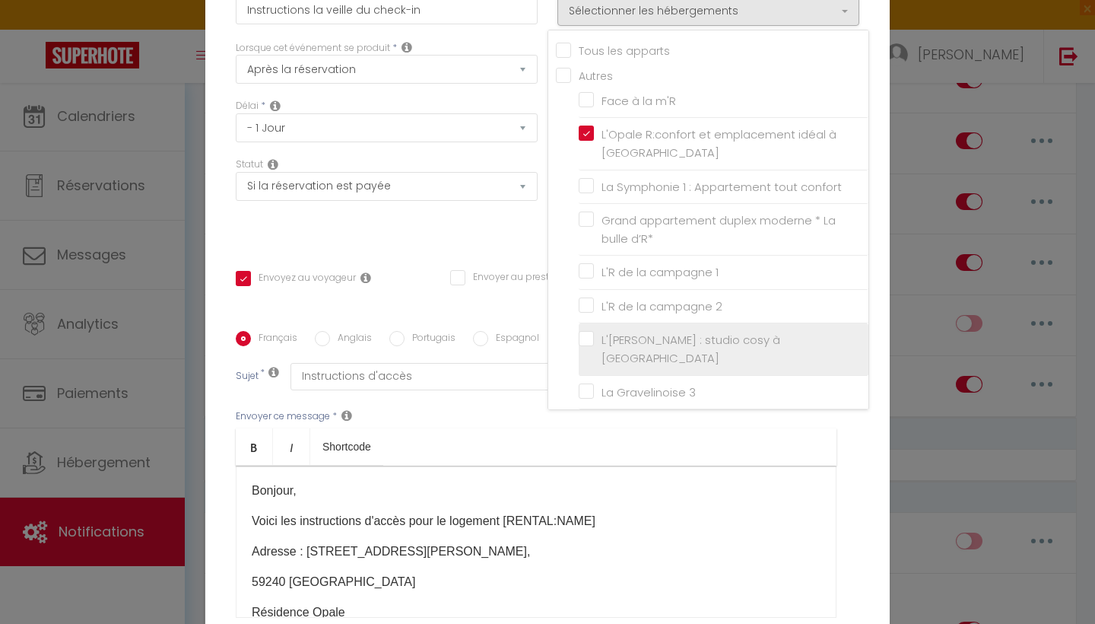
click at [582, 342] on input "L'[PERSON_NAME] : studio cosy à [GEOGRAPHIC_DATA]" at bounding box center [724, 349] width 290 height 15
checkbox input "true"
checkbox input "false"
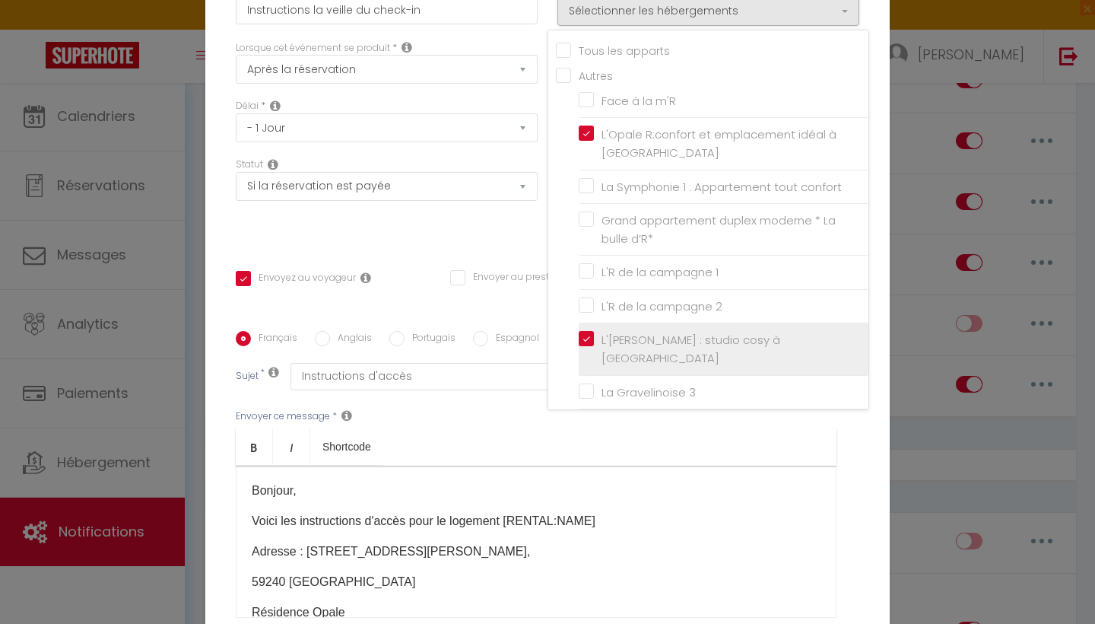
checkbox input "false"
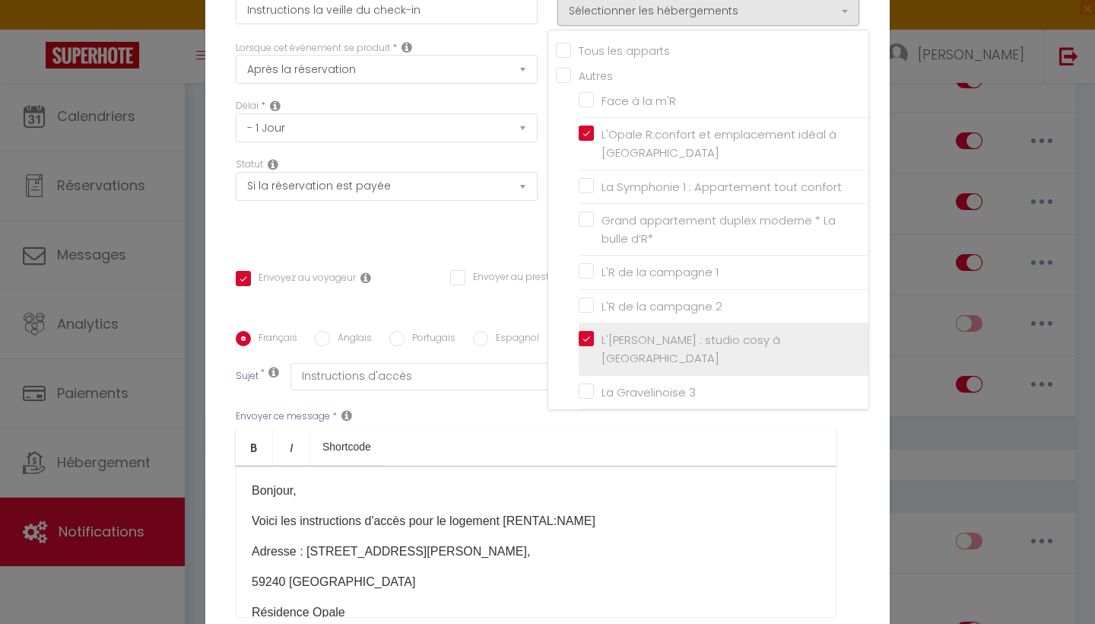
checkbox input "false"
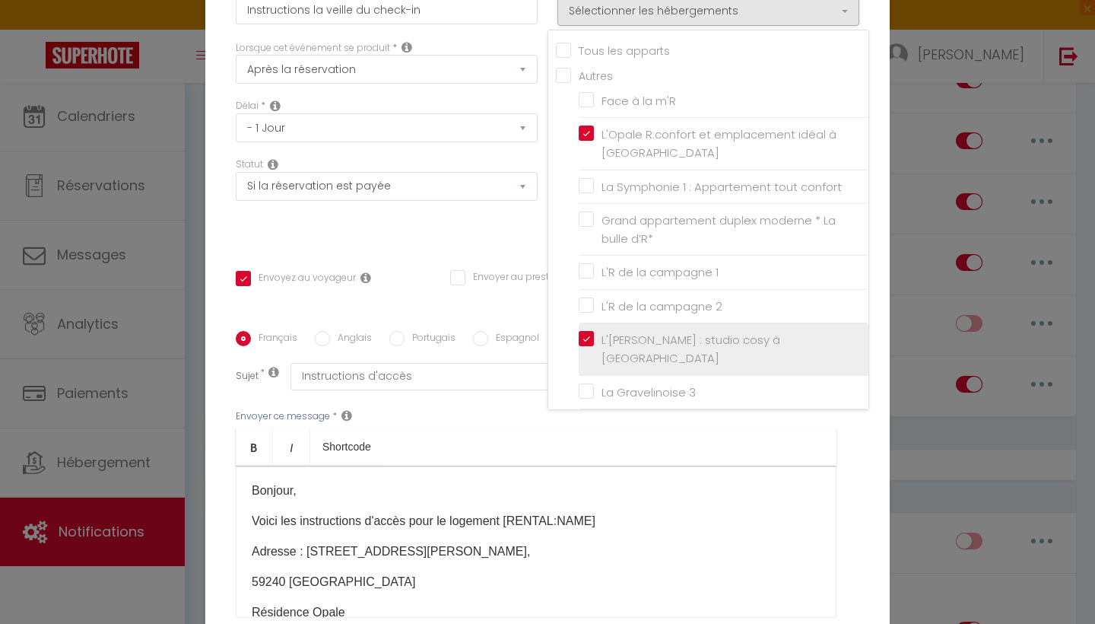
checkbox input "false"
checkbox input "true"
checkbox input "false"
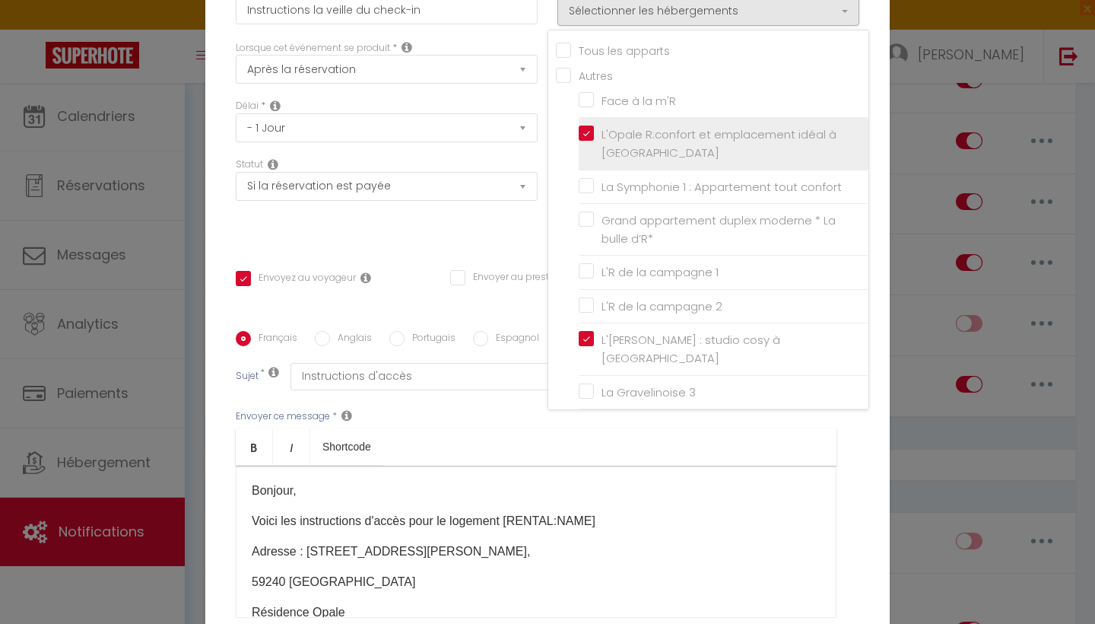
click at [594, 132] on label "L'Opale R:confort et emplacement idéal à [GEOGRAPHIC_DATA]" at bounding box center [726, 144] width 265 height 36
click at [589, 136] on input "L'Opale R:confort et emplacement idéal à [GEOGRAPHIC_DATA]" at bounding box center [724, 143] width 290 height 15
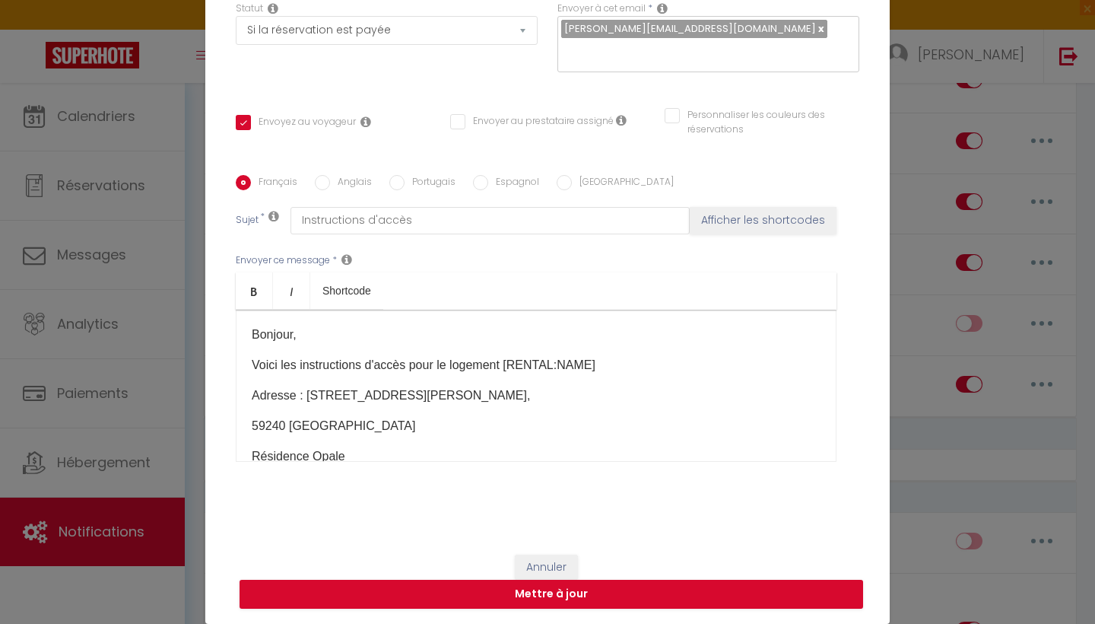
scroll to position [155, 0]
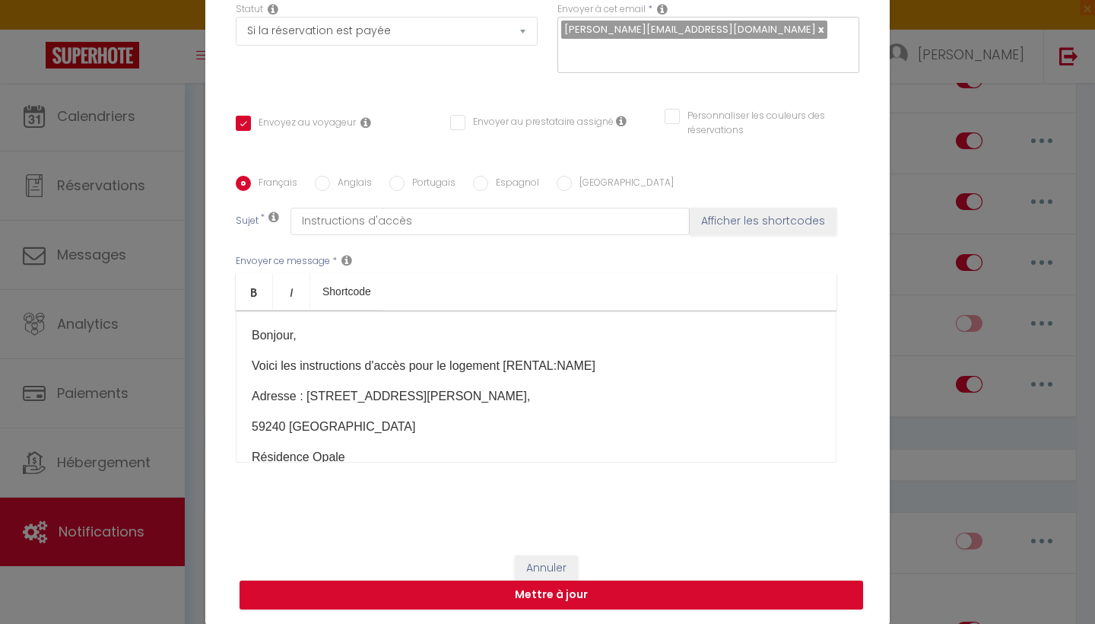
drag, startPoint x: 434, startPoint y: 389, endPoint x: 323, endPoint y: 390, distance: 111.8
click at [323, 390] on p "Adresse : [STREET_ADDRESS][PERSON_NAME]," at bounding box center [536, 396] width 569 height 18
drag, startPoint x: 426, startPoint y: 393, endPoint x: 319, endPoint y: 395, distance: 107.3
click at [319, 395] on p "Adresse : [STREET_ADDRESS][PERSON_NAME]," at bounding box center [536, 396] width 569 height 18
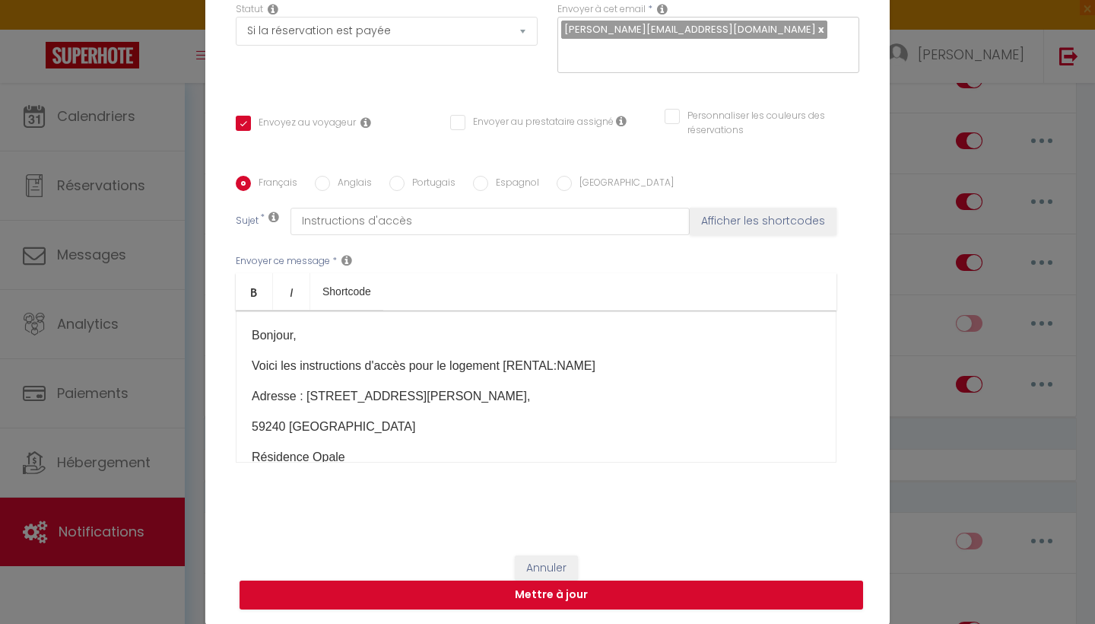
click at [413, 392] on p "Adresse : [STREET_ADDRESS][PERSON_NAME]," at bounding box center [536, 396] width 569 height 18
drag, startPoint x: 415, startPoint y: 392, endPoint x: 314, endPoint y: 399, distance: 101.3
click at [314, 399] on p "Adresse : [STREET_ADDRESS][PERSON_NAME]," at bounding box center [536, 396] width 569 height 18
click at [437, 393] on p "Adresse : [STREET_ADDRESS]," at bounding box center [536, 396] width 569 height 18
click at [348, 432] on p "59240 [GEOGRAPHIC_DATA]" at bounding box center [536, 427] width 569 height 18
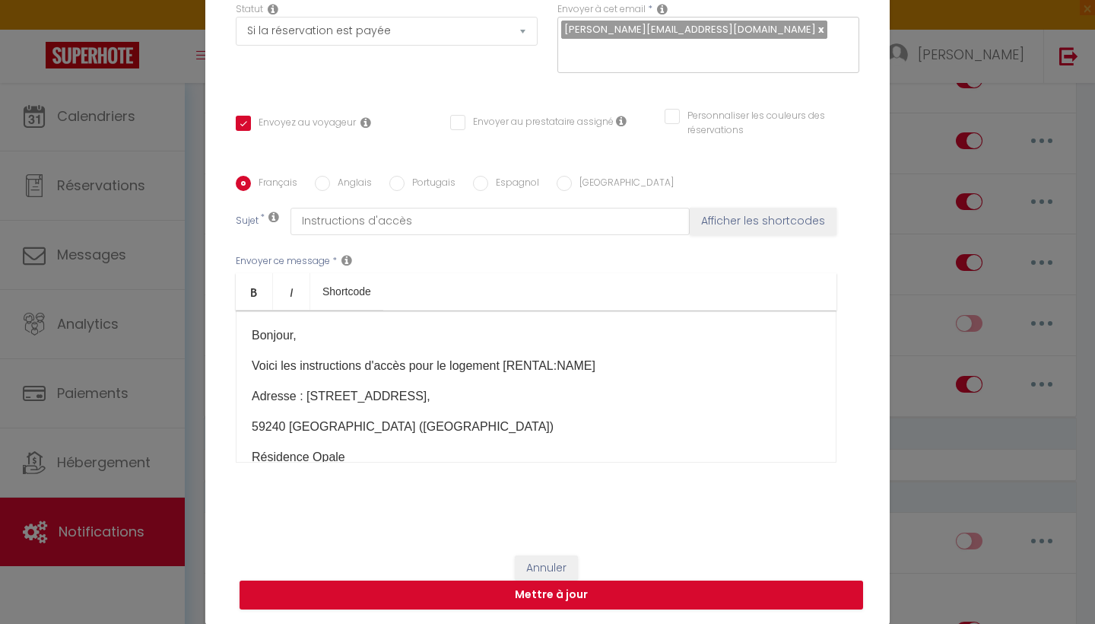
click at [357, 457] on p "Résidence Opale" at bounding box center [536, 457] width 569 height 18
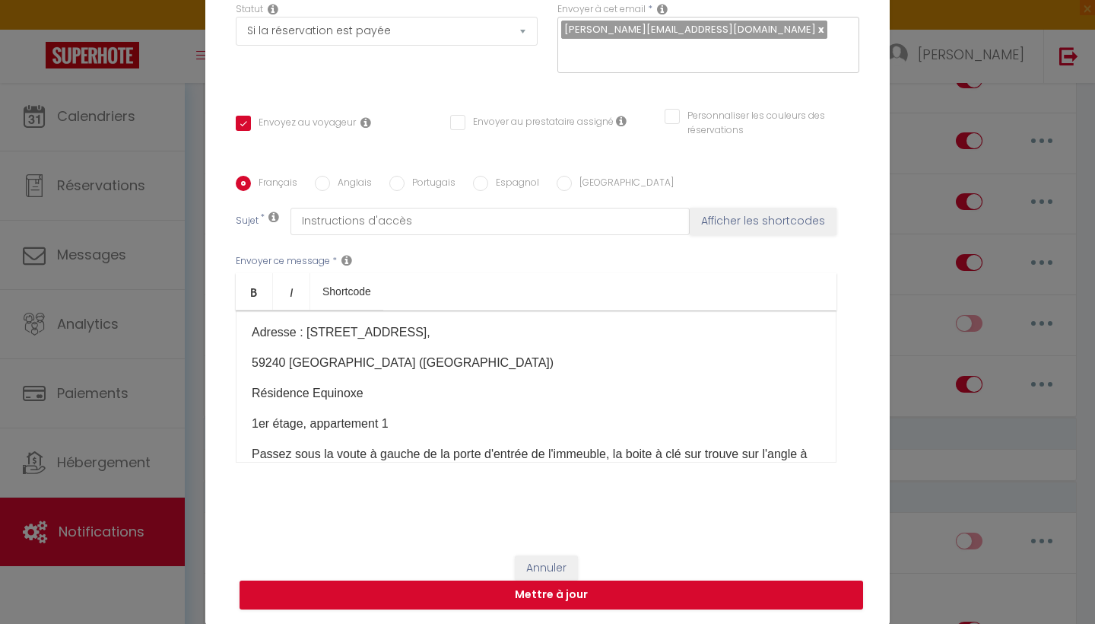
scroll to position [76, 0]
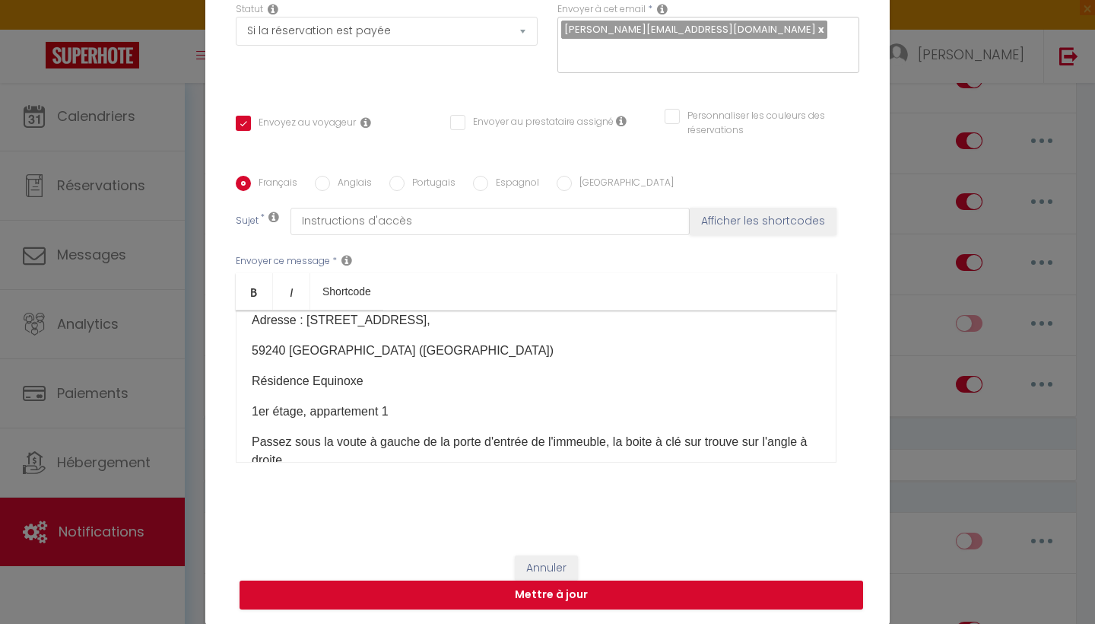
click at [393, 408] on p "1er étage, appartement​ 1" at bounding box center [536, 411] width 569 height 18
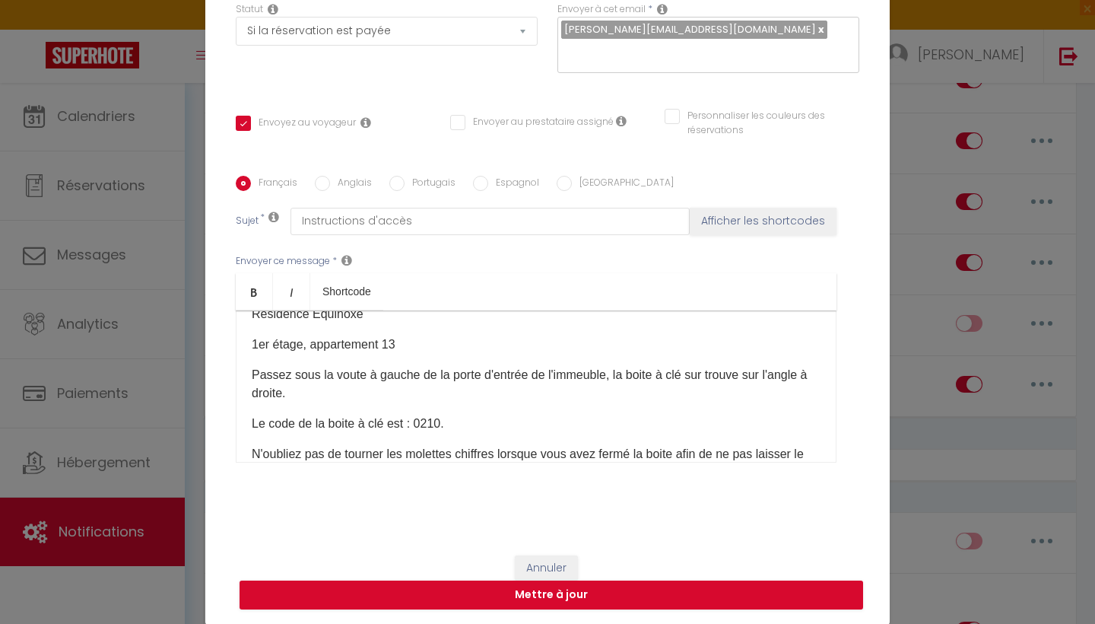
scroll to position [180, 0]
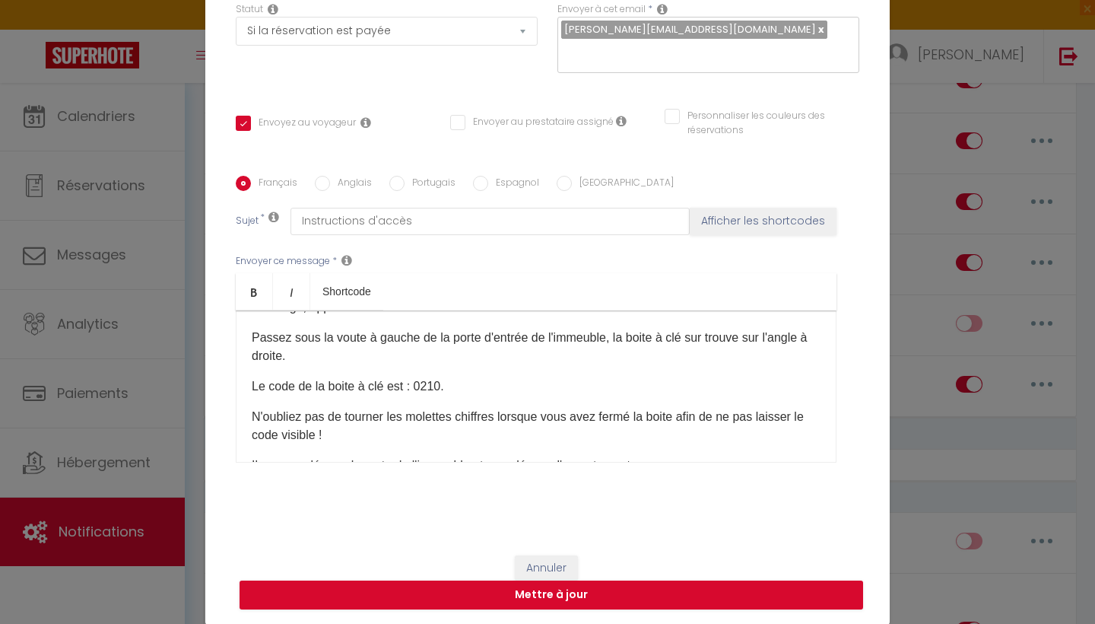
drag, startPoint x: 300, startPoint y: 360, endPoint x: 242, endPoint y: 341, distance: 61.6
click at [242, 341] on div "Bonjour, Voici les instructions d'accès pour le logement [RENTAL:NAME] Adresse …" at bounding box center [536, 386] width 601 height 152
click at [307, 354] on p "Passez sous la voute à gauche de la porte d'entrée de l'immeuble, la boite à cl…" at bounding box center [536, 347] width 569 height 37
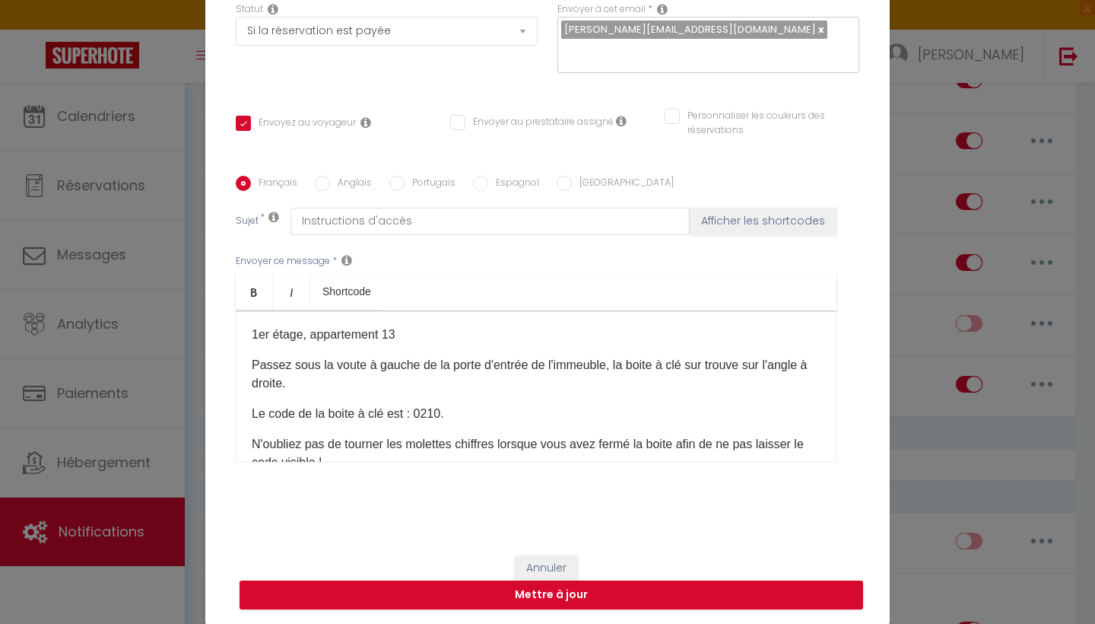
drag, startPoint x: 297, startPoint y: 383, endPoint x: 255, endPoint y: 375, distance: 43.4
click at [255, 375] on p "Passez sous la voute à gauche de la porte d'entrée de l'immeuble, la boite à cl…" at bounding box center [536, 374] width 569 height 37
drag, startPoint x: 250, startPoint y: 360, endPoint x: 291, endPoint y: 377, distance: 43.9
click at [291, 377] on div "Bonjour, Voici les instructions d'accès pour le logement [RENTAL:NAME] Adresse …" at bounding box center [536, 386] width 601 height 152
click at [291, 377] on p "Passez sous la voute à gauche de la porte d'entrée de l'immeuble, la boite à cl…" at bounding box center [536, 374] width 569 height 37
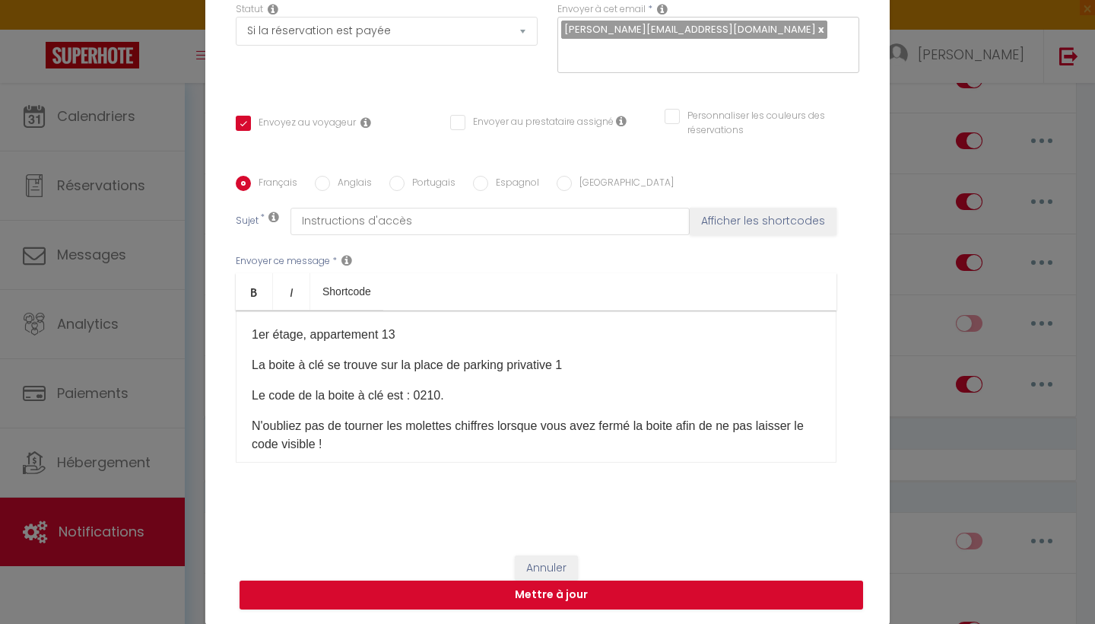
click at [442, 393] on p "Le code de la boite à clé est : 0210." at bounding box center [536, 395] width 569 height 18
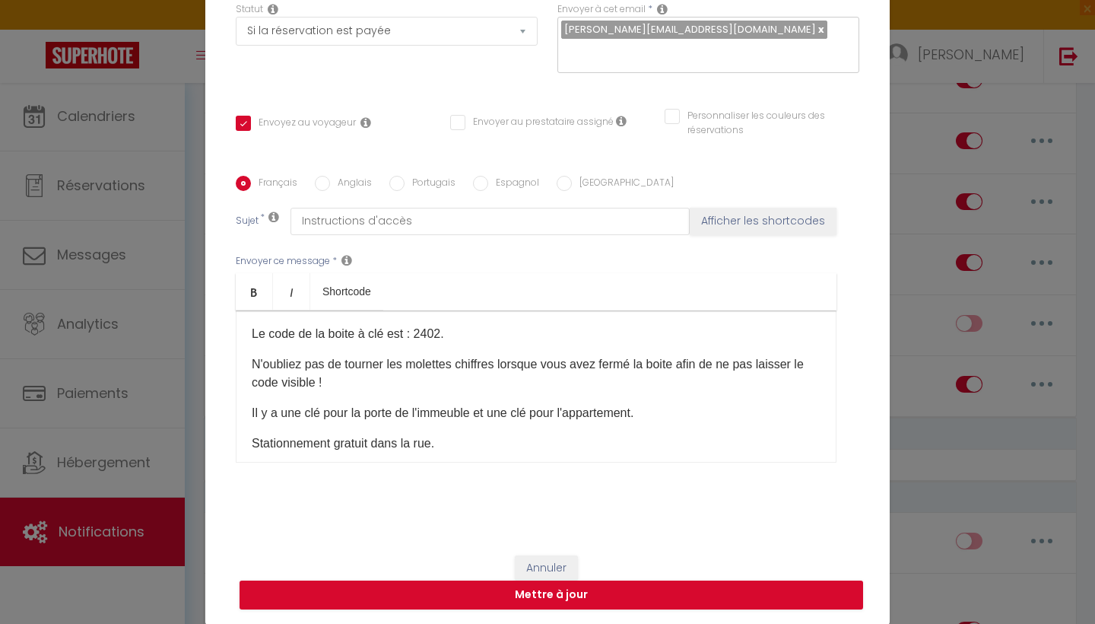
scroll to position [218, 0]
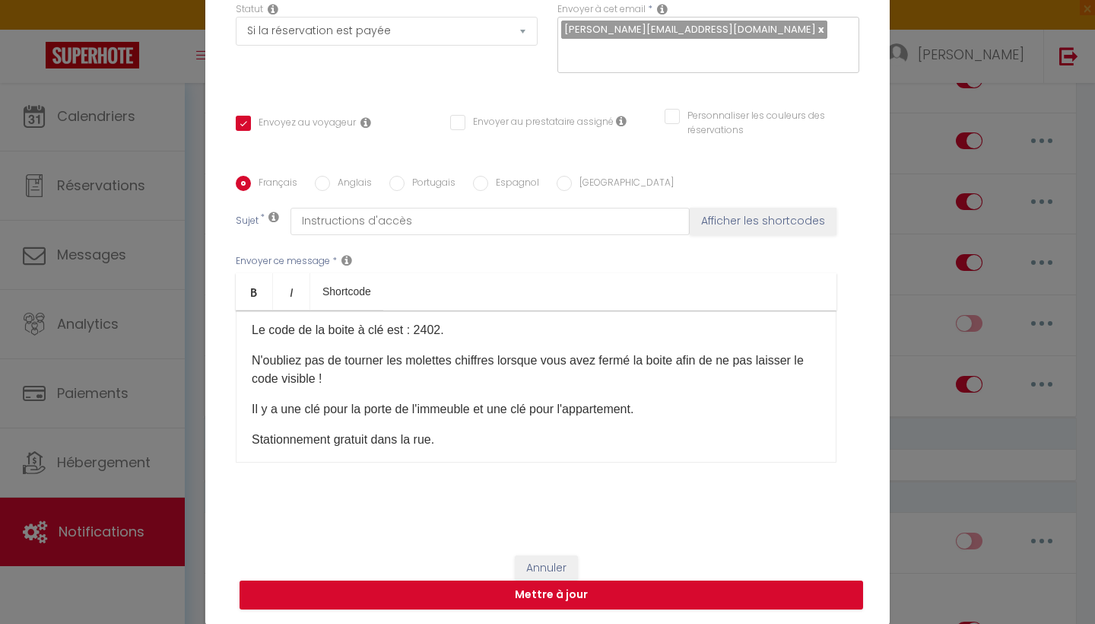
drag, startPoint x: 440, startPoint y: 440, endPoint x: 317, endPoint y: 437, distance: 122.5
click at [317, 437] on p "Stationnement gratuit dans la rue." at bounding box center [536, 440] width 569 height 18
click at [369, 421] on div "Bonjour, Voici les instructions d'accès pour le logement [RENTAL:NAME] Adresse …" at bounding box center [536, 386] width 601 height 152
click at [375, 405] on p "Il y a une clé pour la porte de l'immeuble et une clé pour l'appartement." at bounding box center [536, 409] width 569 height 18
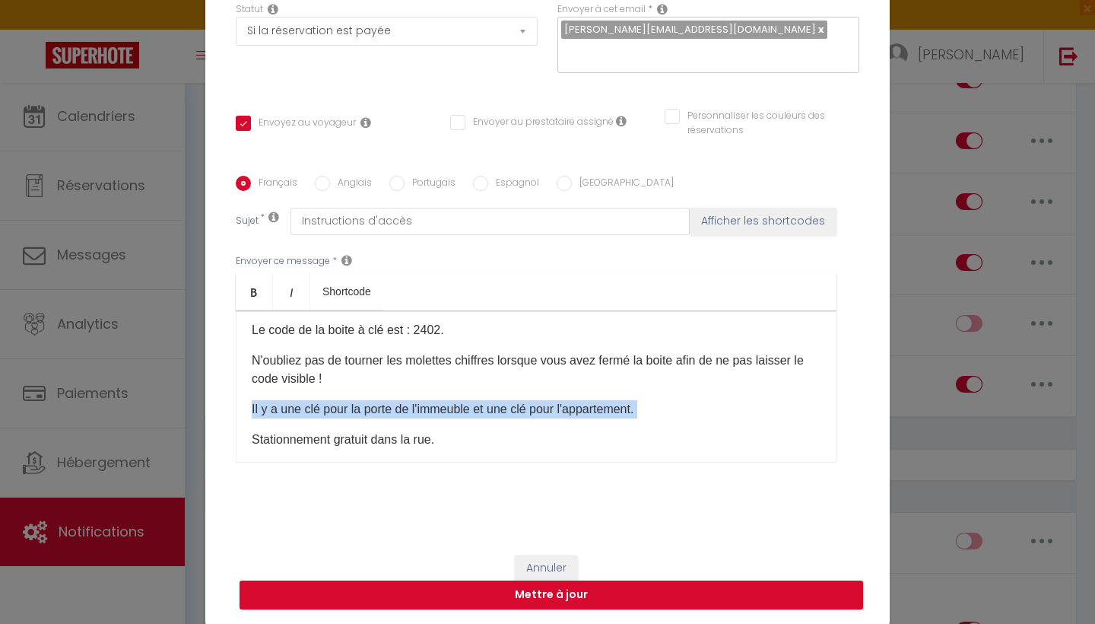
click at [375, 405] on p "Il y a une clé pour la porte de l'immeuble et une clé pour l'appartement." at bounding box center [536, 409] width 569 height 18
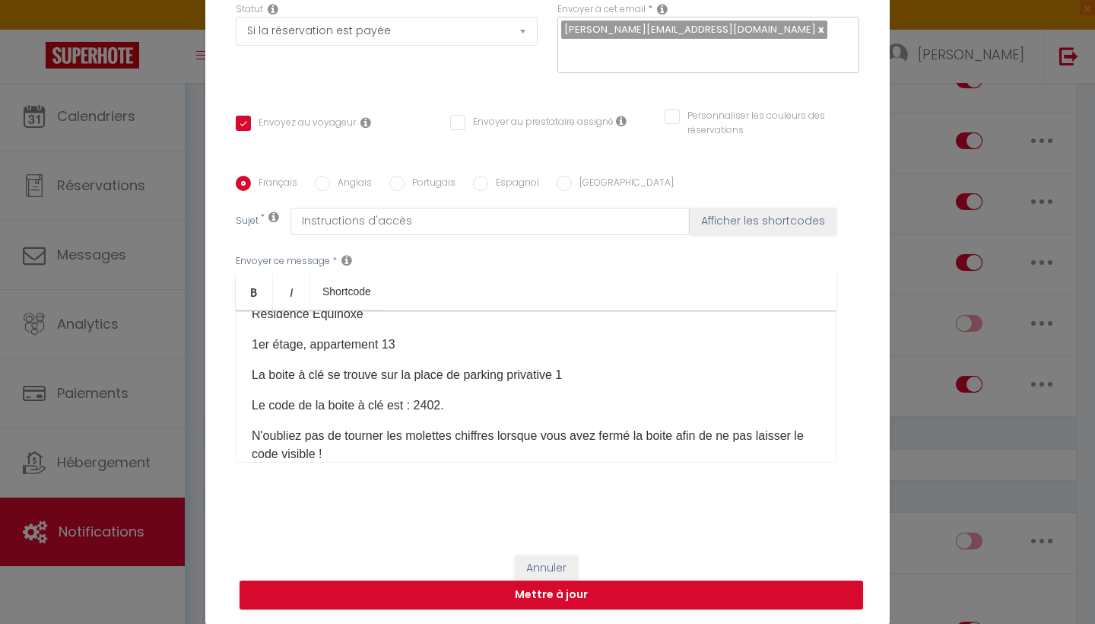
scroll to position [132, 0]
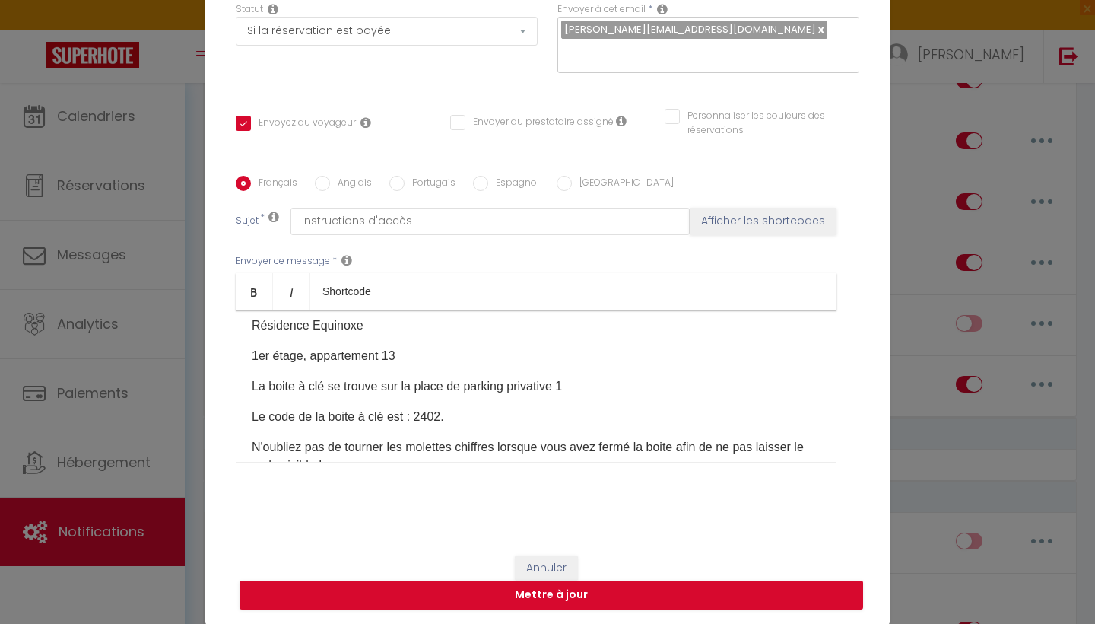
click at [438, 354] on p "1er étage, appartement​ 13" at bounding box center [536, 356] width 569 height 18
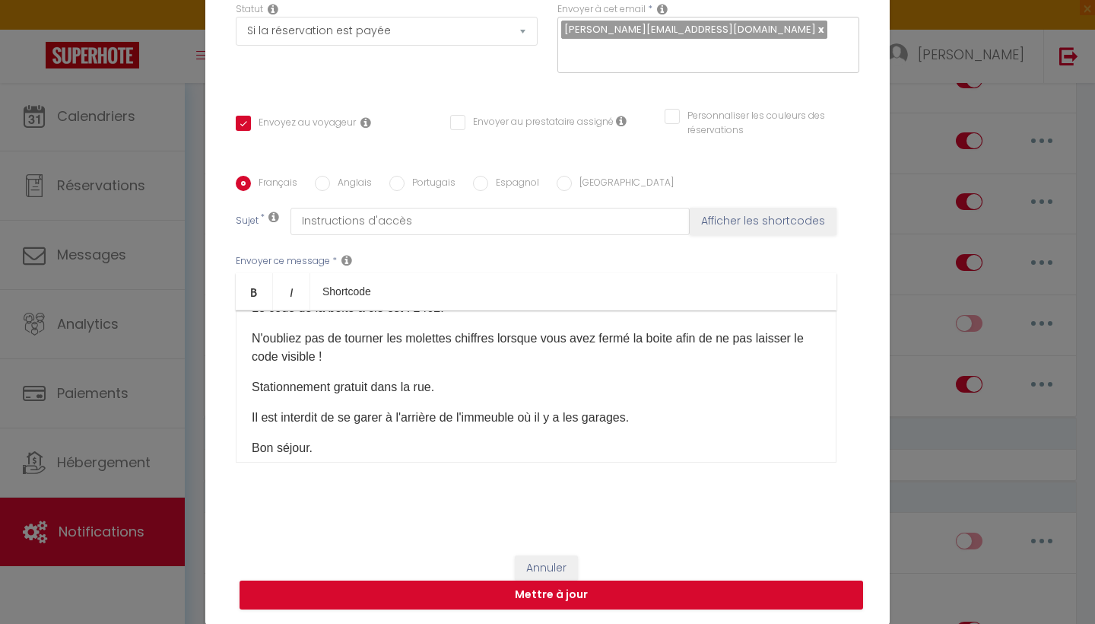
scroll to position [243, 0]
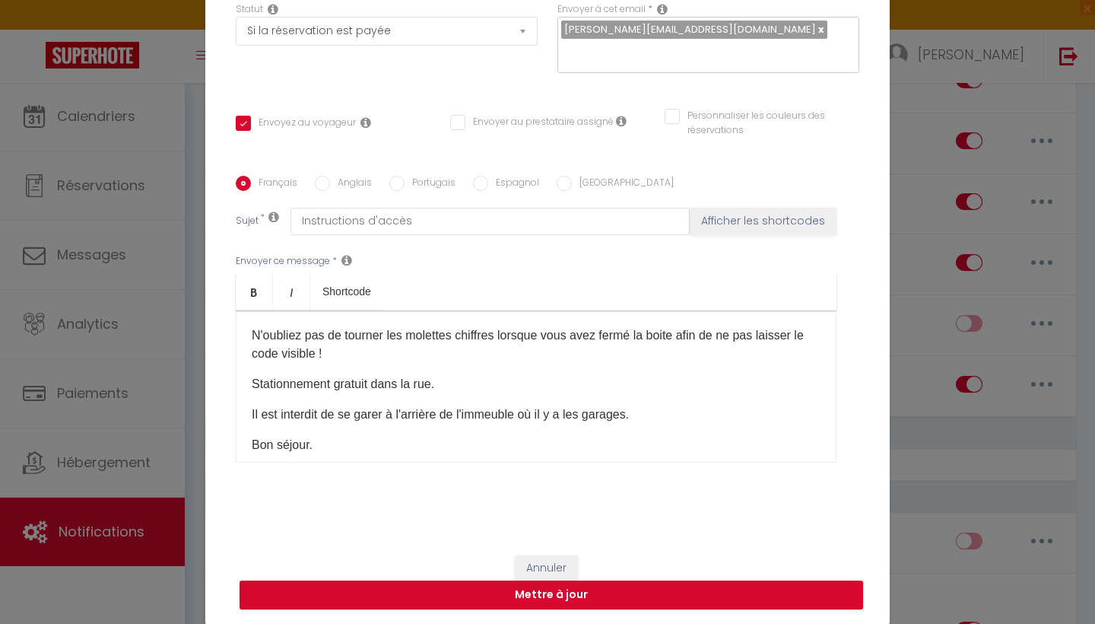
drag, startPoint x: 447, startPoint y: 380, endPoint x: 344, endPoint y: 383, distance: 103.5
click at [344, 383] on p "Stationnement gratuit dans la rue." at bounding box center [536, 384] width 569 height 18
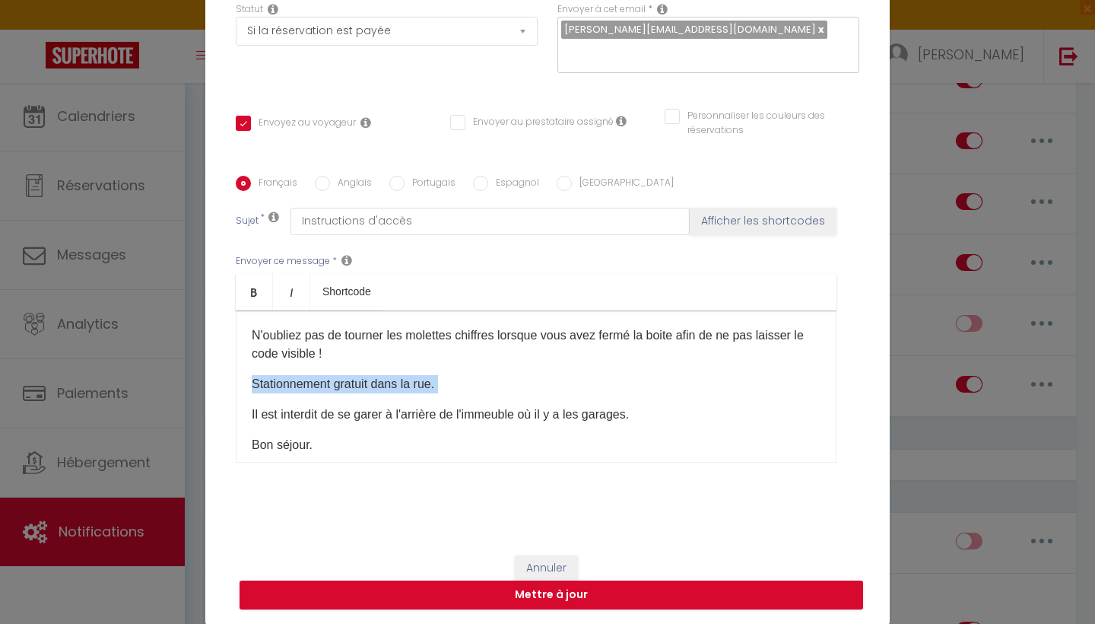
click at [375, 380] on p "Stationnement gratuit dans la rue." at bounding box center [536, 384] width 569 height 18
drag, startPoint x: 443, startPoint y: 384, endPoint x: 269, endPoint y: 383, distance: 173.4
click at [269, 383] on p "Stationnement gratuit dans la rue." at bounding box center [536, 384] width 569 height 18
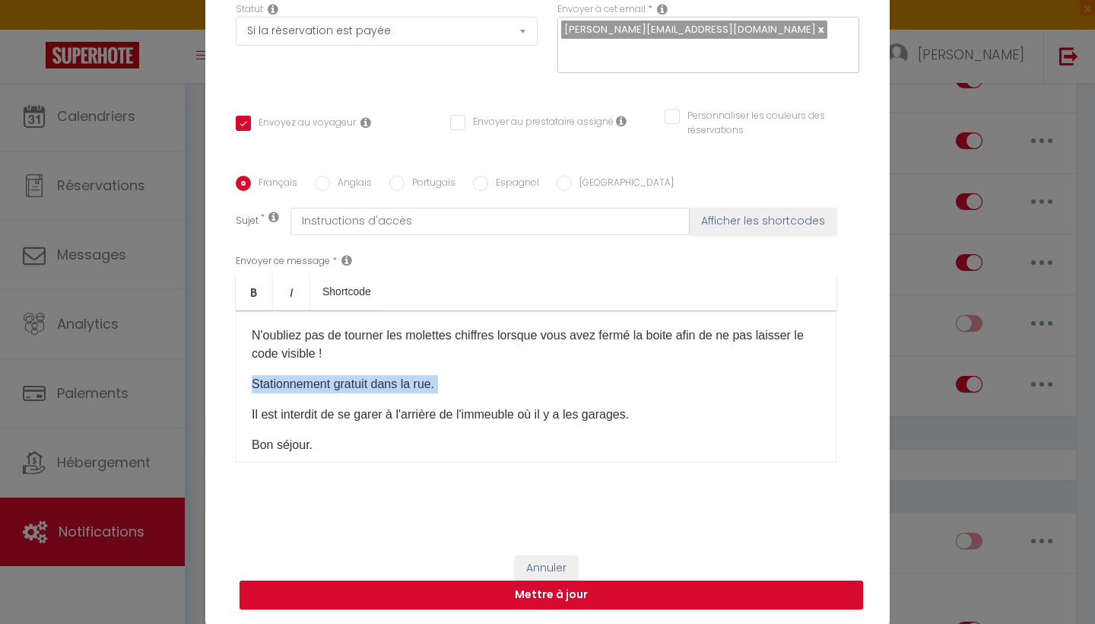
click at [269, 383] on p "Stationnement gratuit dans la rue." at bounding box center [536, 384] width 569 height 18
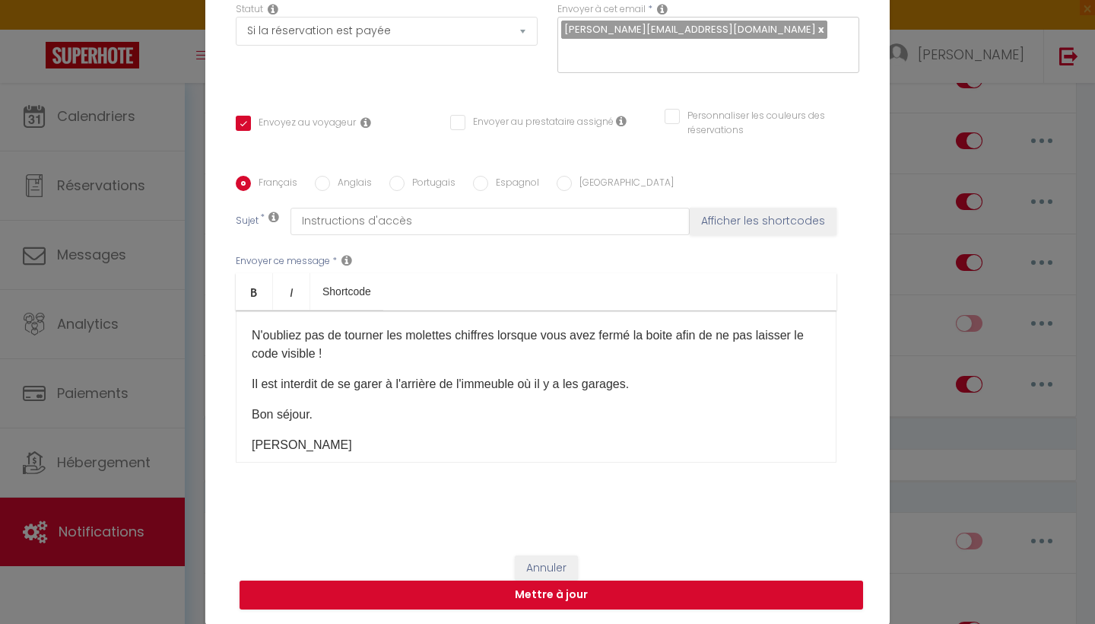
click at [415, 383] on p "Il est interdit de se garer à l'arrière de l'immeuble où il y a les garages." at bounding box center [536, 384] width 569 height 18
click at [405, 373] on div "Bonjour, Voici les instructions d'accès pour le logement [RENTAL:NAME] Adresse …" at bounding box center [536, 386] width 601 height 152
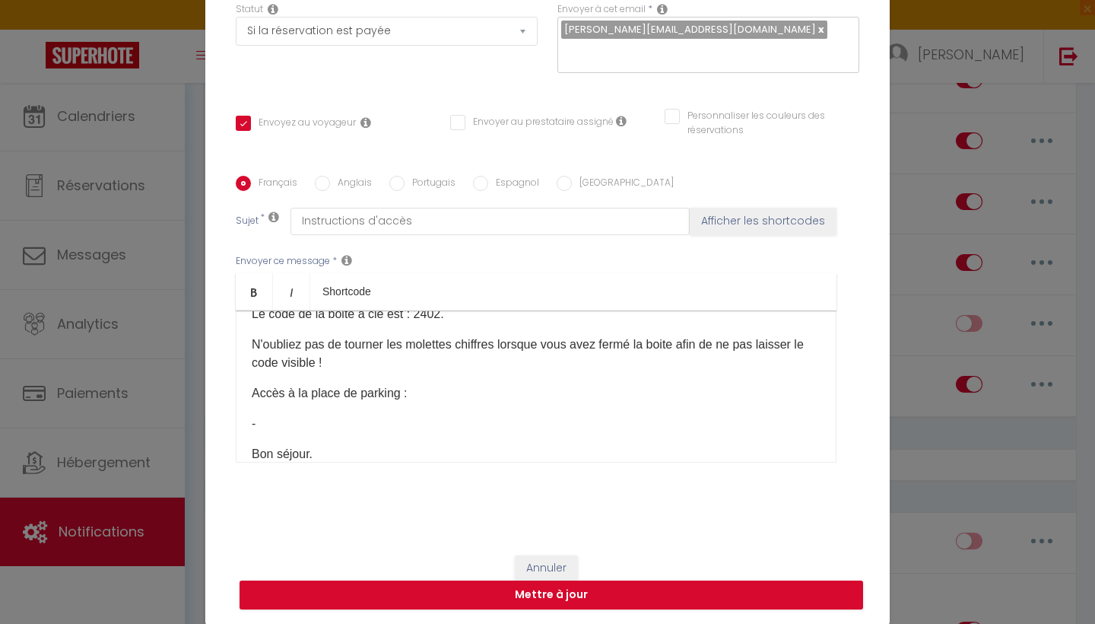
scroll to position [240, 0]
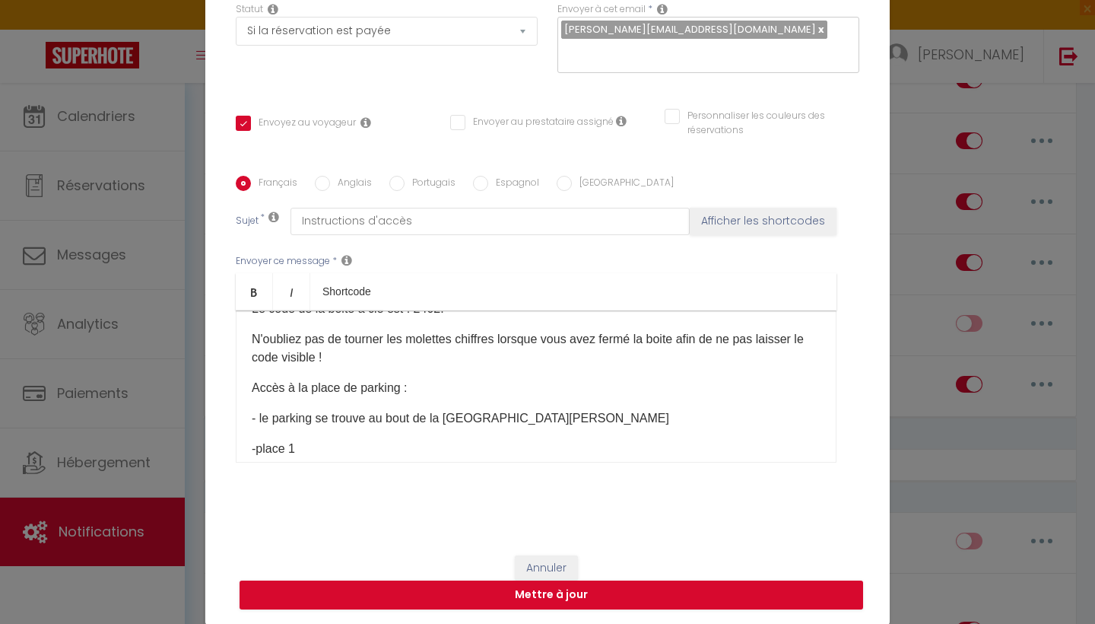
click at [256, 448] on p "-place 1" at bounding box center [536, 449] width 569 height 18
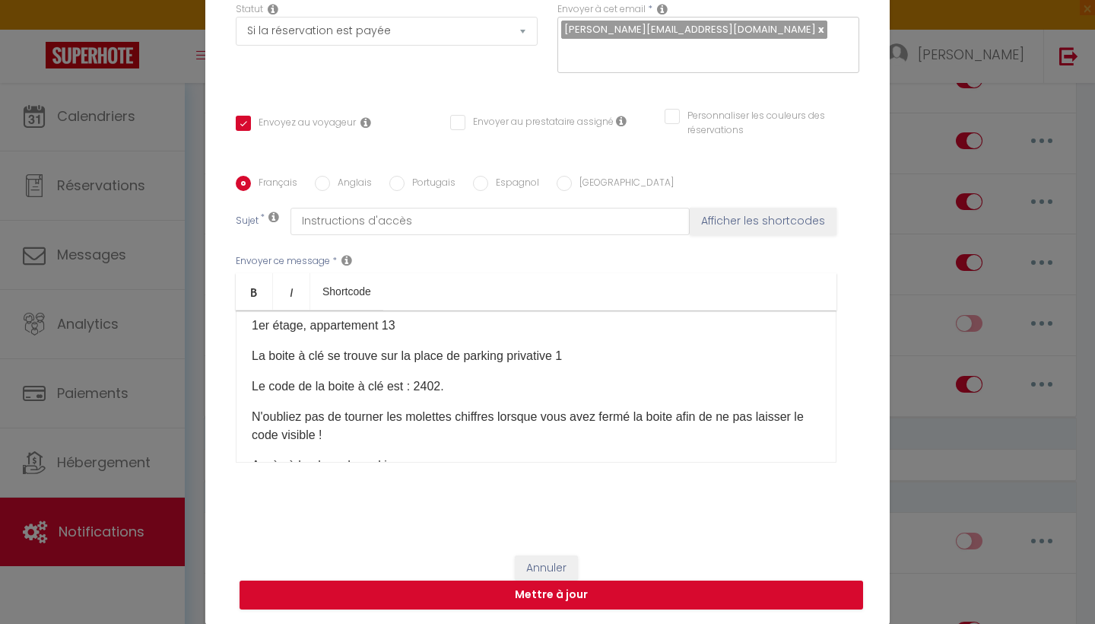
scroll to position [161, 0]
click at [404, 354] on p "La boite à clé se trouve sur la place de parking privative 1" at bounding box center [536, 357] width 569 height 18
drag, startPoint x: 555, startPoint y: 357, endPoint x: 520, endPoint y: 357, distance: 35.0
click at [520, 357] on p "La boite à clé se trouve sur le panneau en bois PARKING Privé la place de parki…" at bounding box center [536, 357] width 569 height 18
click at [583, 354] on p "La boite à clé se trouve sur le panneau en bois Parking Privé la place de parki…" at bounding box center [536, 357] width 569 height 18
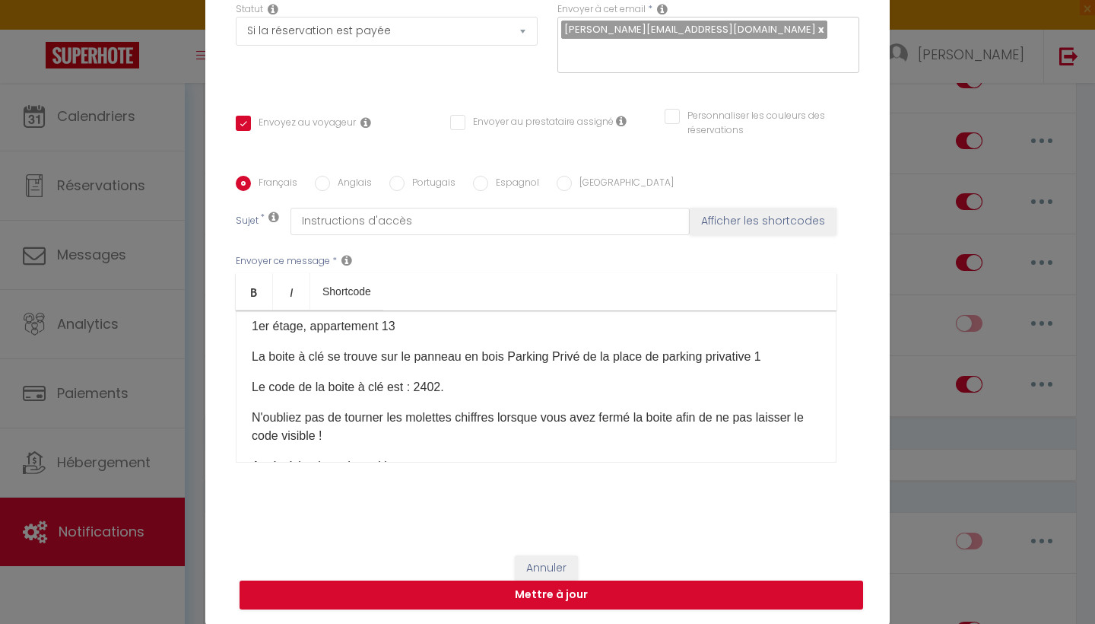
click at [783, 355] on p "La boite à clé se trouve sur le panneau en bois Parking Privé de la place de pa…" at bounding box center [536, 357] width 569 height 18
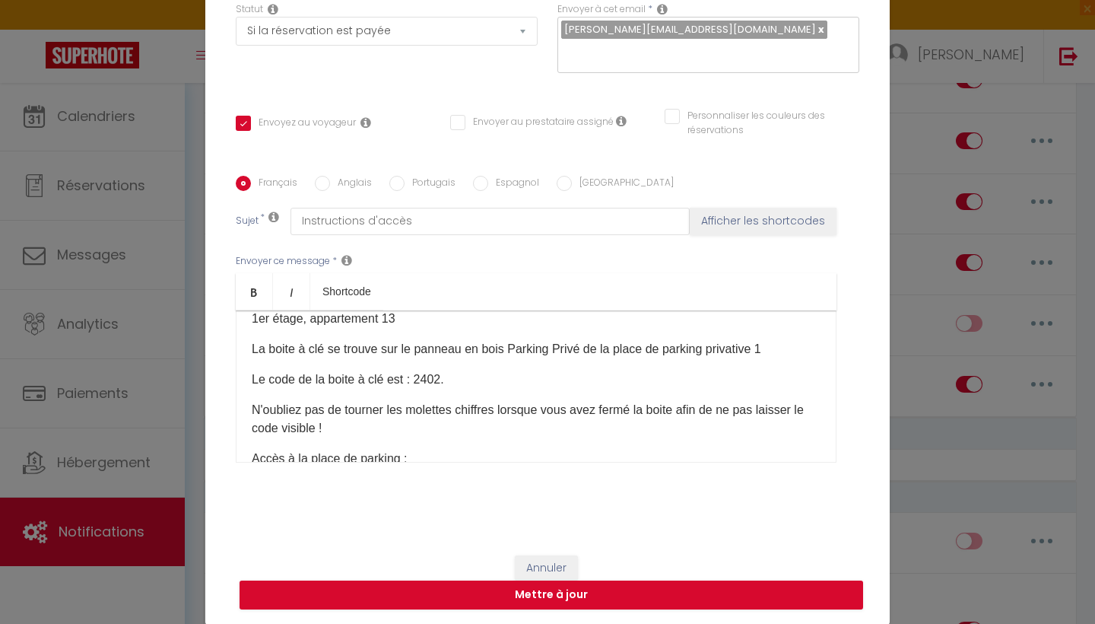
scroll to position [168, 0]
click at [326, 349] on p "La boite à clé se trouve sur le panneau en bois Parking Privé de la place de pa…" at bounding box center [536, 350] width 569 height 18
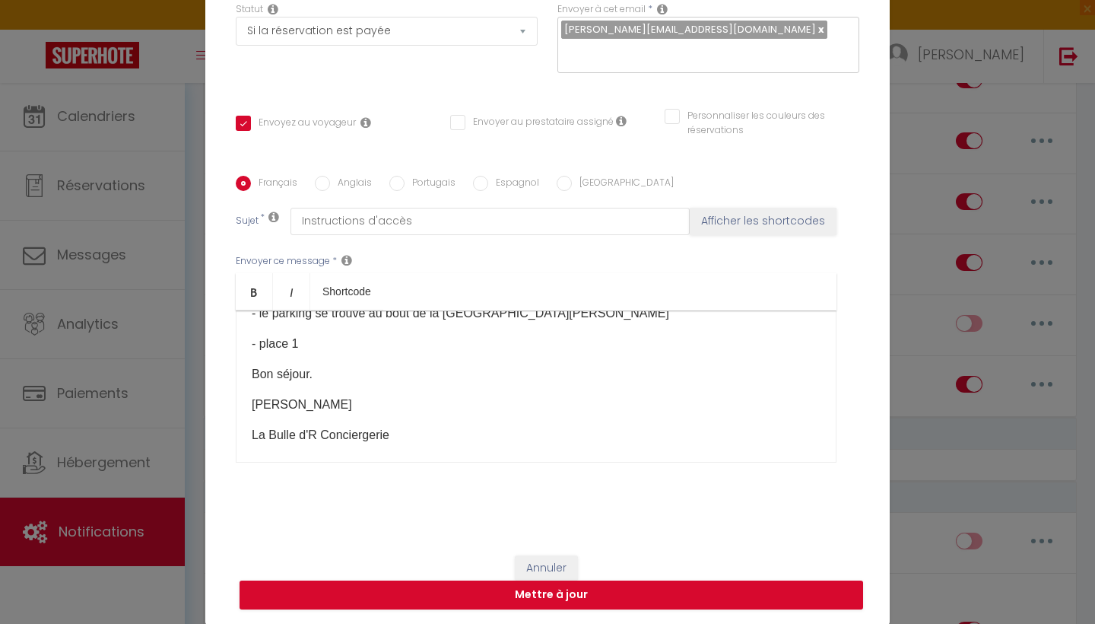
scroll to position [346, 0]
click at [563, 603] on button "Mettre à jour" at bounding box center [552, 594] width 624 height 29
checkbox input "true"
checkbox input "false"
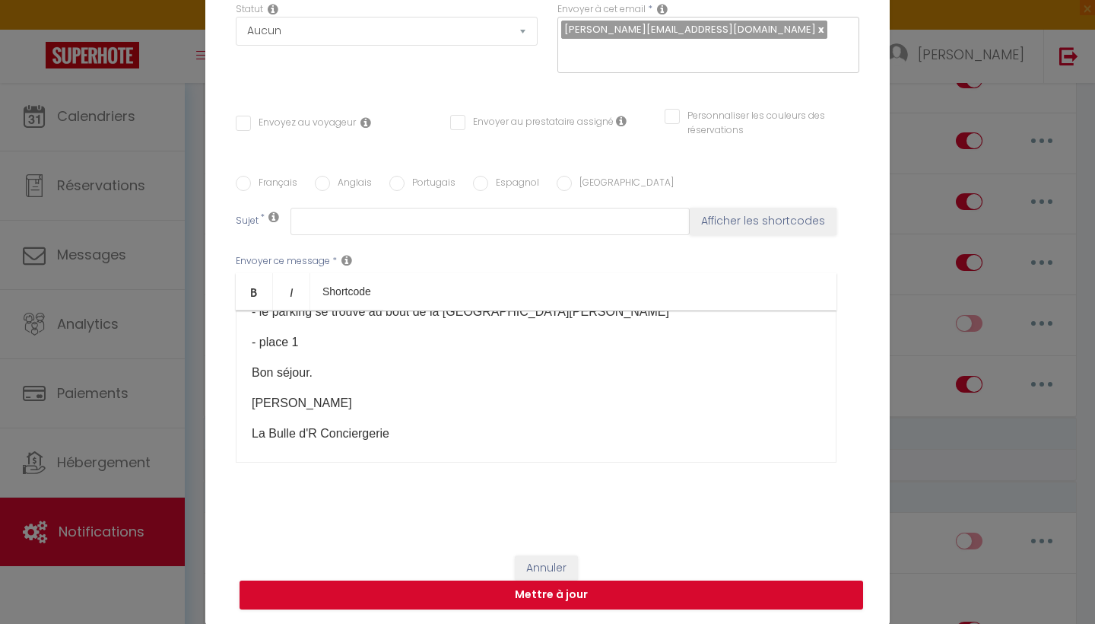
scroll to position [0, 0]
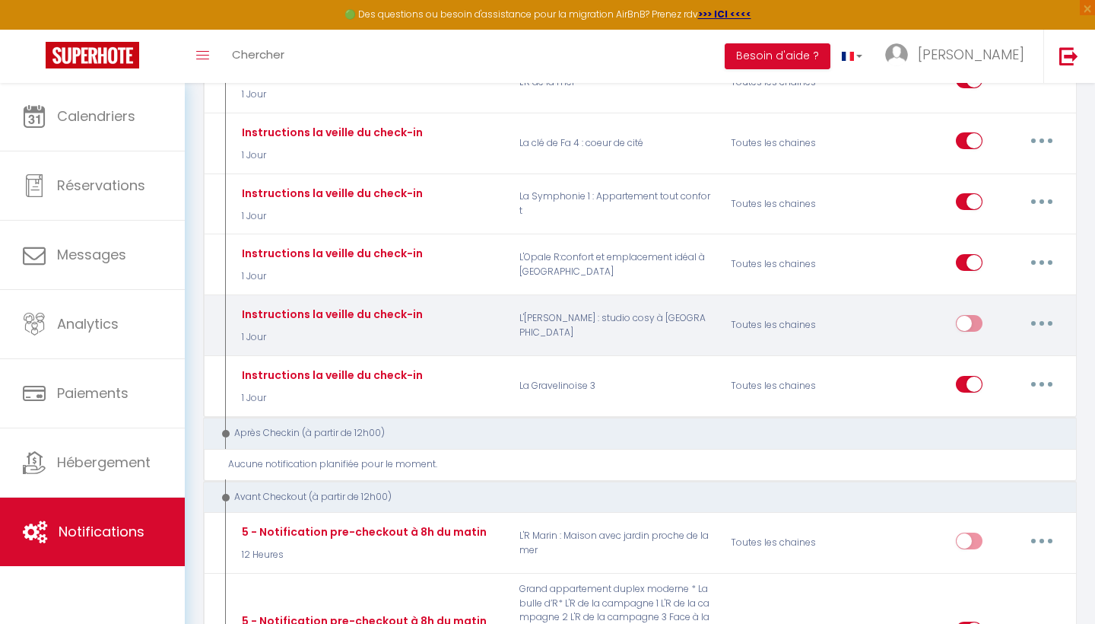
click at [656, 303] on p "L'[PERSON_NAME] : studio cosy à [GEOGRAPHIC_DATA]" at bounding box center [615, 325] width 211 height 44
click at [1047, 311] on button "button" at bounding box center [1042, 323] width 43 height 24
click at [990, 345] on link "Editer" at bounding box center [1002, 358] width 113 height 26
type input "Instructions la veille du check-in"
select select "1 Jour"
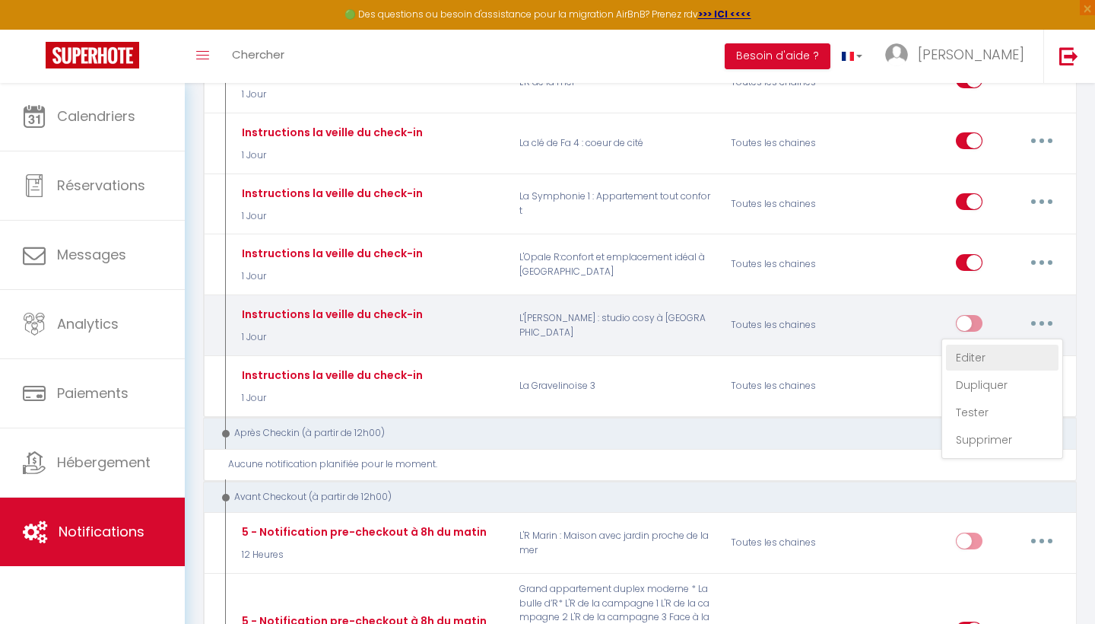
select select "if_booking_is_paid"
checkbox input "true"
checkbox input "false"
radio input "true"
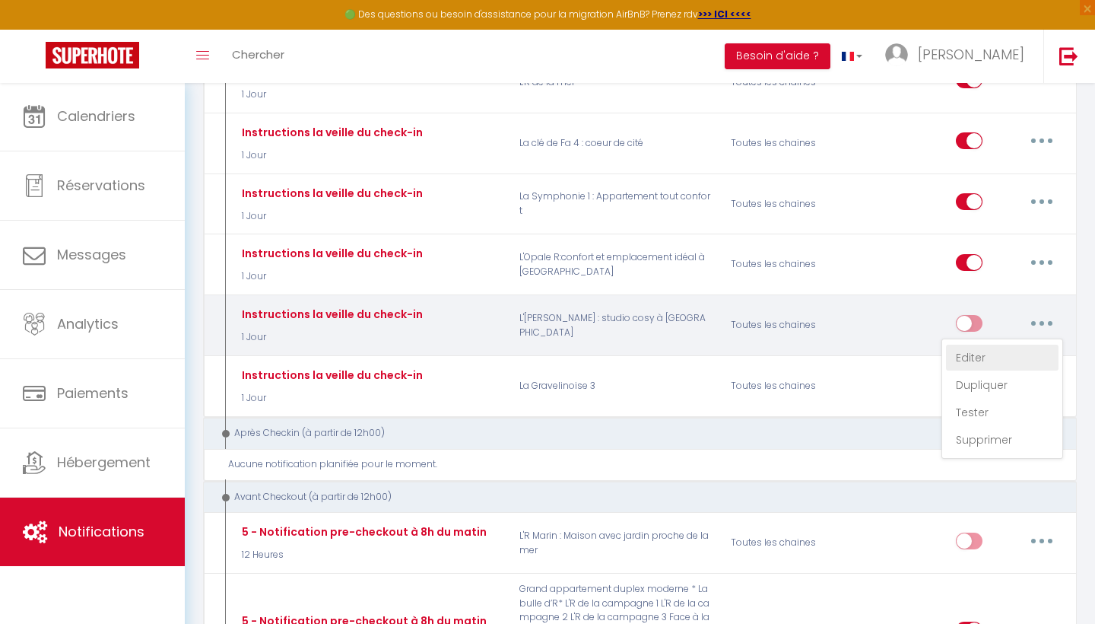
type input "Instructions d'accès"
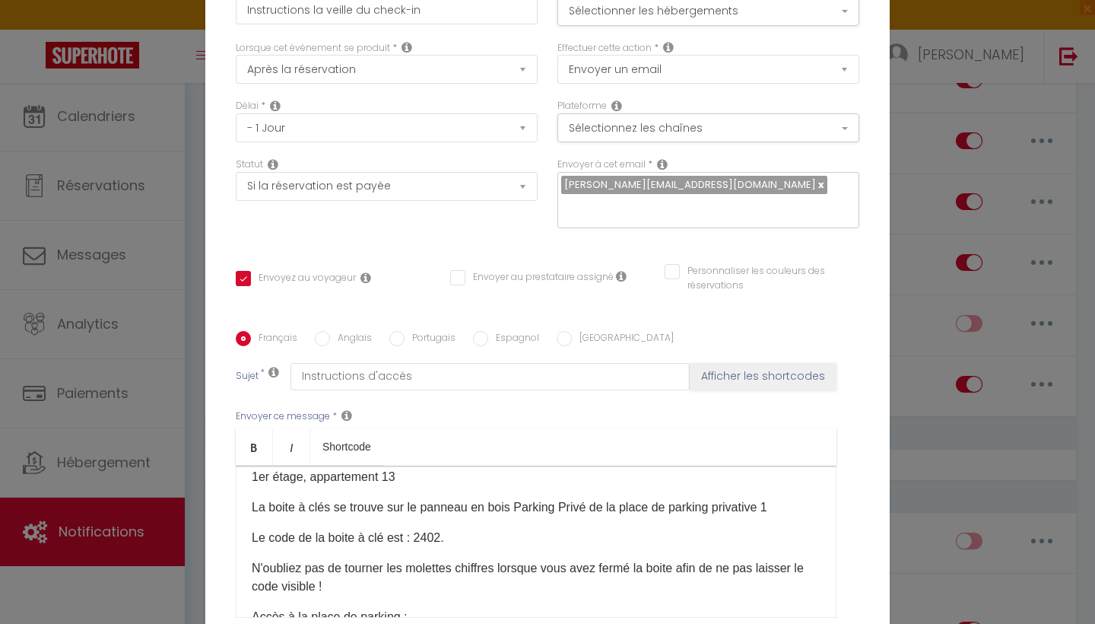
scroll to position [160, 0]
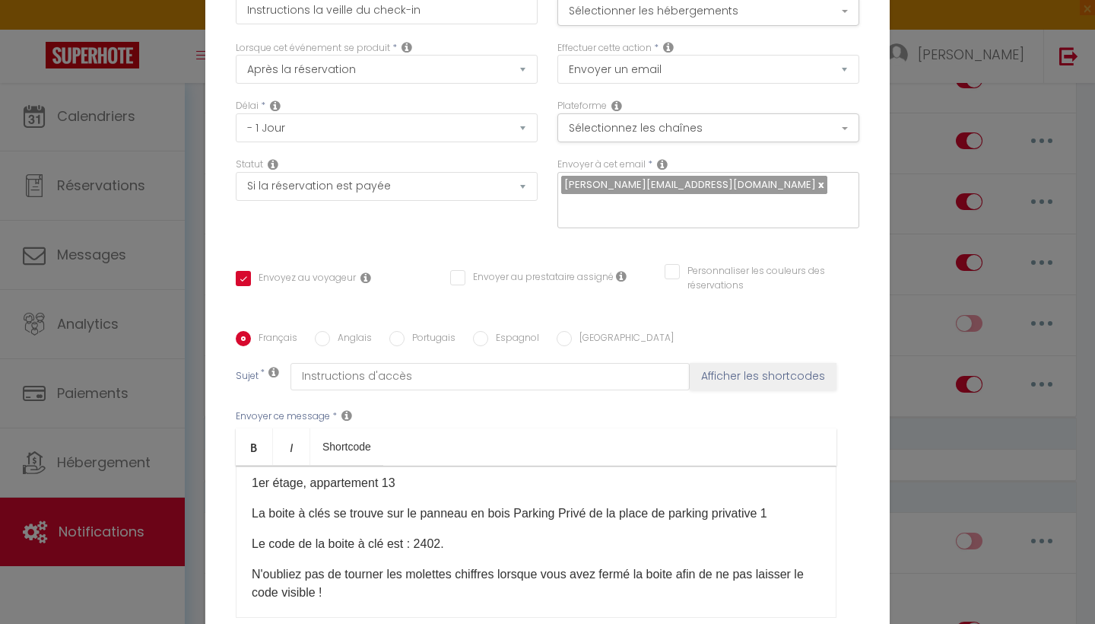
click at [589, 504] on p "La boite à clés se trouve sur le panneau en bois Parking Privé de la place de p…" at bounding box center [536, 513] width 569 height 18
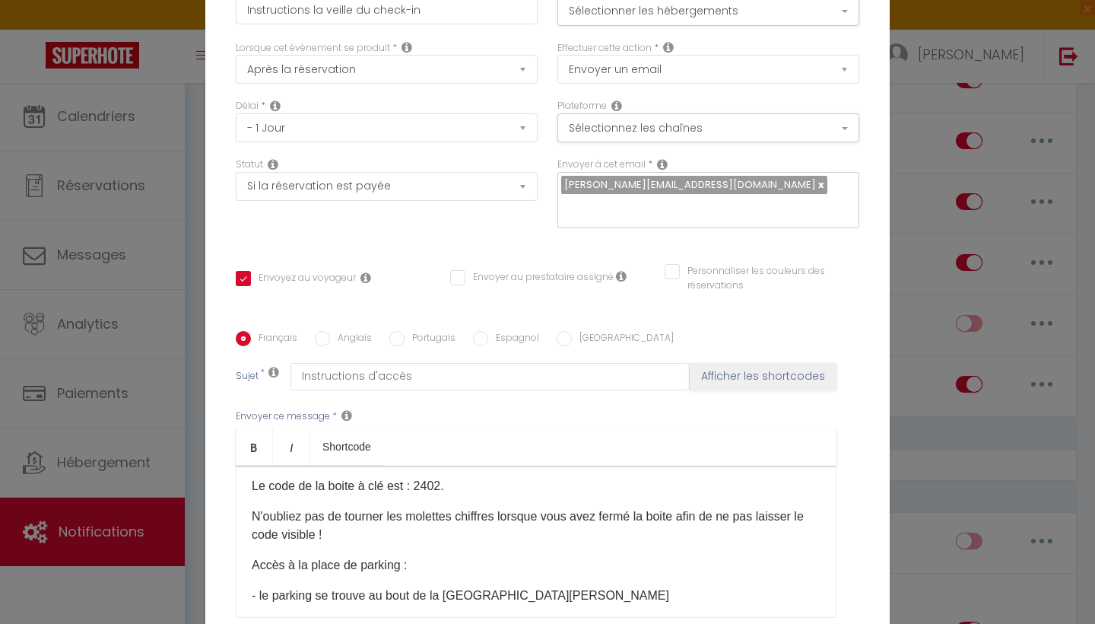
scroll to position [234, 0]
click at [433, 466] on div "Bonjour, Voici les instructions d'accès pour le logement [RENTAL:NAME] Adresse …" at bounding box center [536, 542] width 601 height 152
click at [424, 558] on p "Accès à la place de parking :" at bounding box center [536, 567] width 569 height 18
click at [410, 510] on p "N'oubliez pas de tourner les molettes chiffres lorsque vous avez fermé la boite…" at bounding box center [536, 528] width 569 height 37
